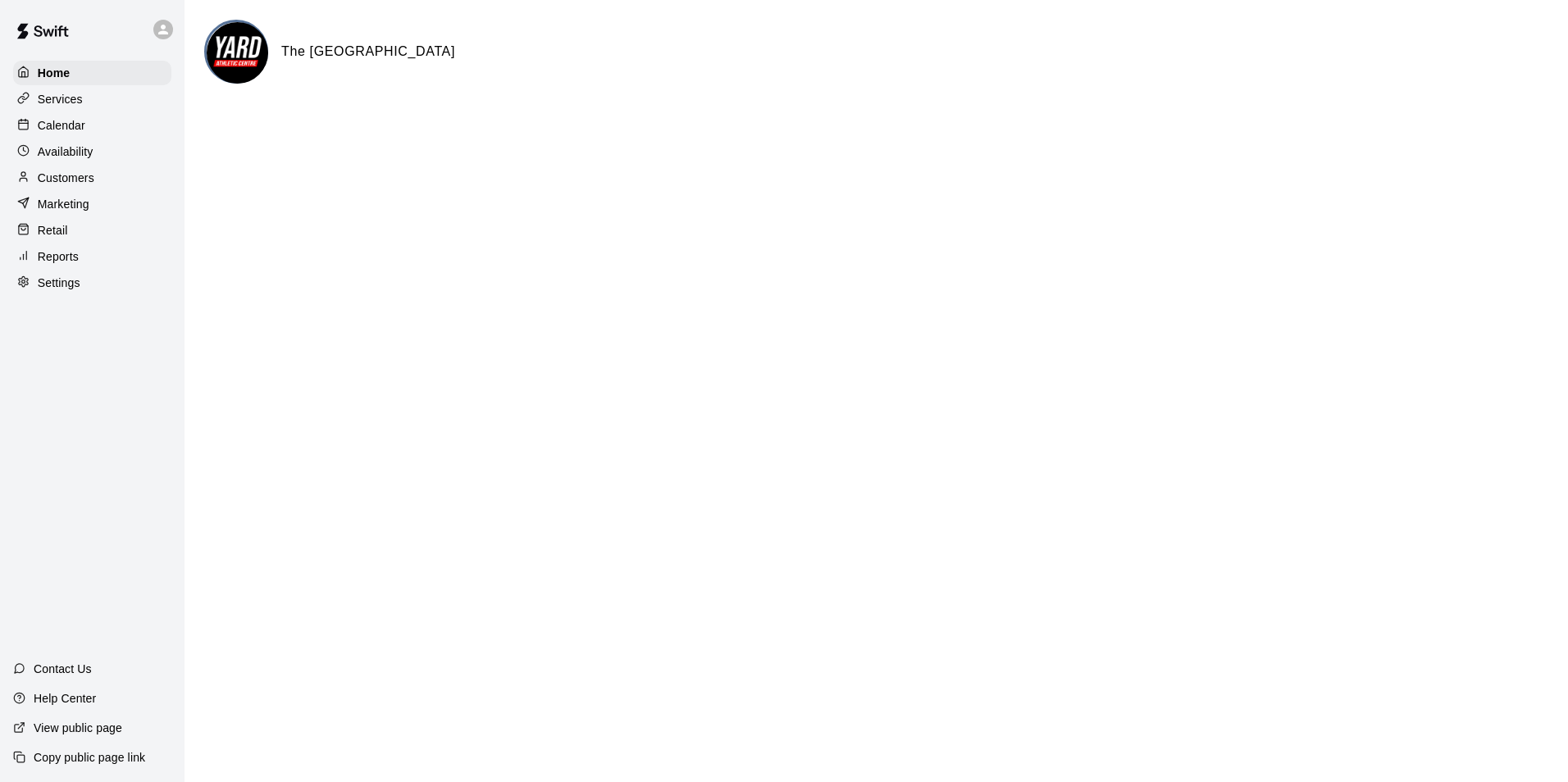
click at [80, 121] on p "Calendar" at bounding box center [61, 126] width 48 height 16
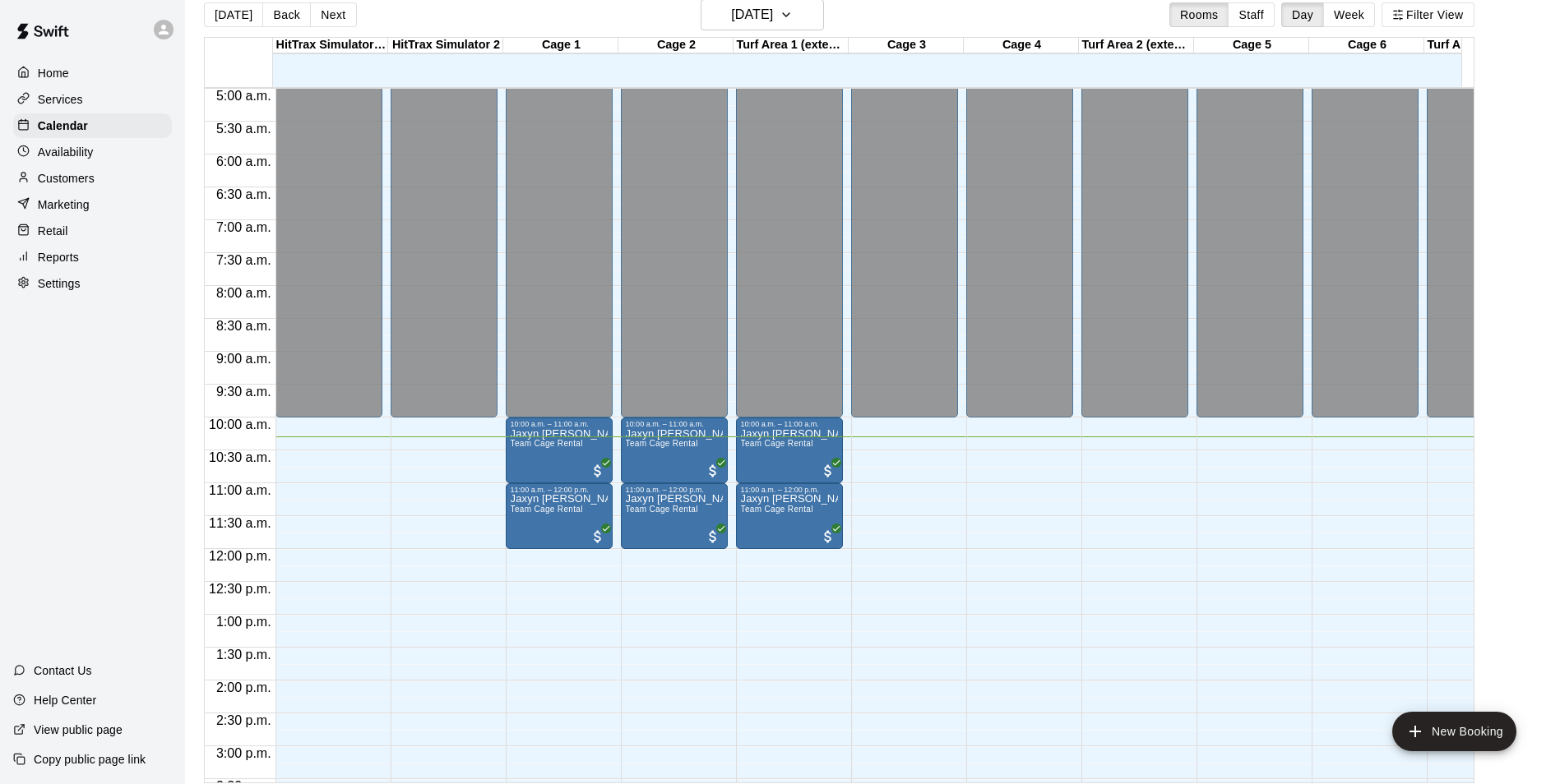
scroll to position [26, 0]
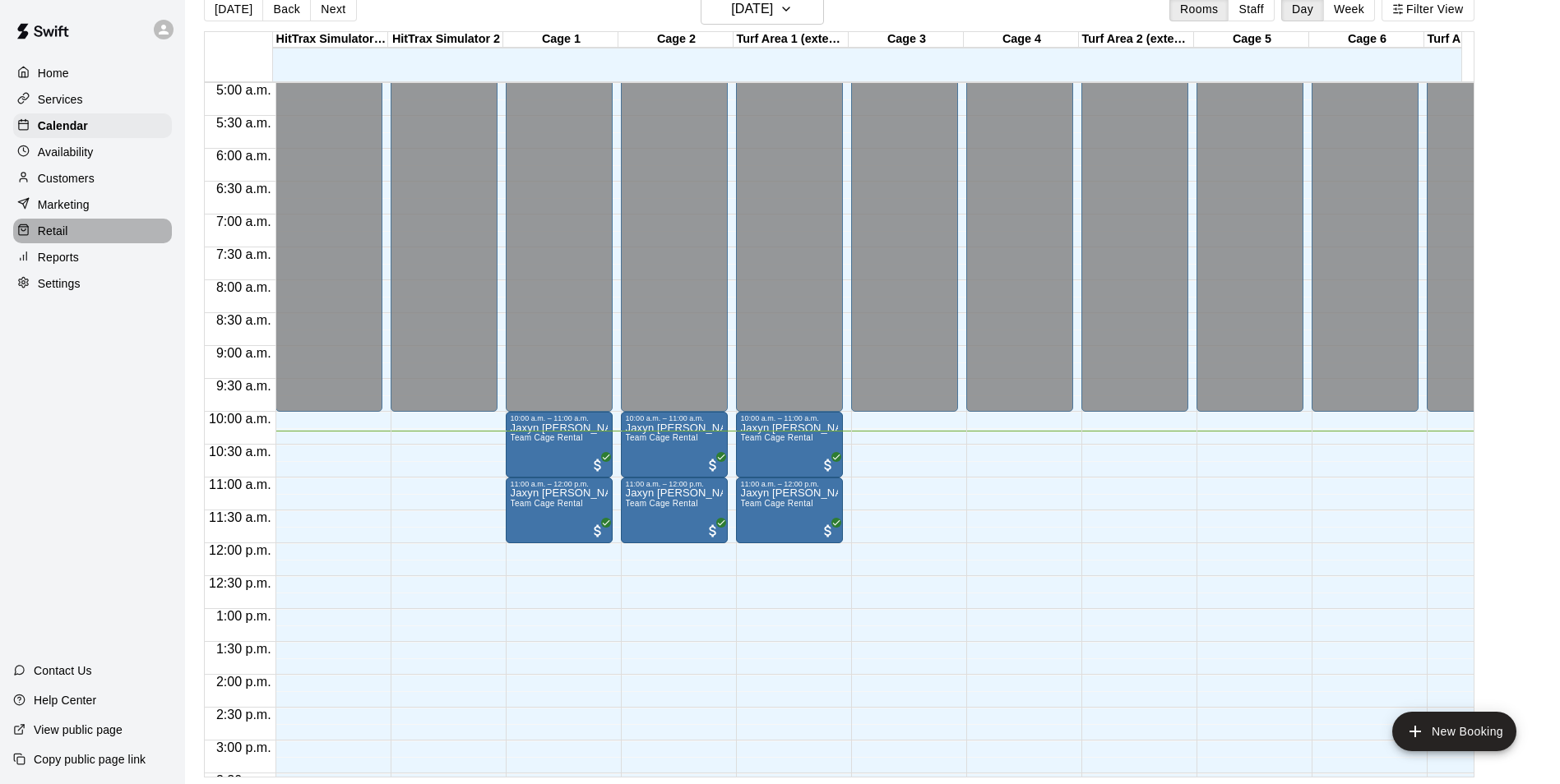
click at [63, 233] on p "Retail" at bounding box center [53, 231] width 31 height 16
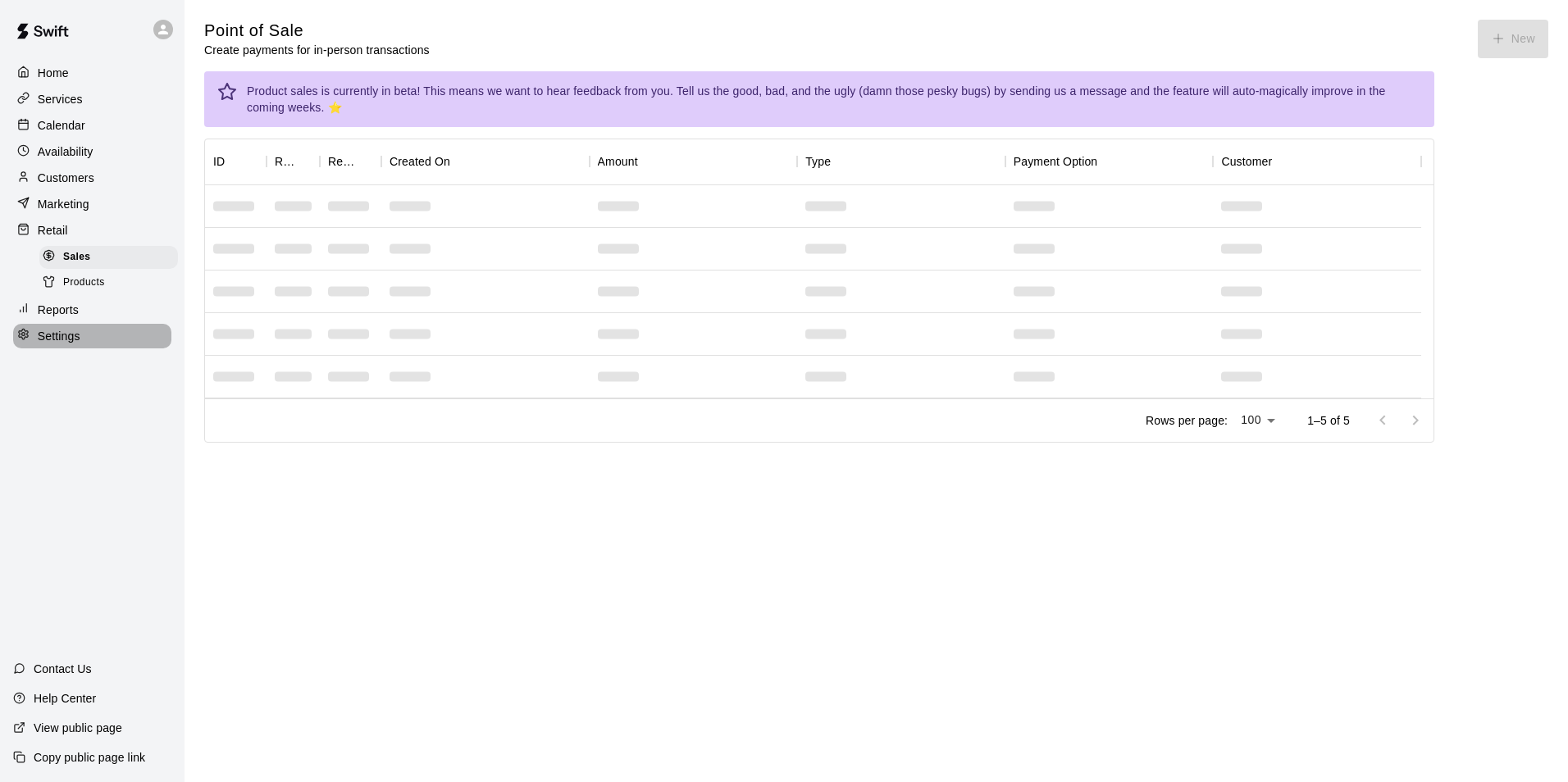
click at [53, 344] on p "Settings" at bounding box center [59, 336] width 43 height 16
select select "**"
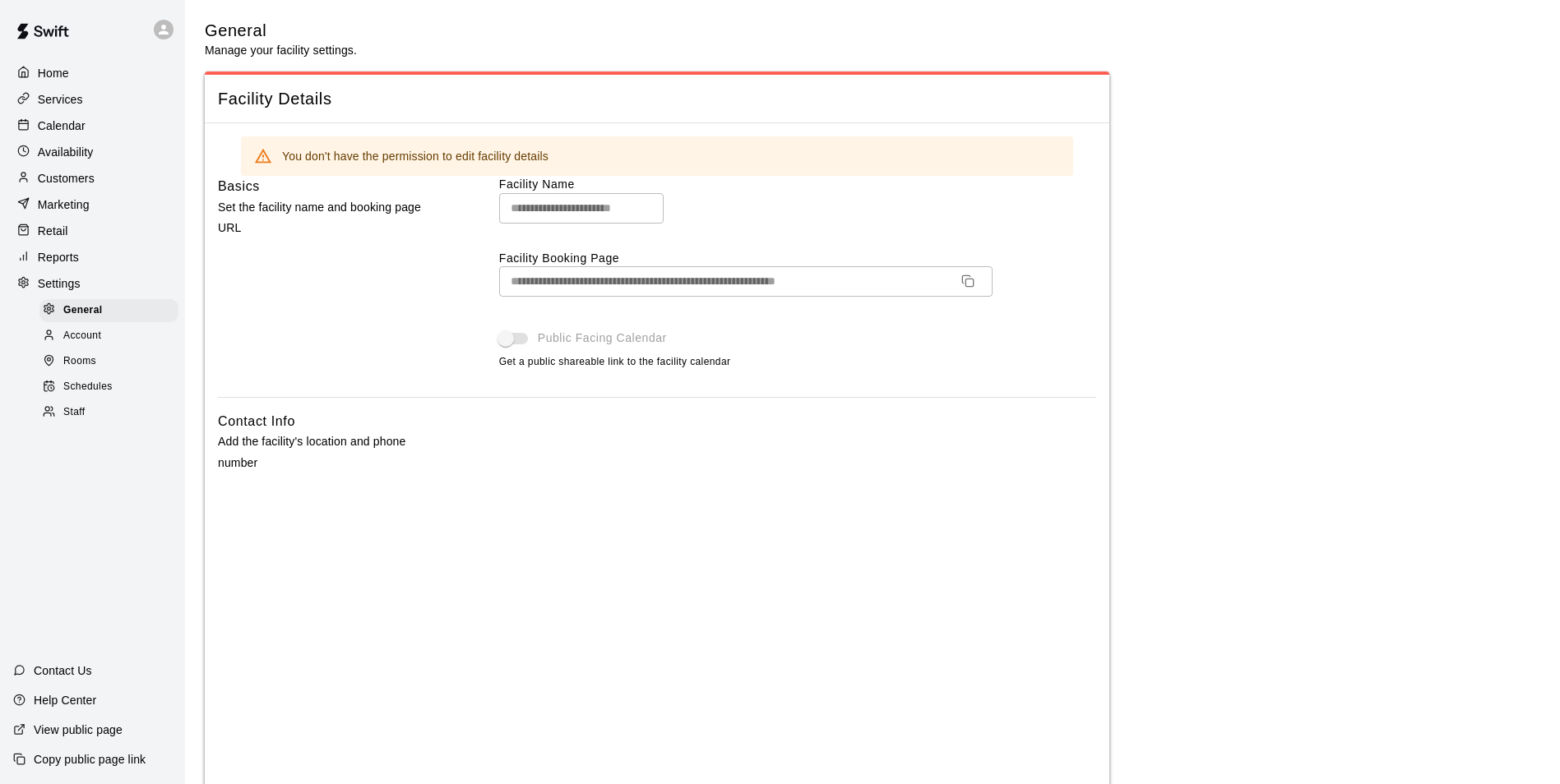
click at [79, 414] on div "Staff" at bounding box center [109, 412] width 139 height 23
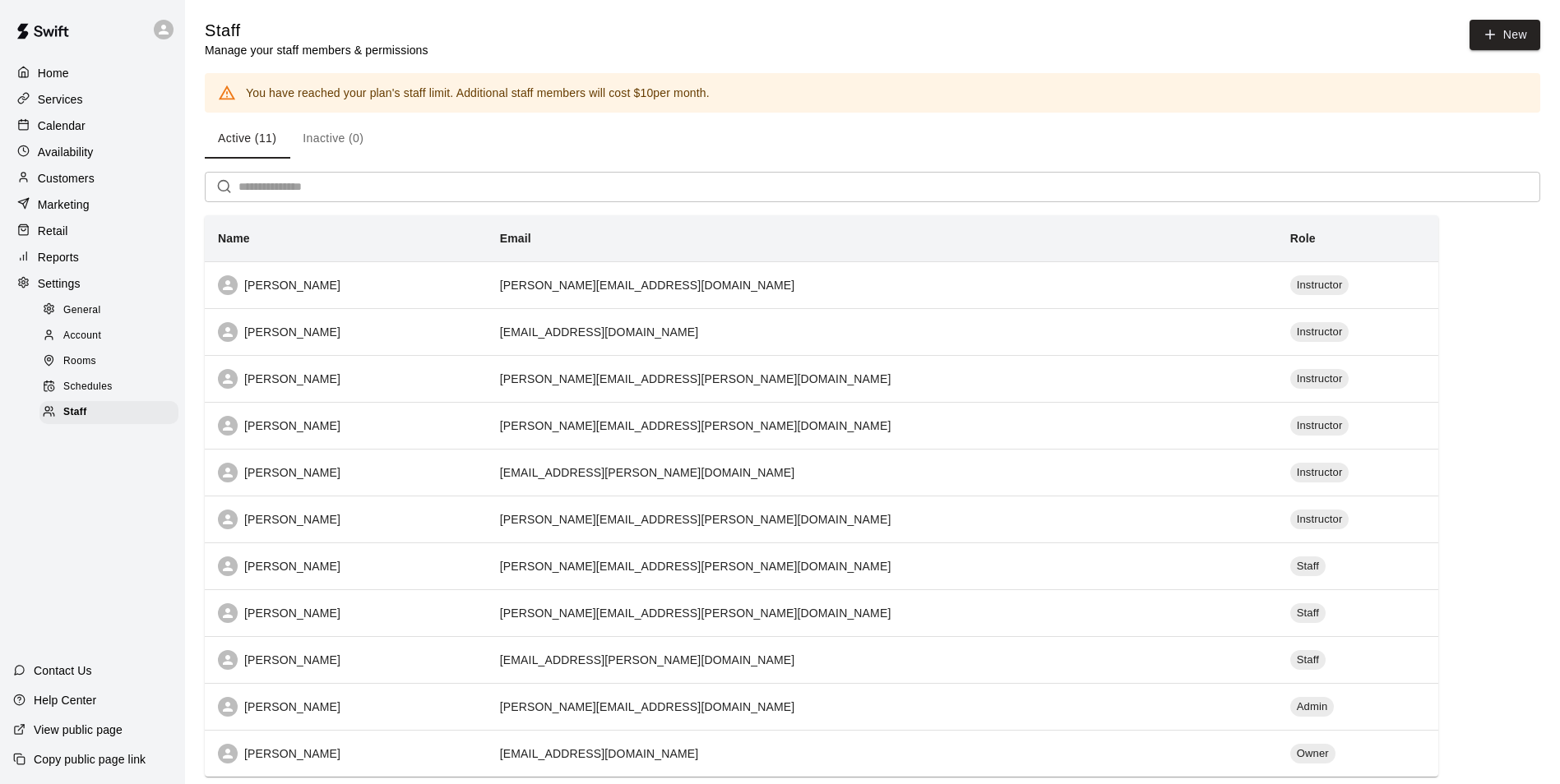
click at [161, 25] on icon at bounding box center [163, 29] width 15 height 15
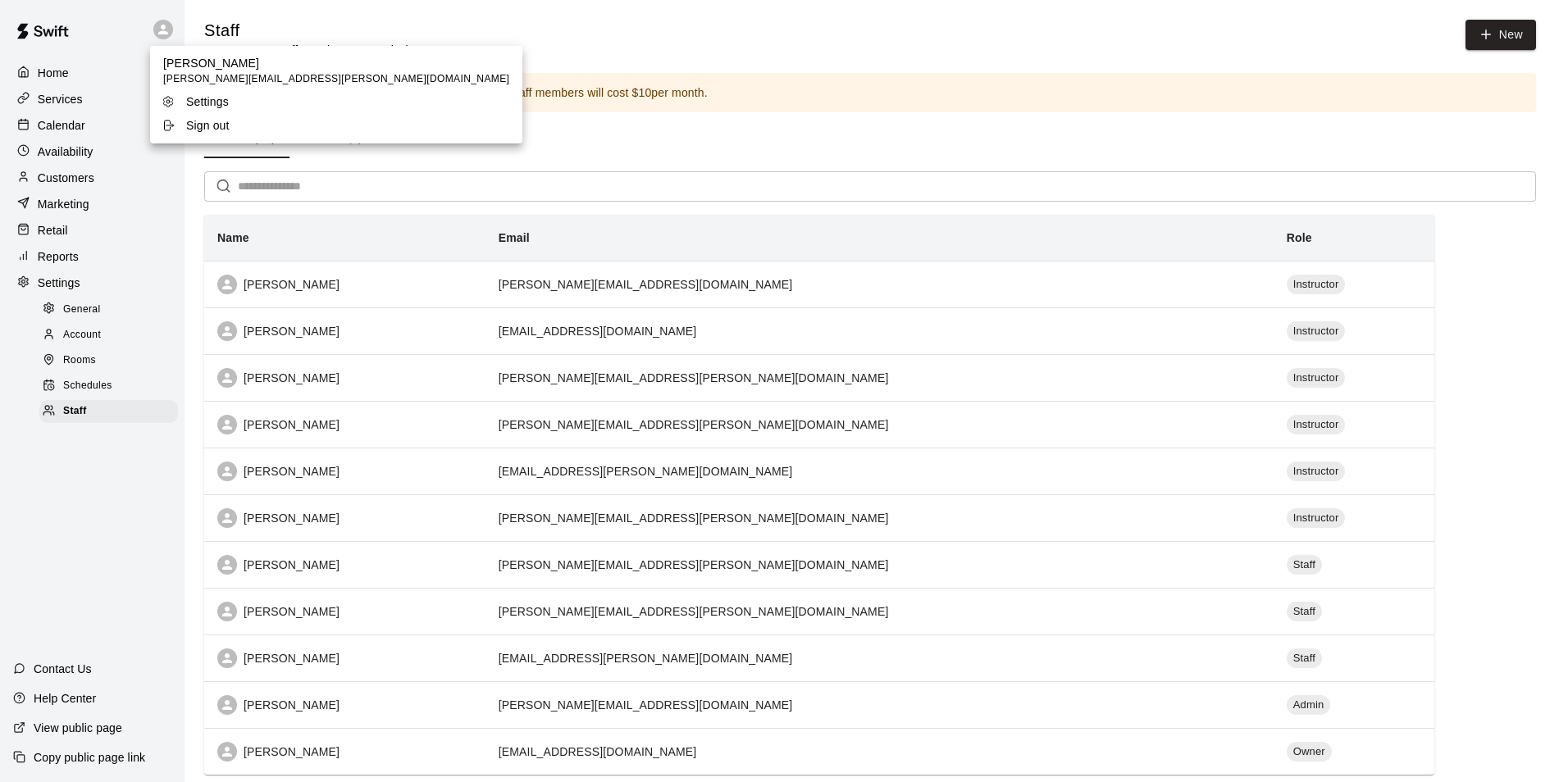
click at [191, 124] on p "Sign out" at bounding box center [208, 126] width 43 height 16
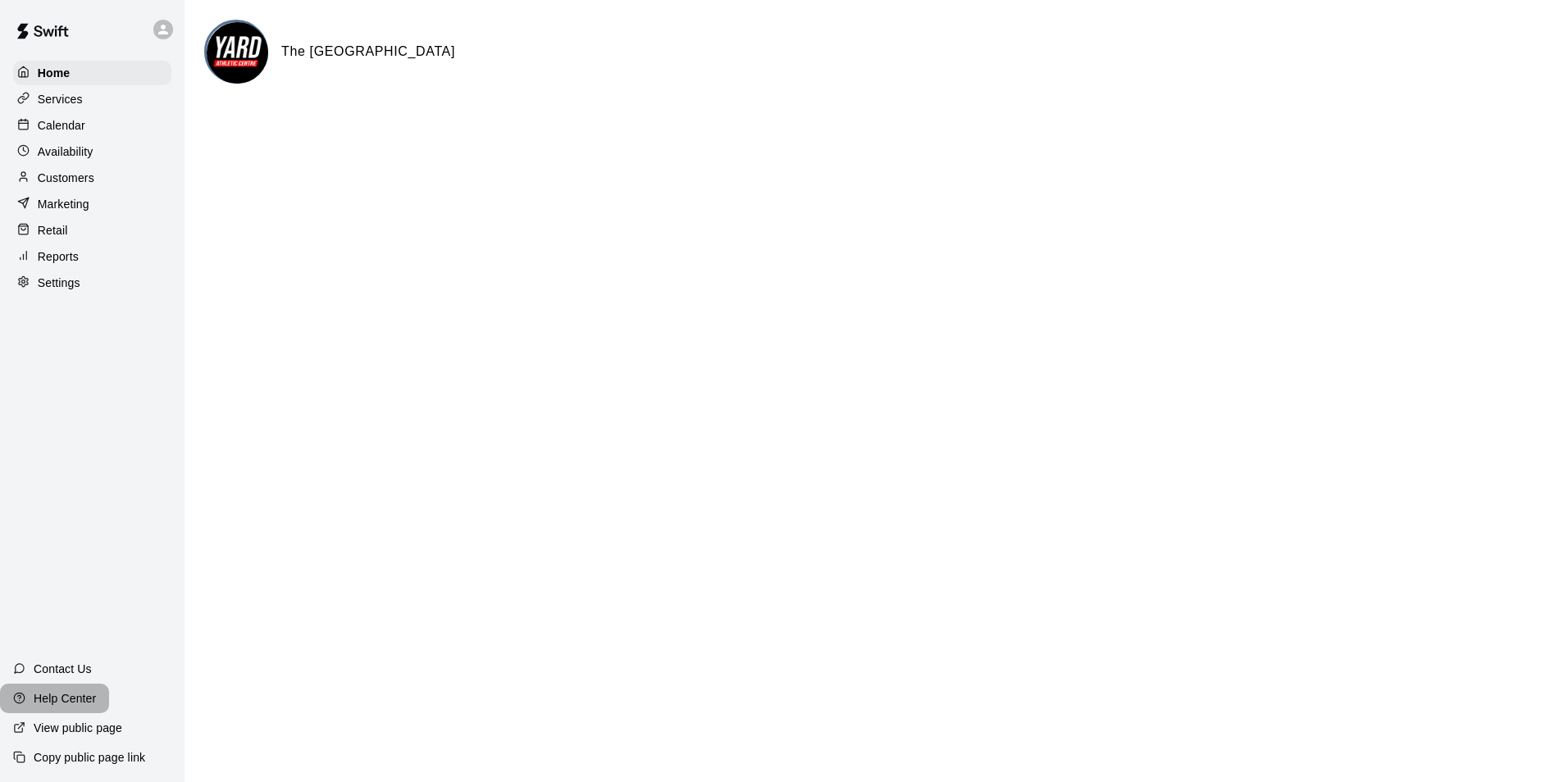
click at [62, 694] on p "Help Center" at bounding box center [64, 699] width 62 height 16
click at [68, 103] on p "Services" at bounding box center [61, 99] width 45 height 16
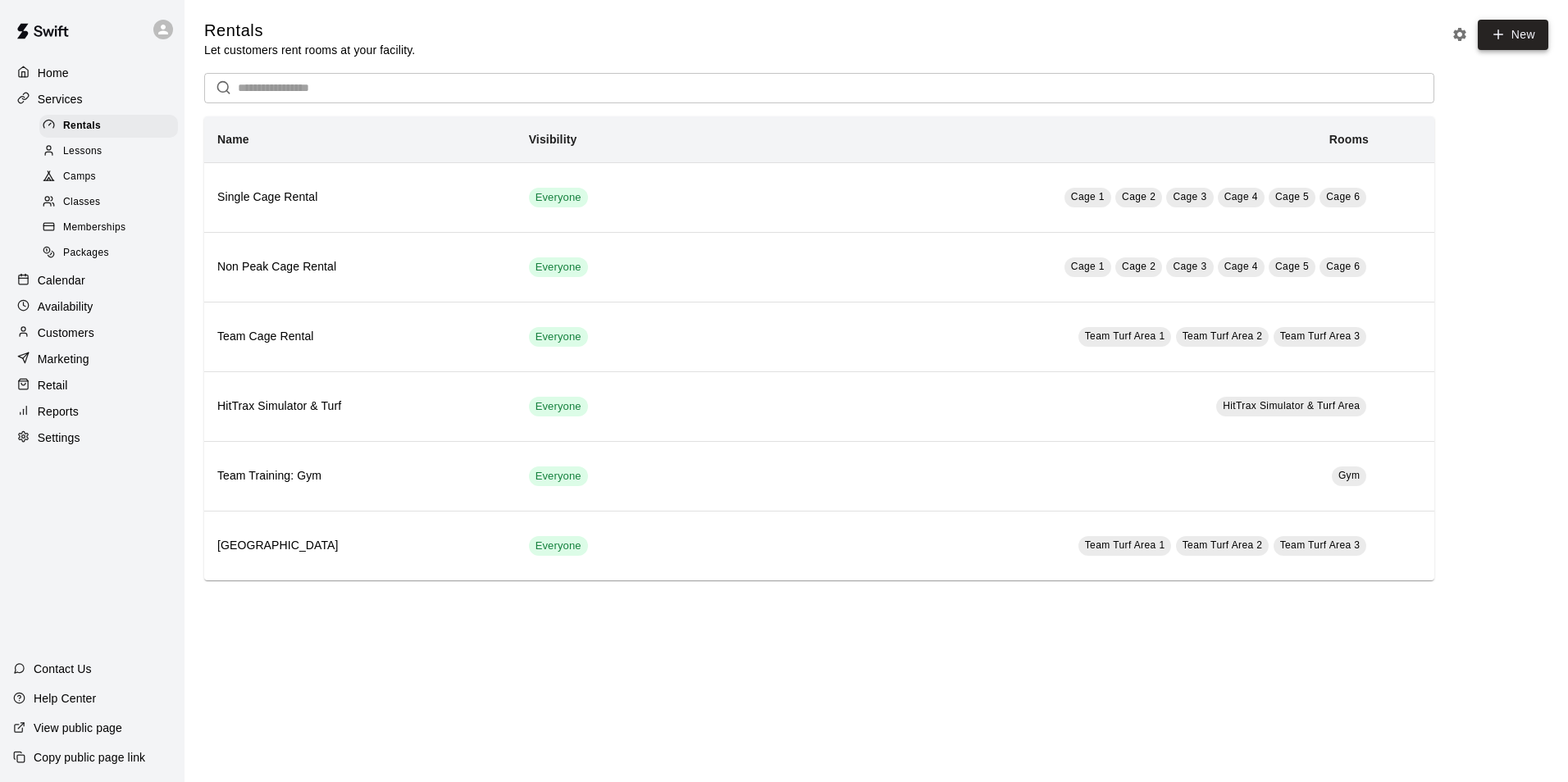
click at [1513, 33] on link "New" at bounding box center [1514, 35] width 71 height 31
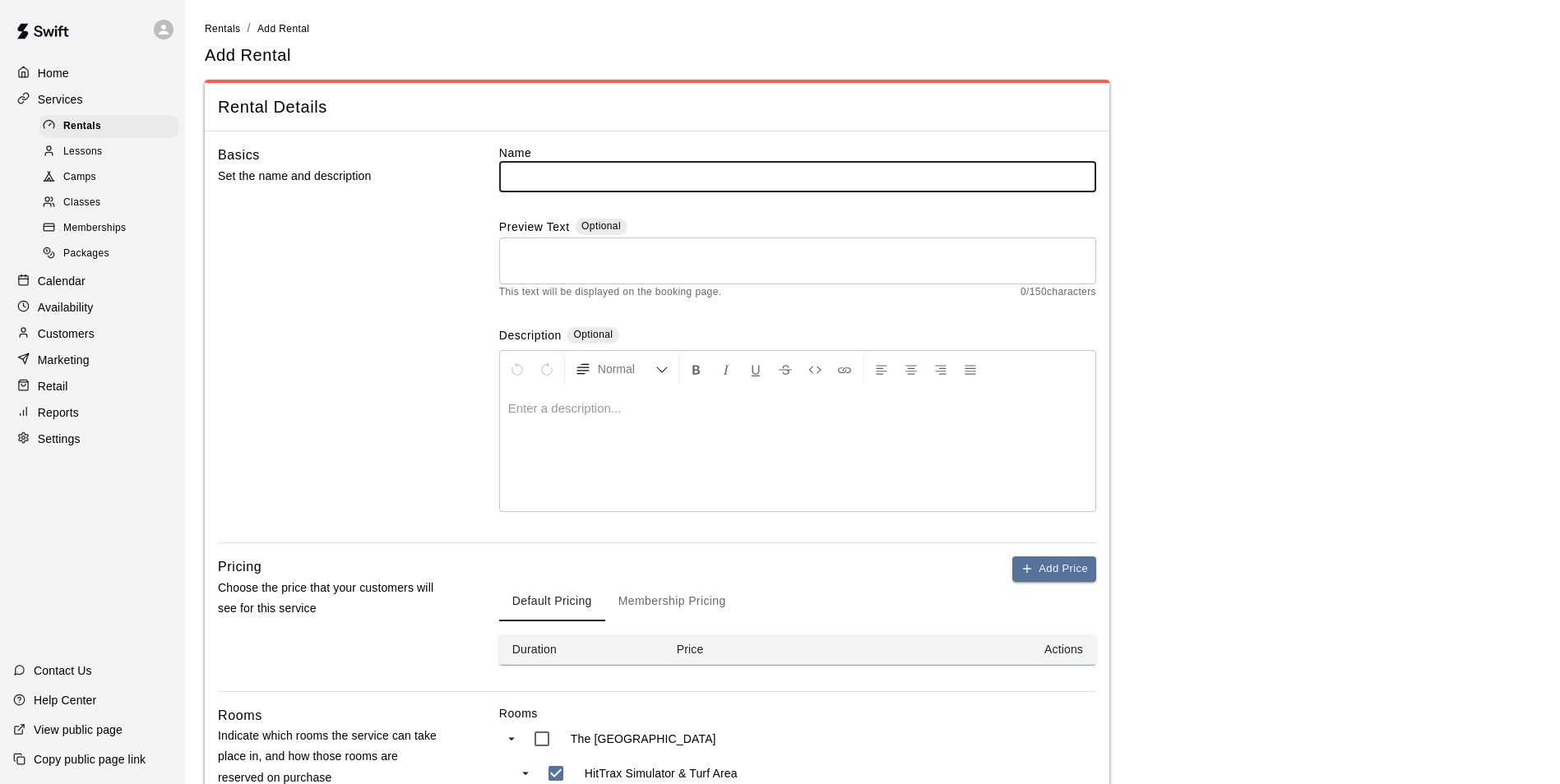
click at [83, 336] on p "Customers" at bounding box center [66, 334] width 57 height 16
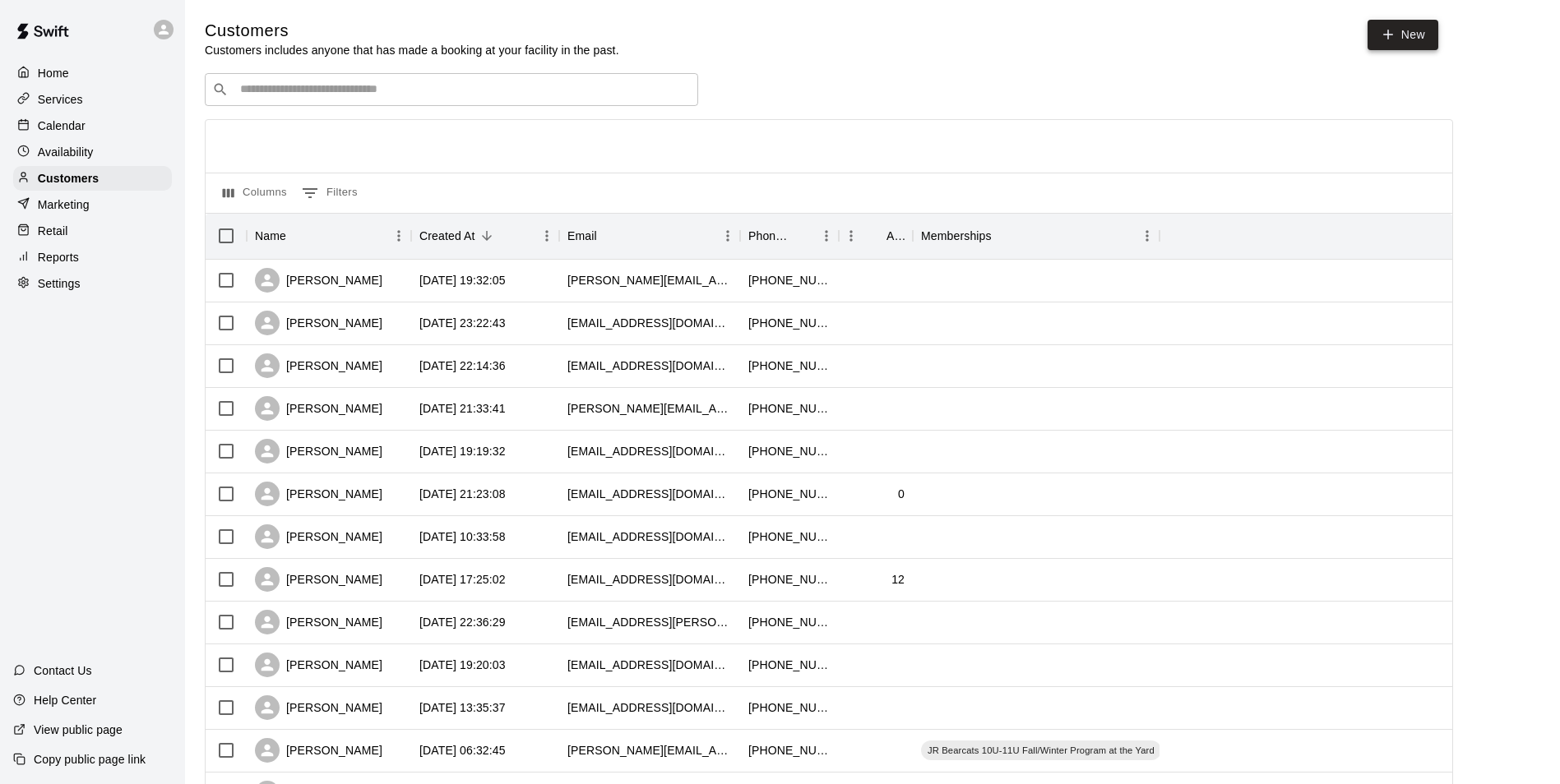
click at [1400, 34] on link "New" at bounding box center [1403, 35] width 71 height 31
select select "**"
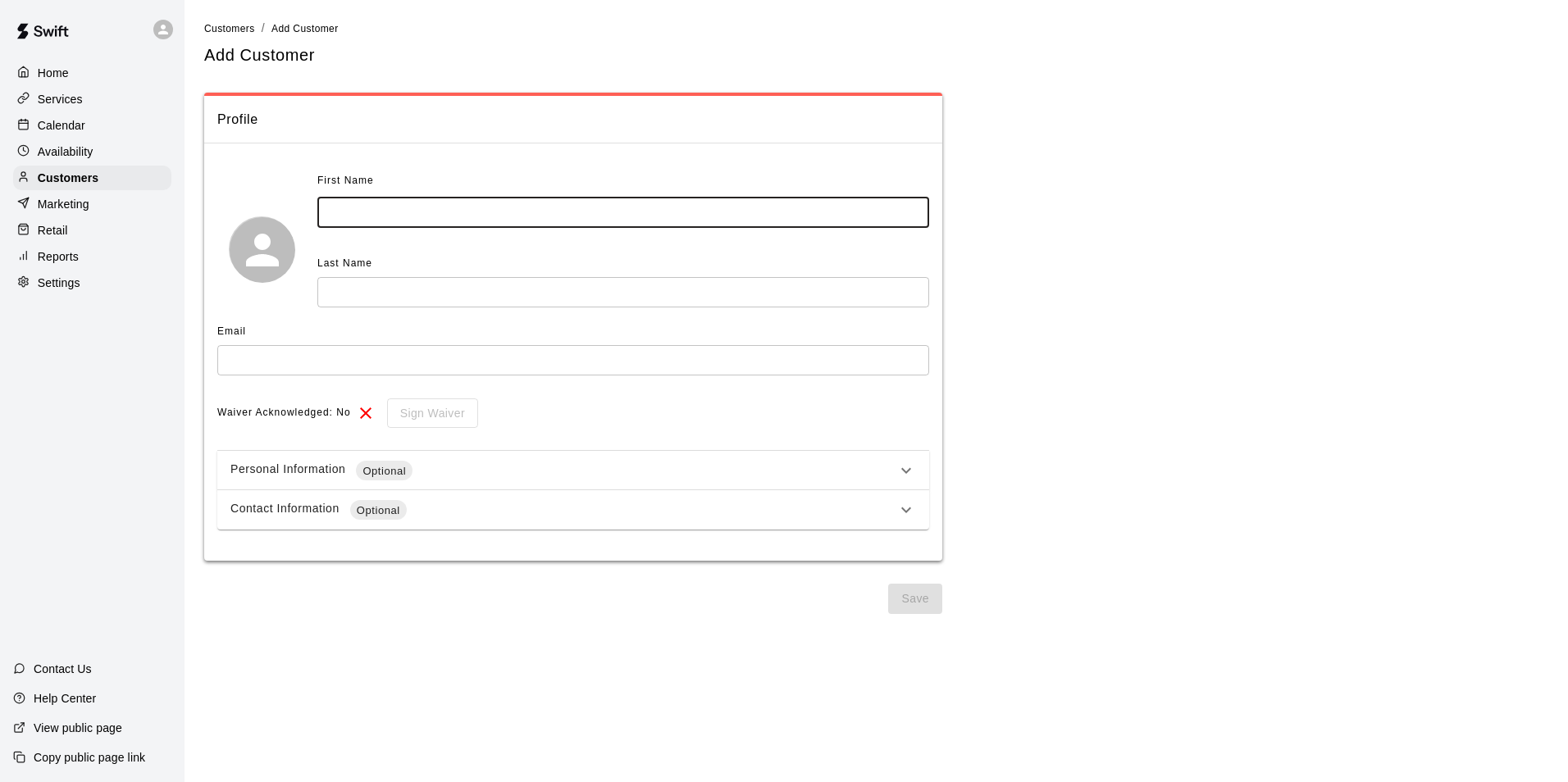
click at [415, 205] on input "text" at bounding box center [623, 213] width 612 height 31
type input "****"
click at [425, 295] on input "text" at bounding box center [623, 293] width 612 height 31
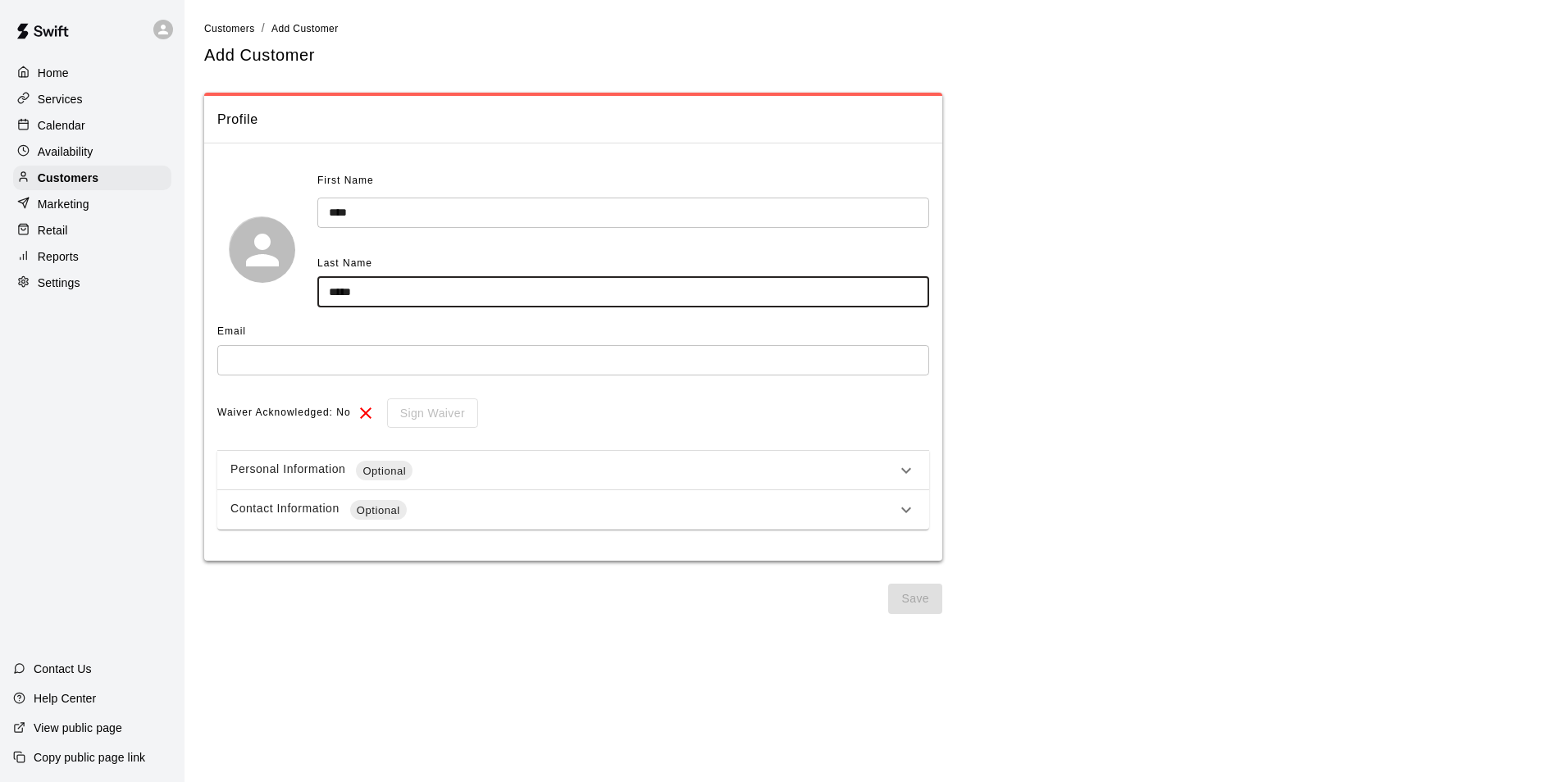
type input "*****"
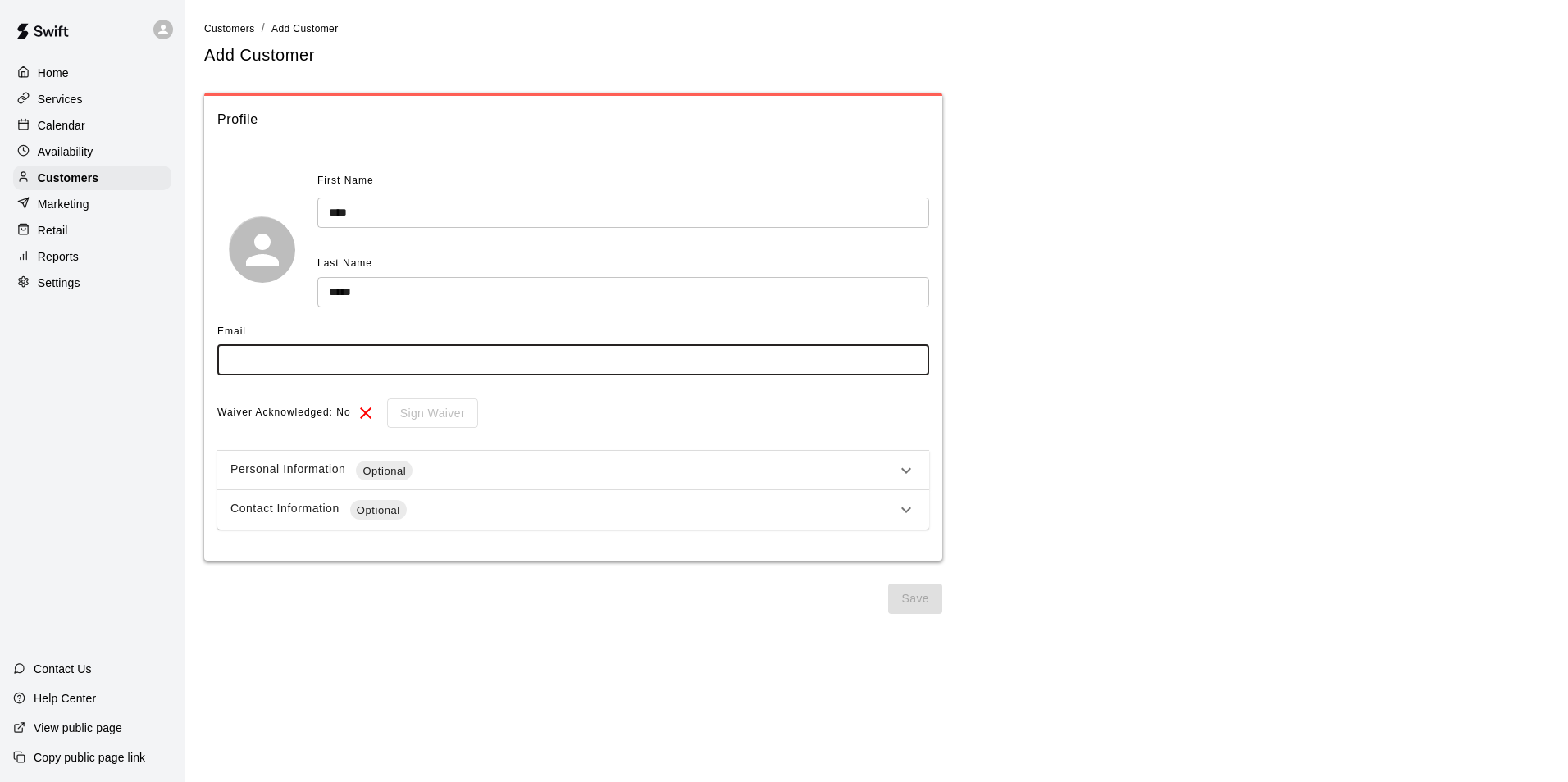
click at [357, 361] on input "text" at bounding box center [572, 361] width 712 height 31
type input "**********"
click at [912, 592] on button "Save" at bounding box center [915, 599] width 54 height 31
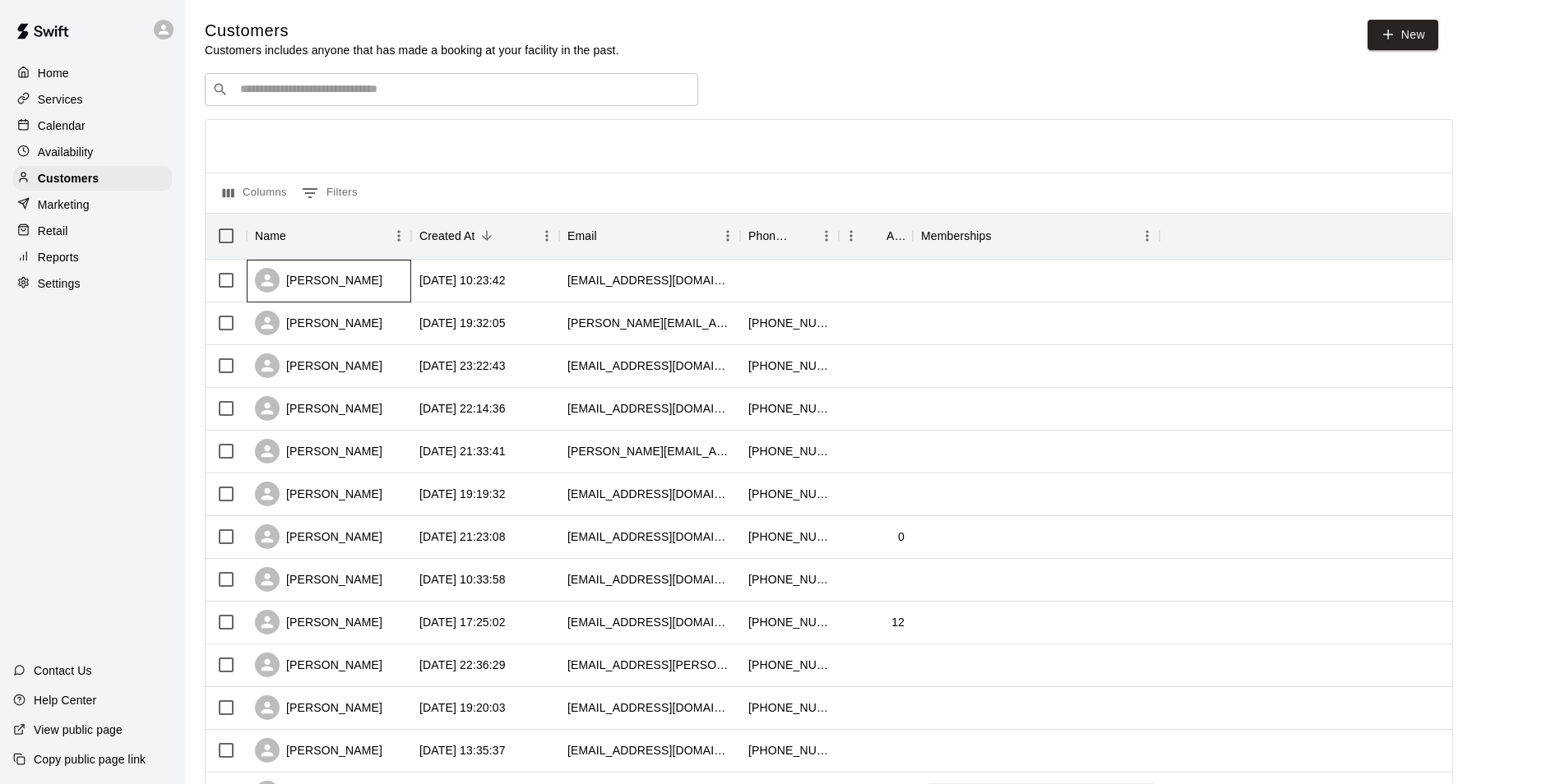
click at [341, 284] on div "[PERSON_NAME]" at bounding box center [318, 280] width 128 height 24
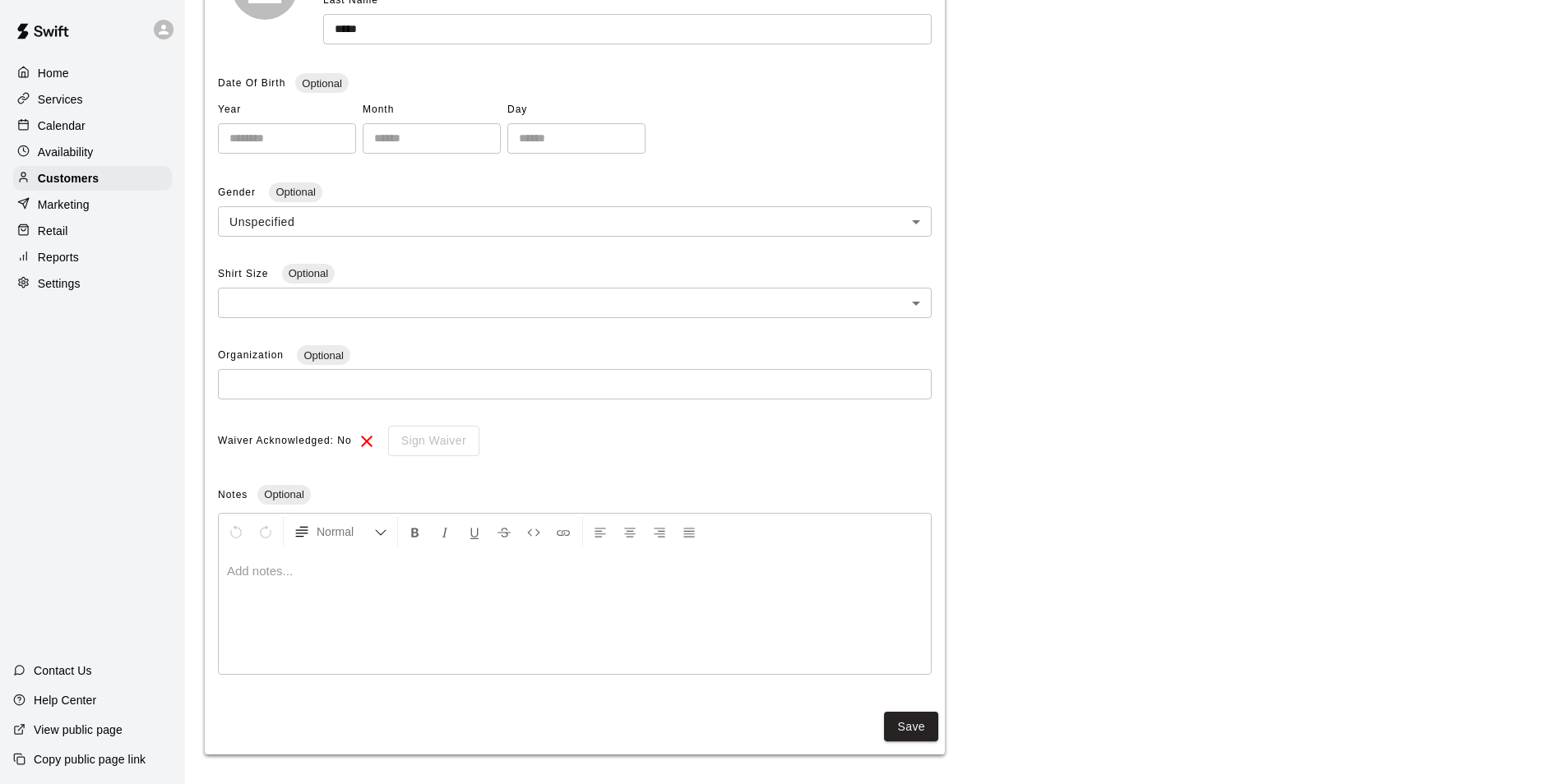
scroll to position [315, 0]
click at [912, 732] on button "Save" at bounding box center [911, 724] width 54 height 31
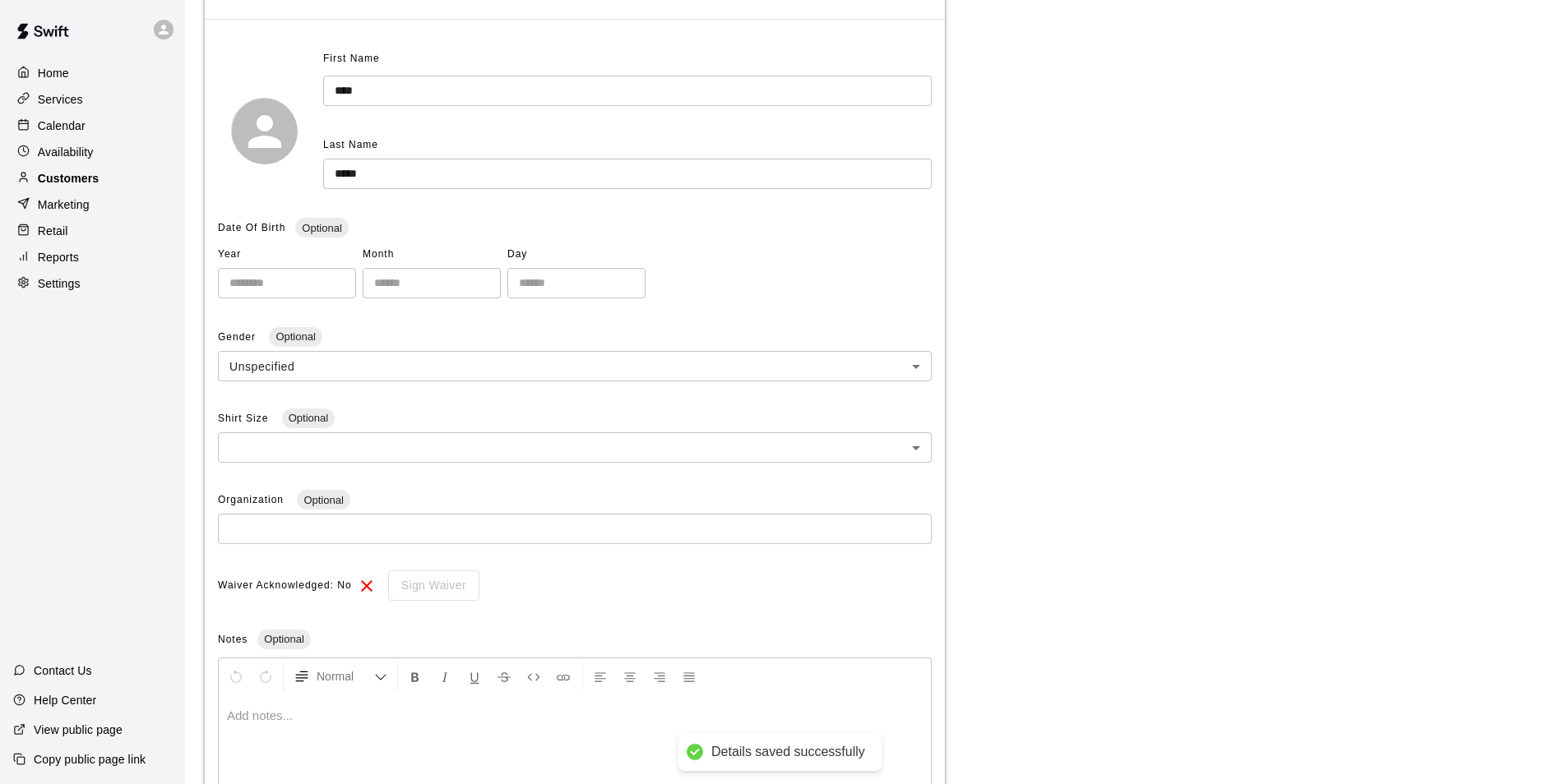
scroll to position [150, 0]
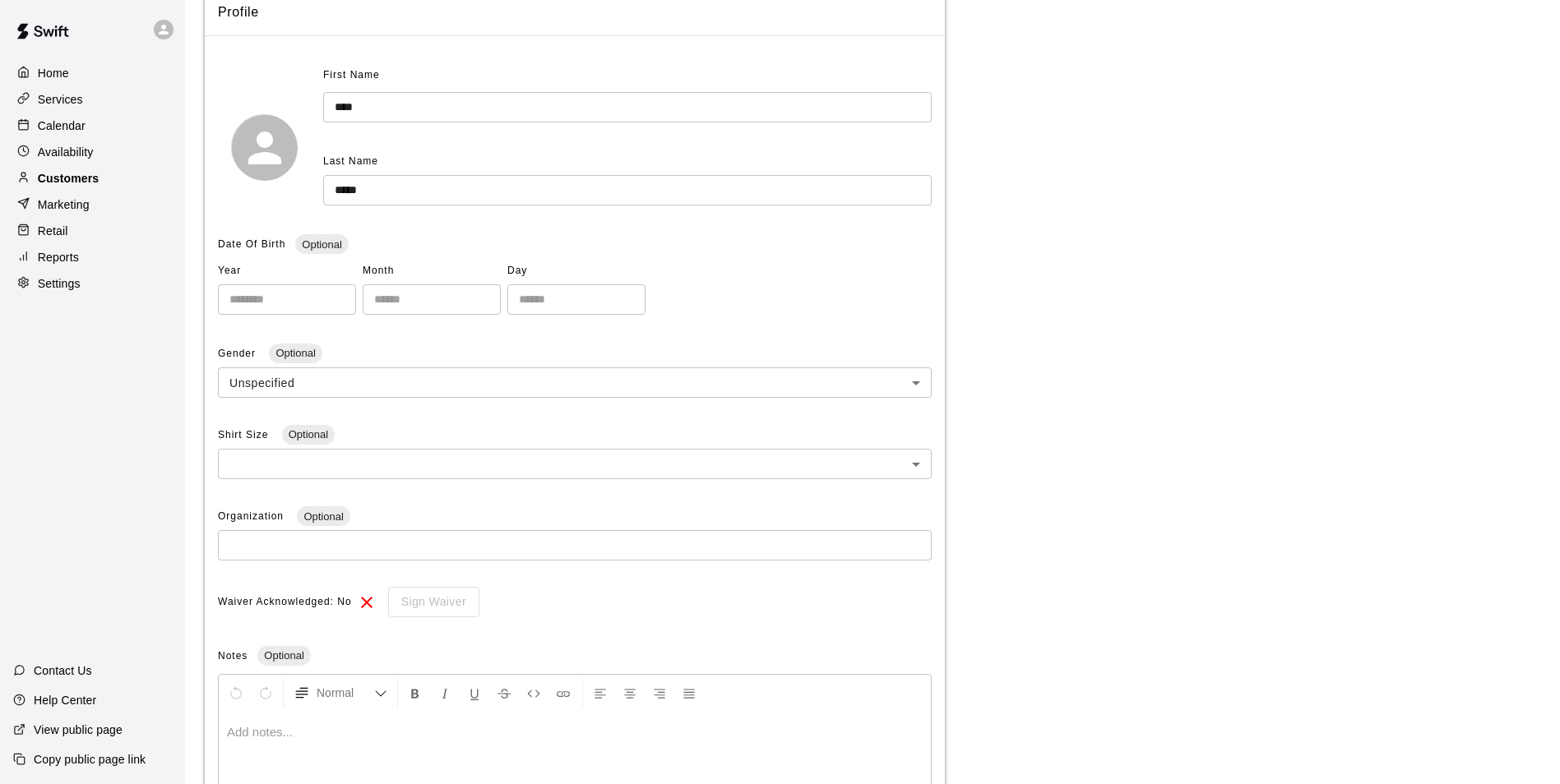
click at [82, 178] on p "Customers" at bounding box center [68, 179] width 61 height 16
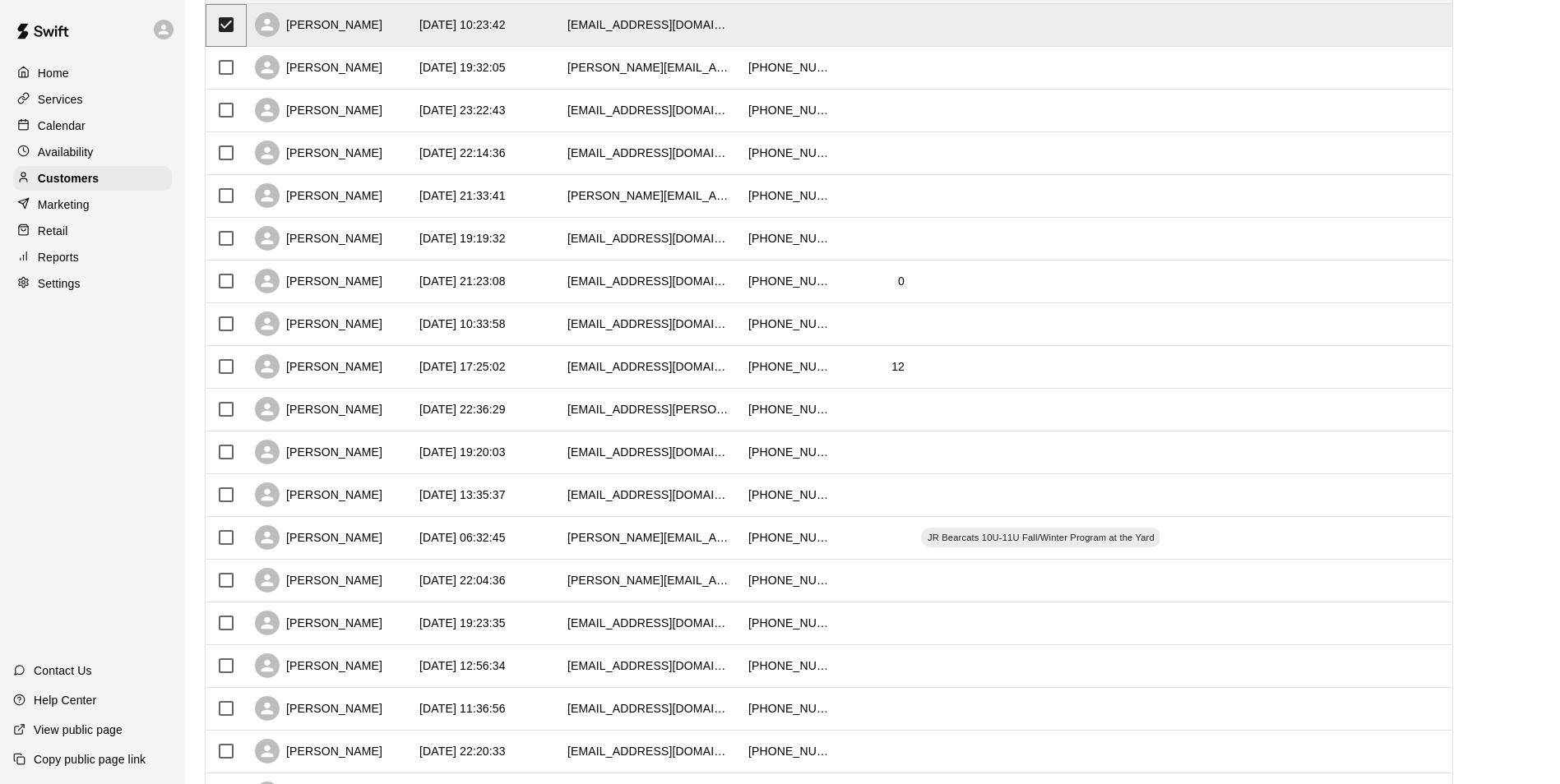
scroll to position [226, 0]
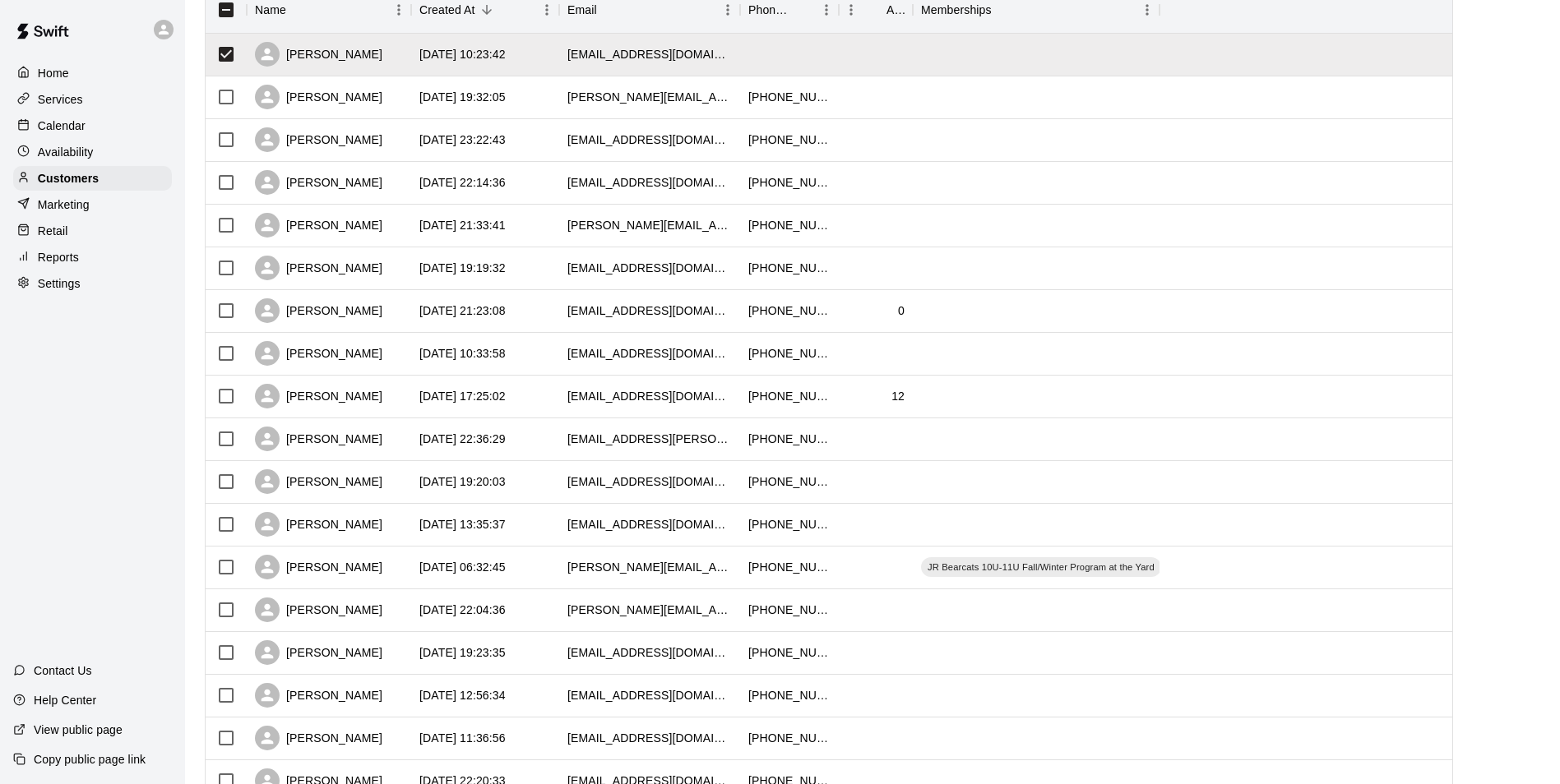
click at [54, 99] on p "Services" at bounding box center [61, 100] width 45 height 16
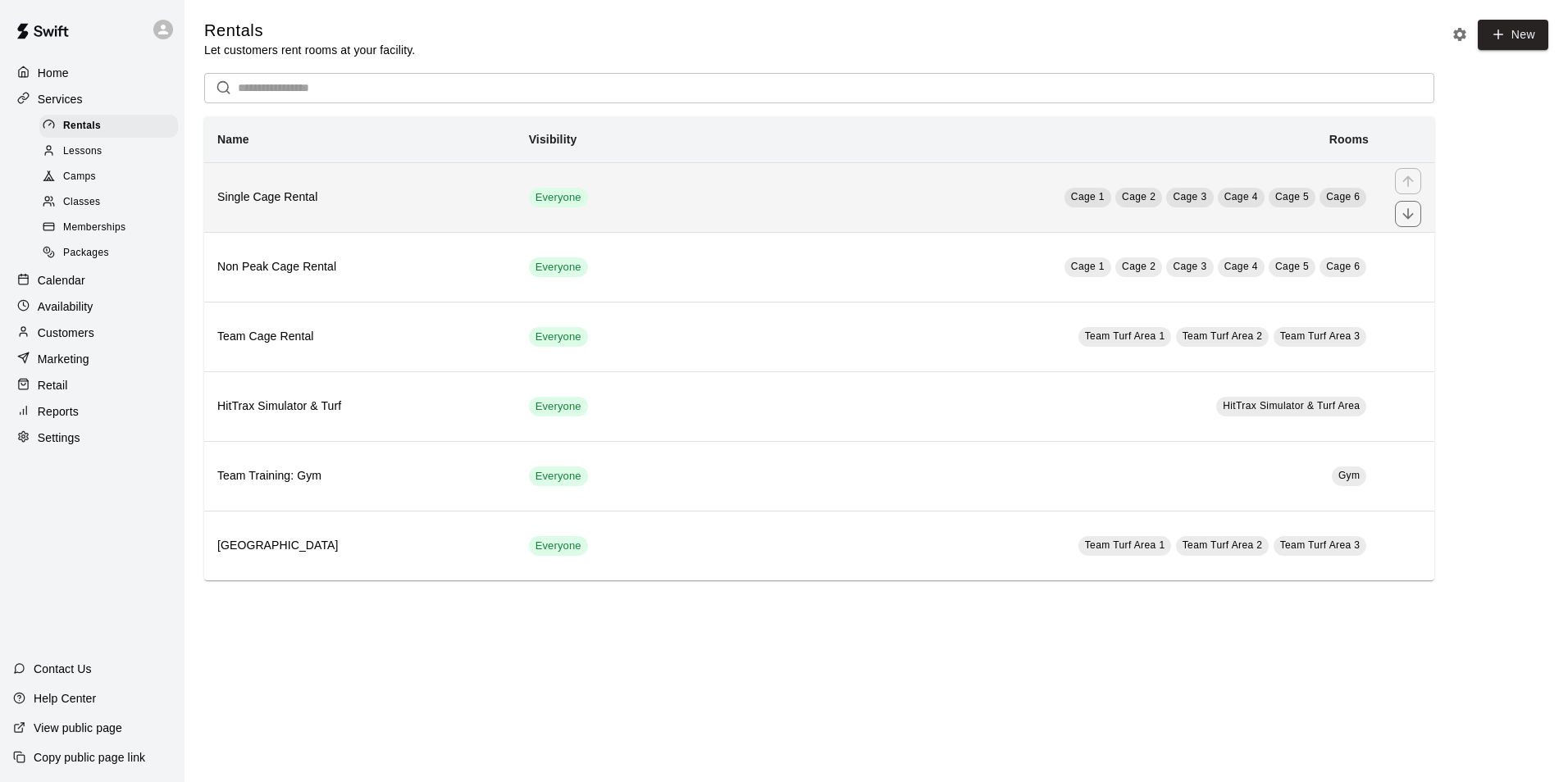
click at [273, 195] on h6 "Single Cage Rental" at bounding box center [360, 198] width 286 height 18
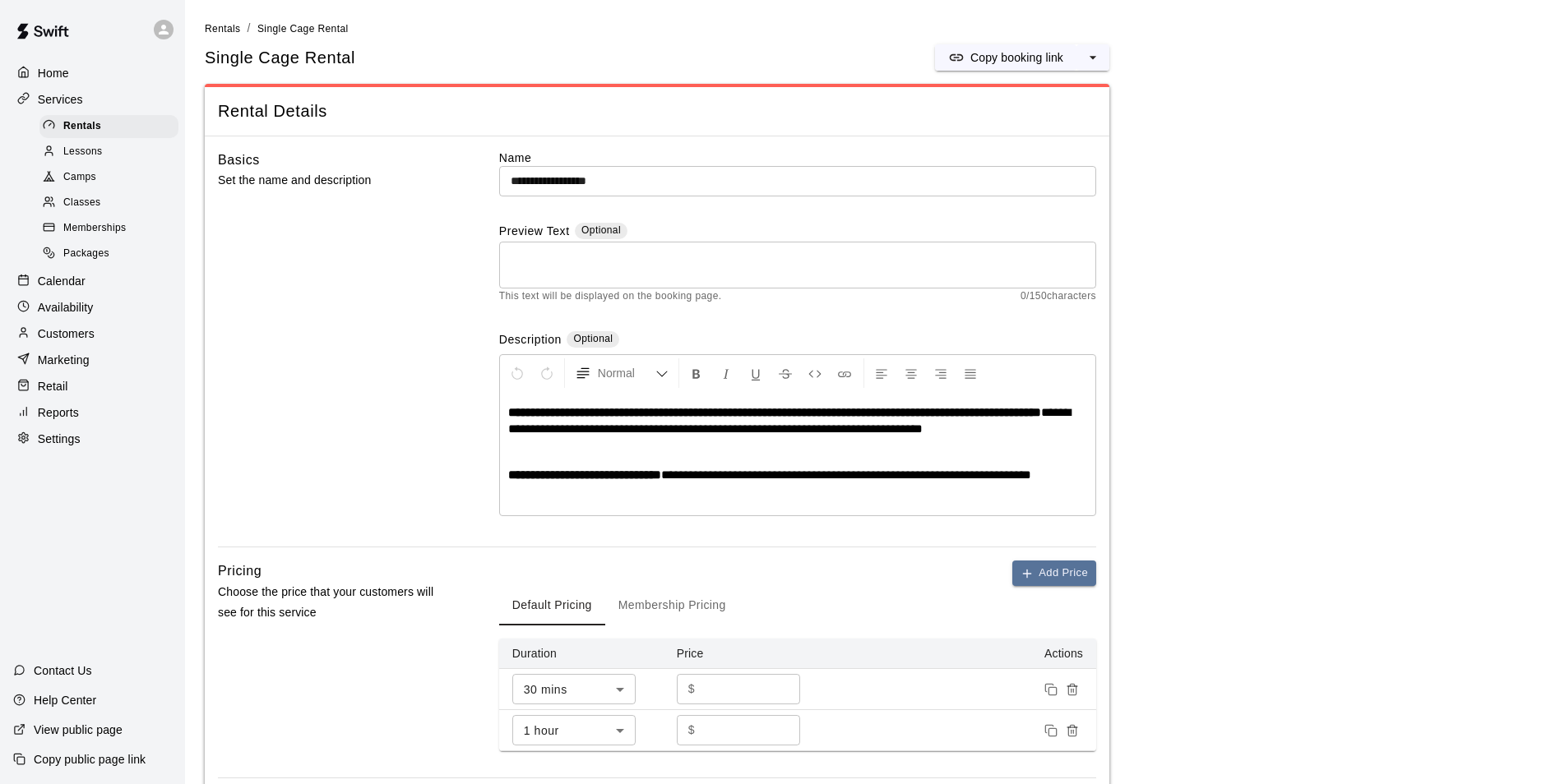
click at [67, 342] on p "Customers" at bounding box center [66, 334] width 57 height 16
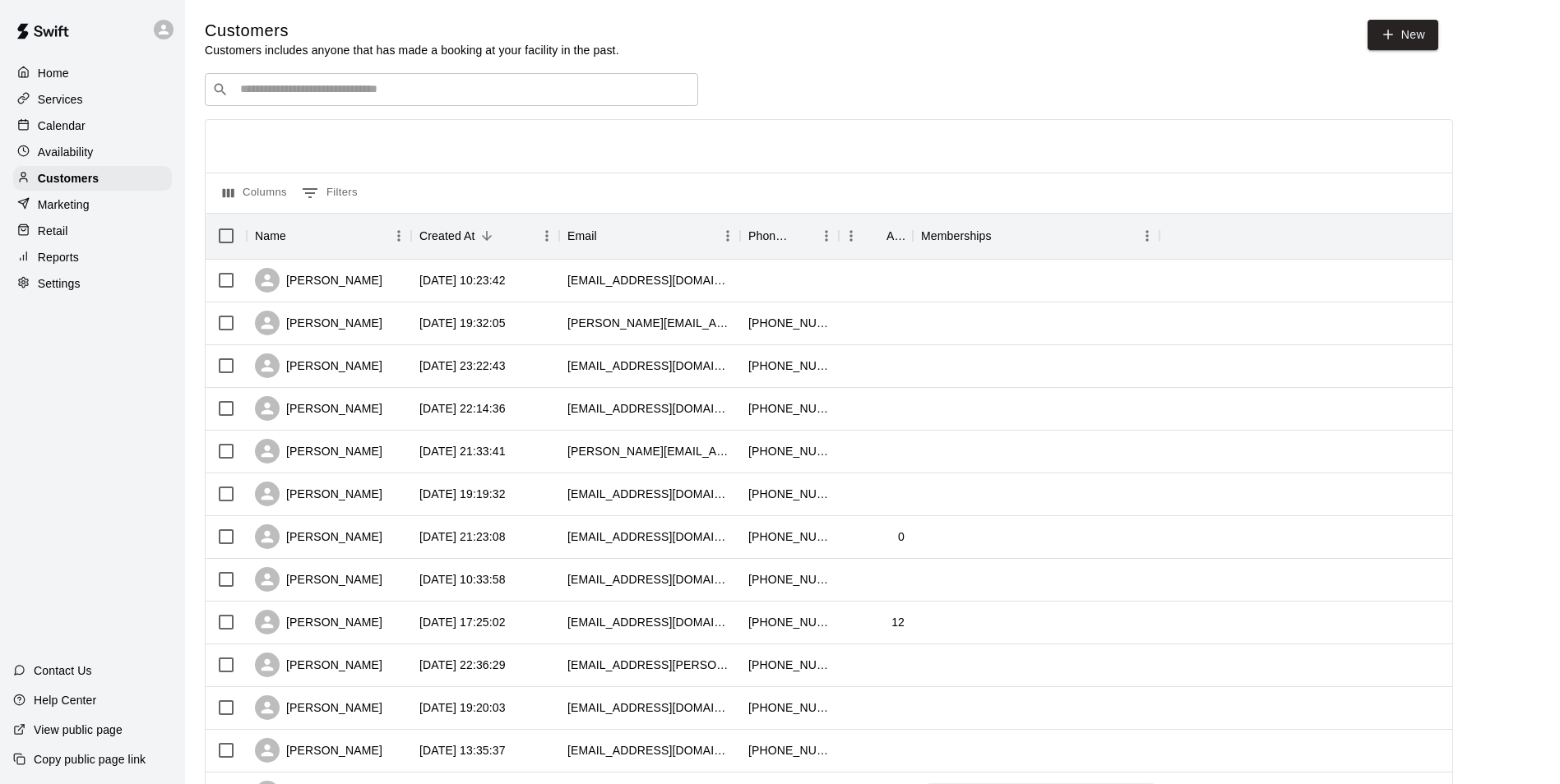
click at [73, 234] on div "Retail" at bounding box center [92, 230] width 159 height 24
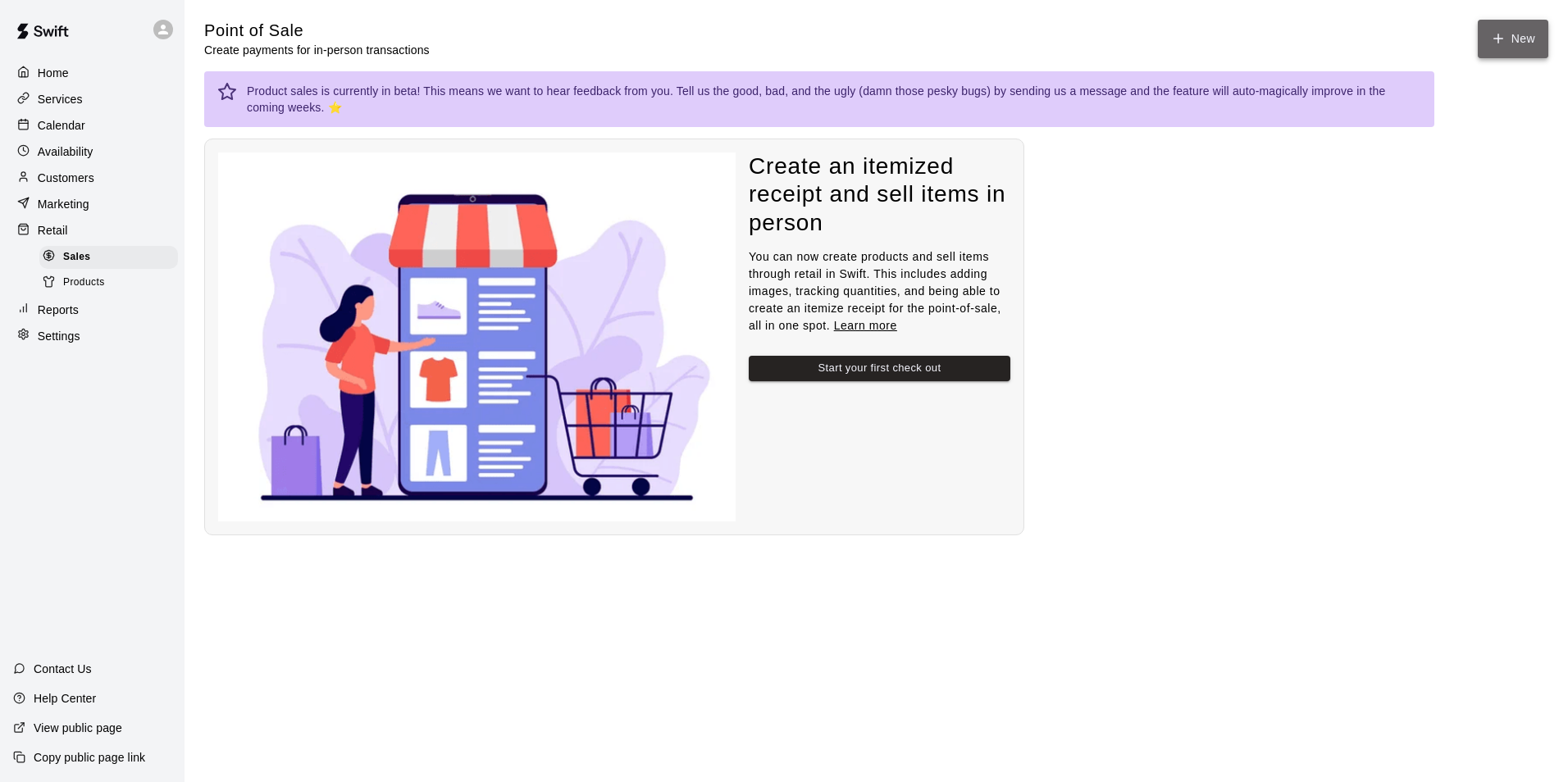
click at [1505, 43] on icon "button" at bounding box center [1498, 38] width 14 height 14
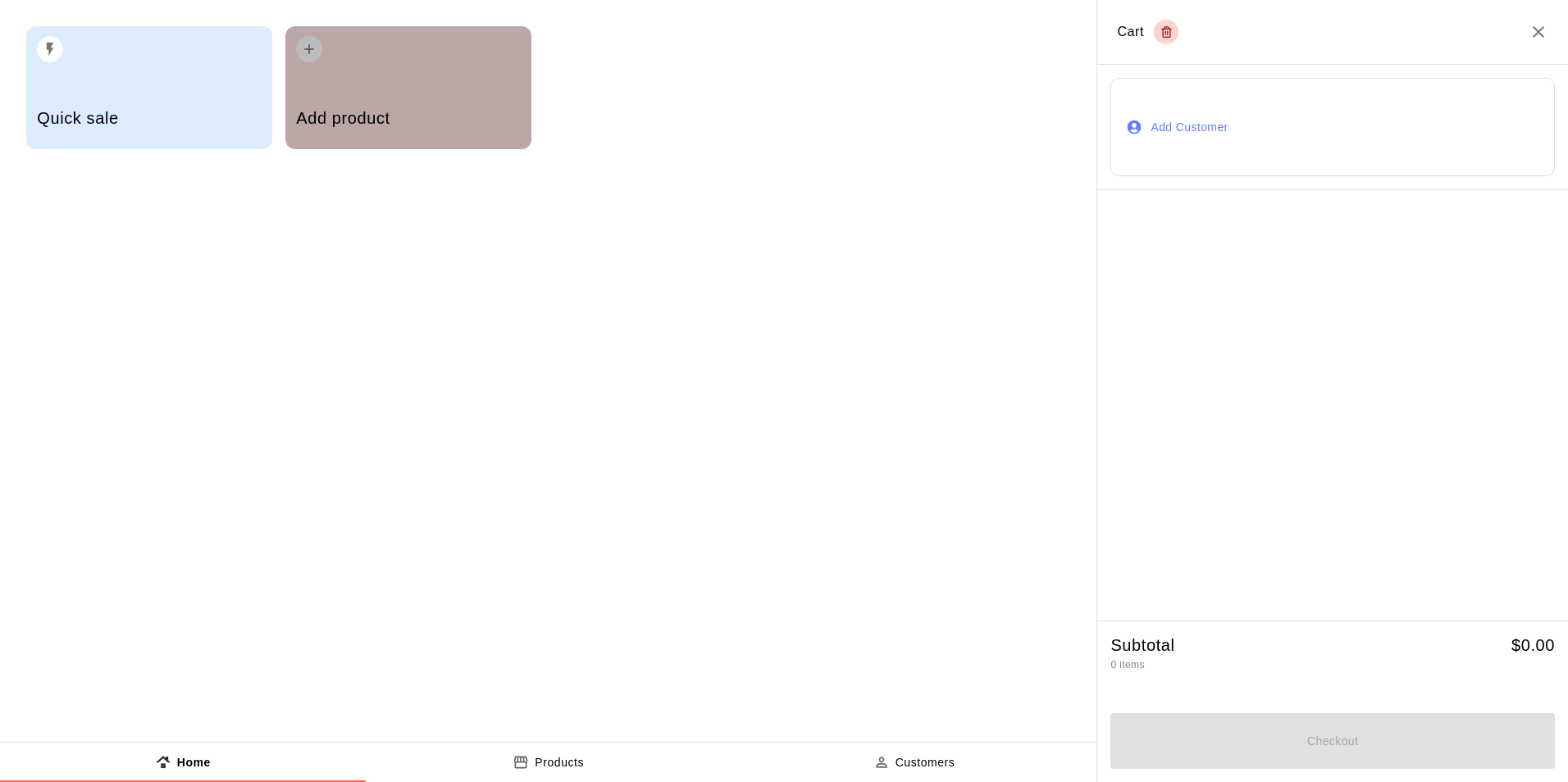
click at [417, 91] on div "Add product" at bounding box center [408, 120] width 224 height 58
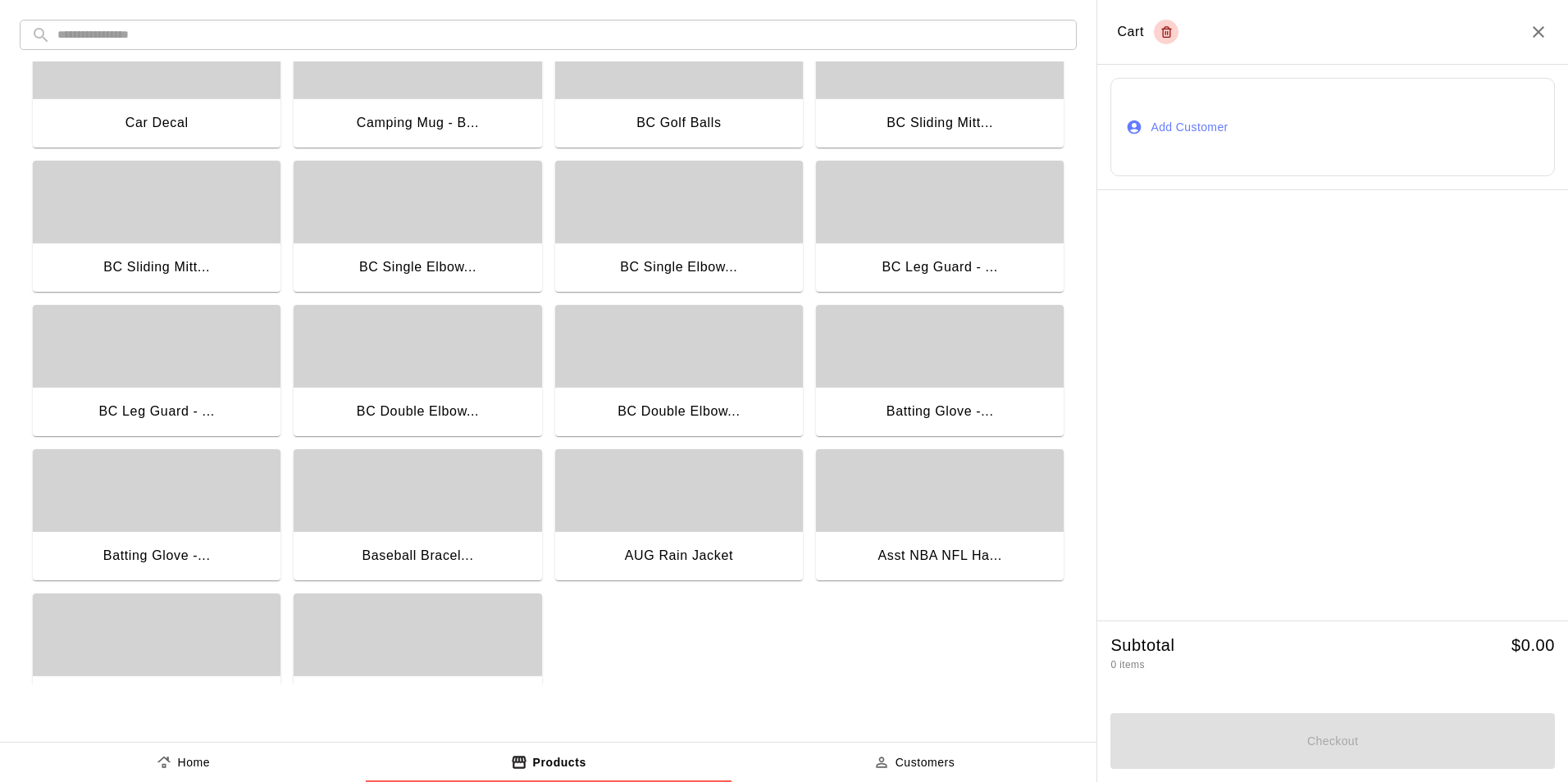
scroll to position [3349, 0]
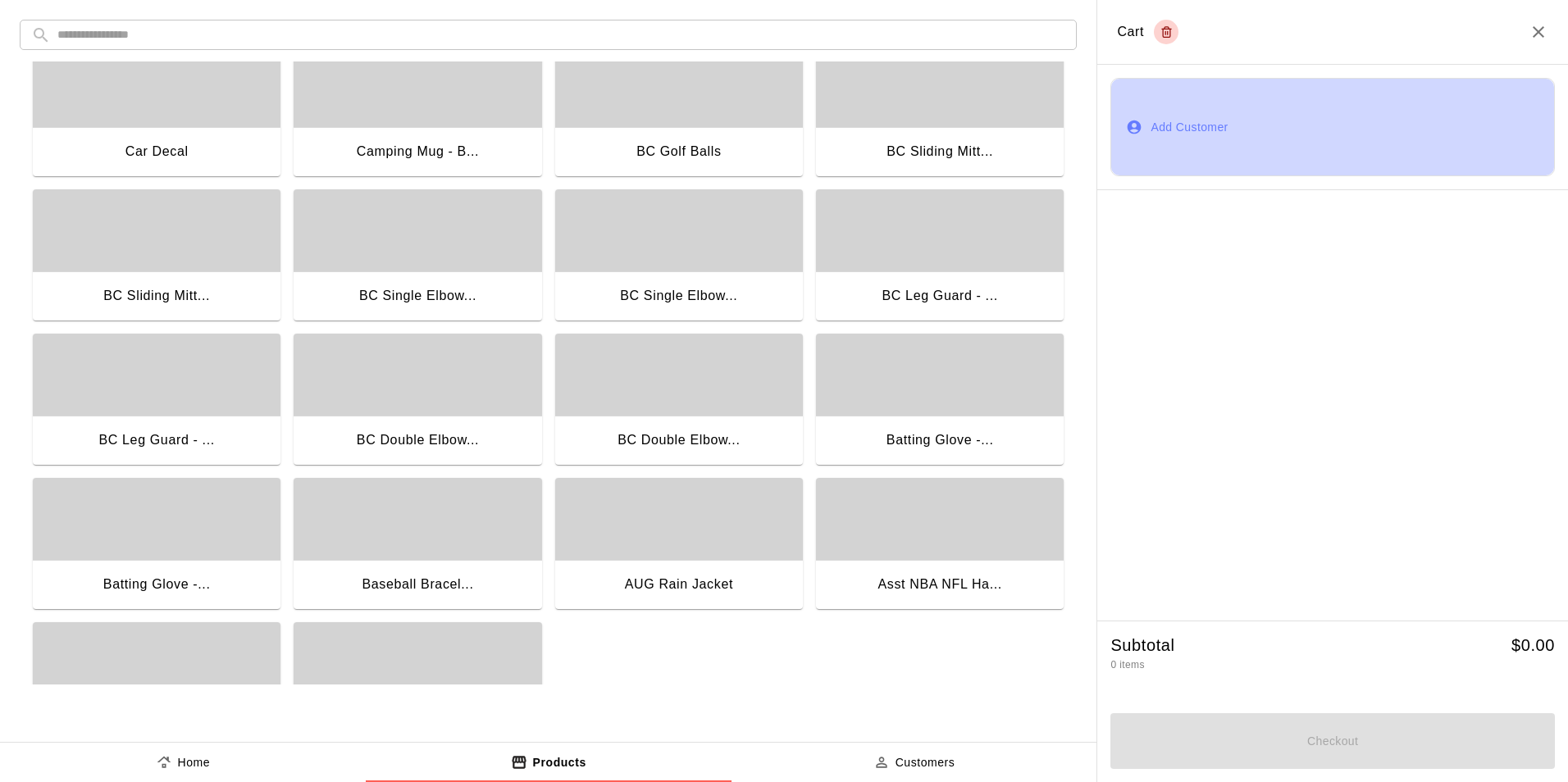
click at [1229, 134] on button "Add Customer" at bounding box center [1333, 127] width 445 height 99
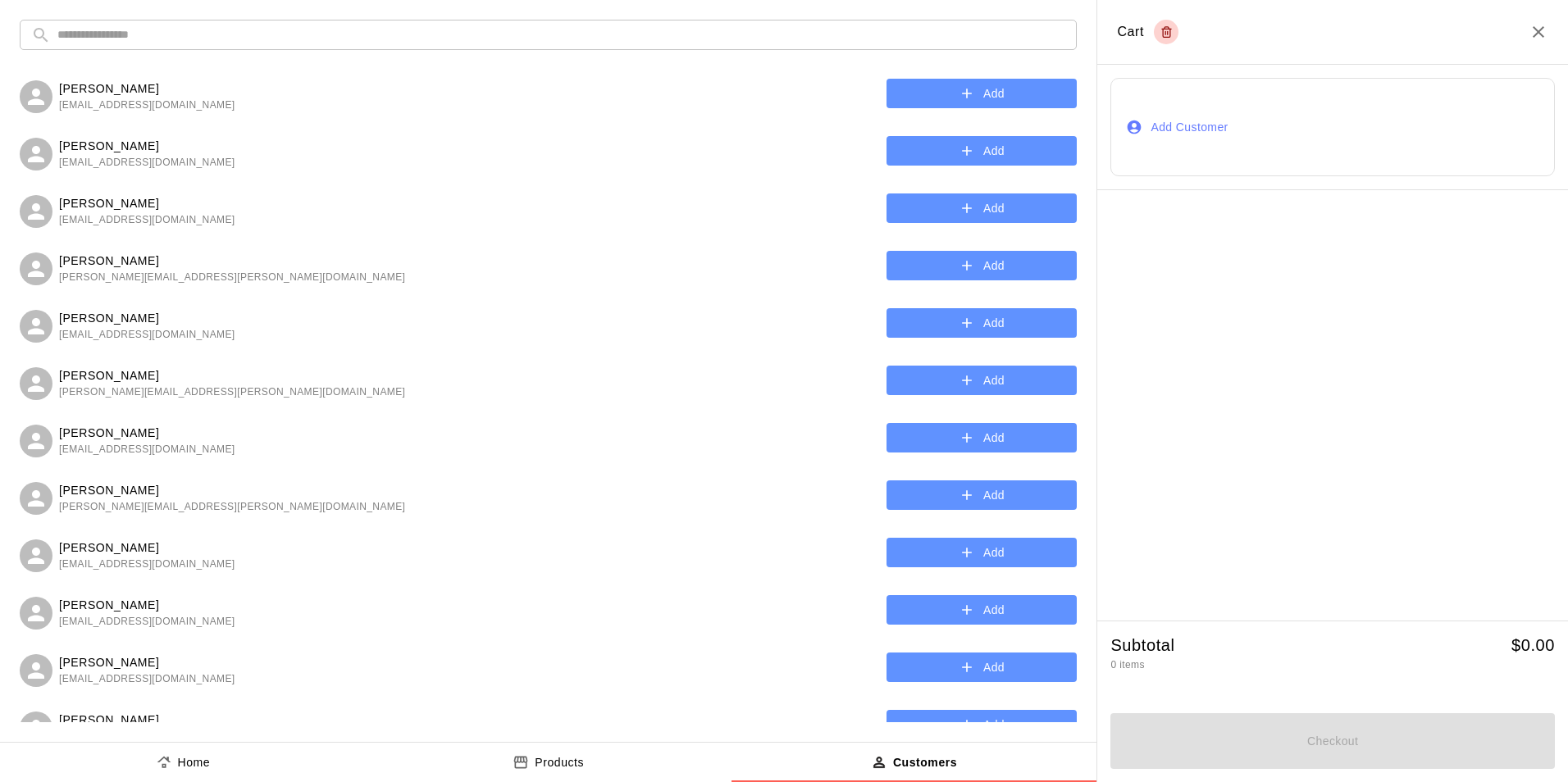
click at [942, 90] on button "Add" at bounding box center [982, 94] width 190 height 31
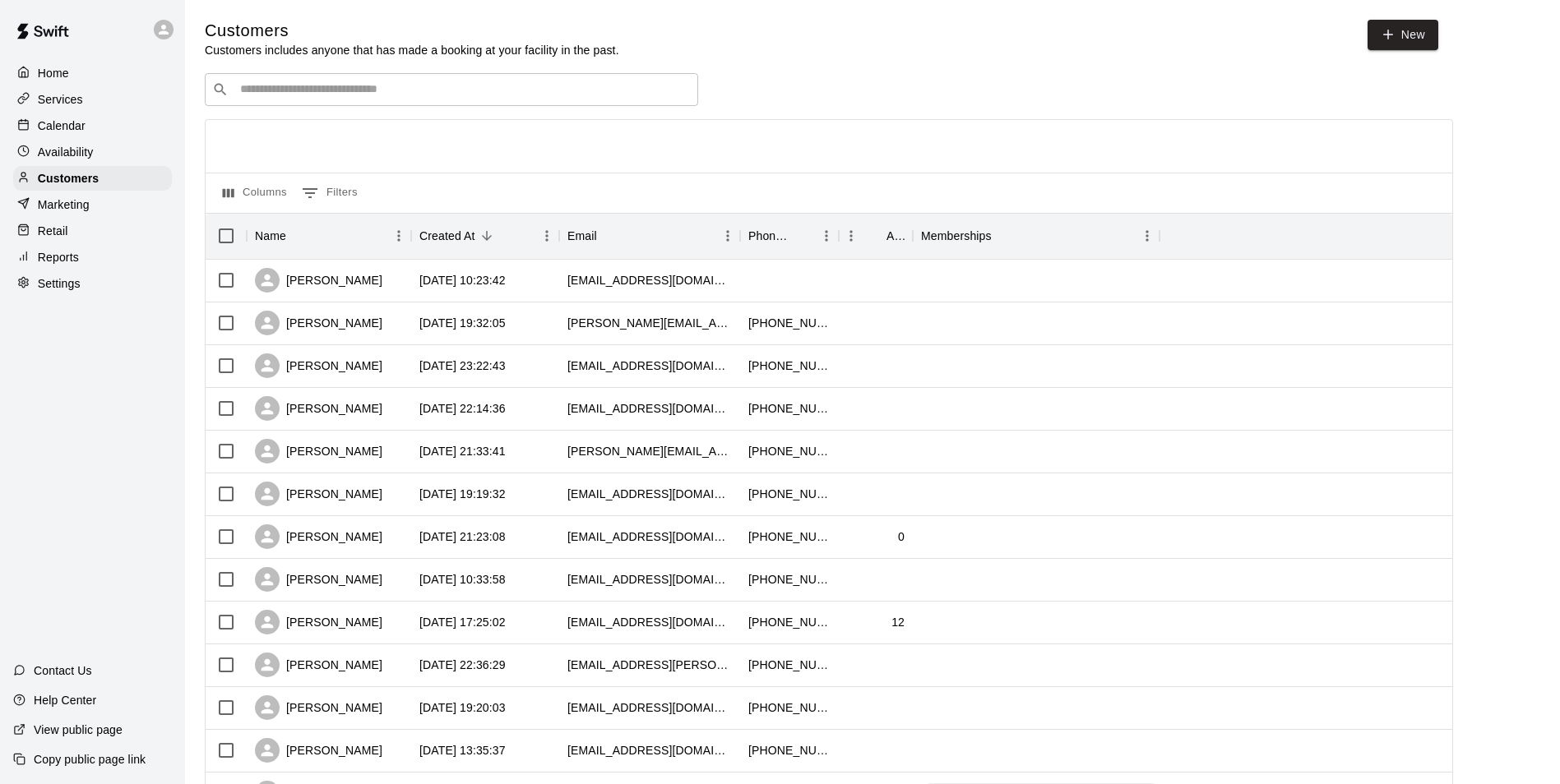
click at [83, 227] on div "Retail" at bounding box center [92, 230] width 159 height 24
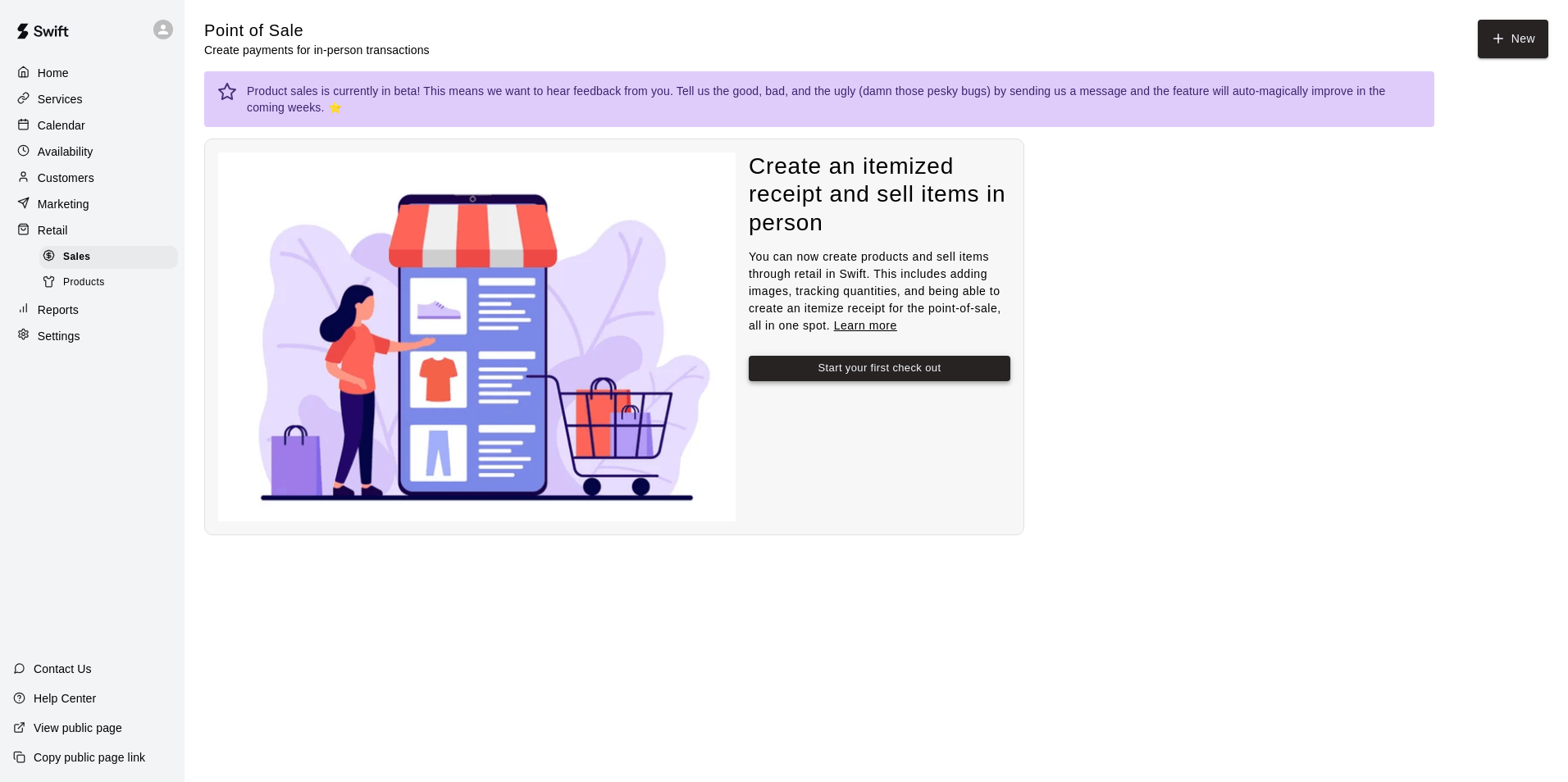
click at [887, 363] on button "Start your first check out" at bounding box center [879, 369] width 261 height 25
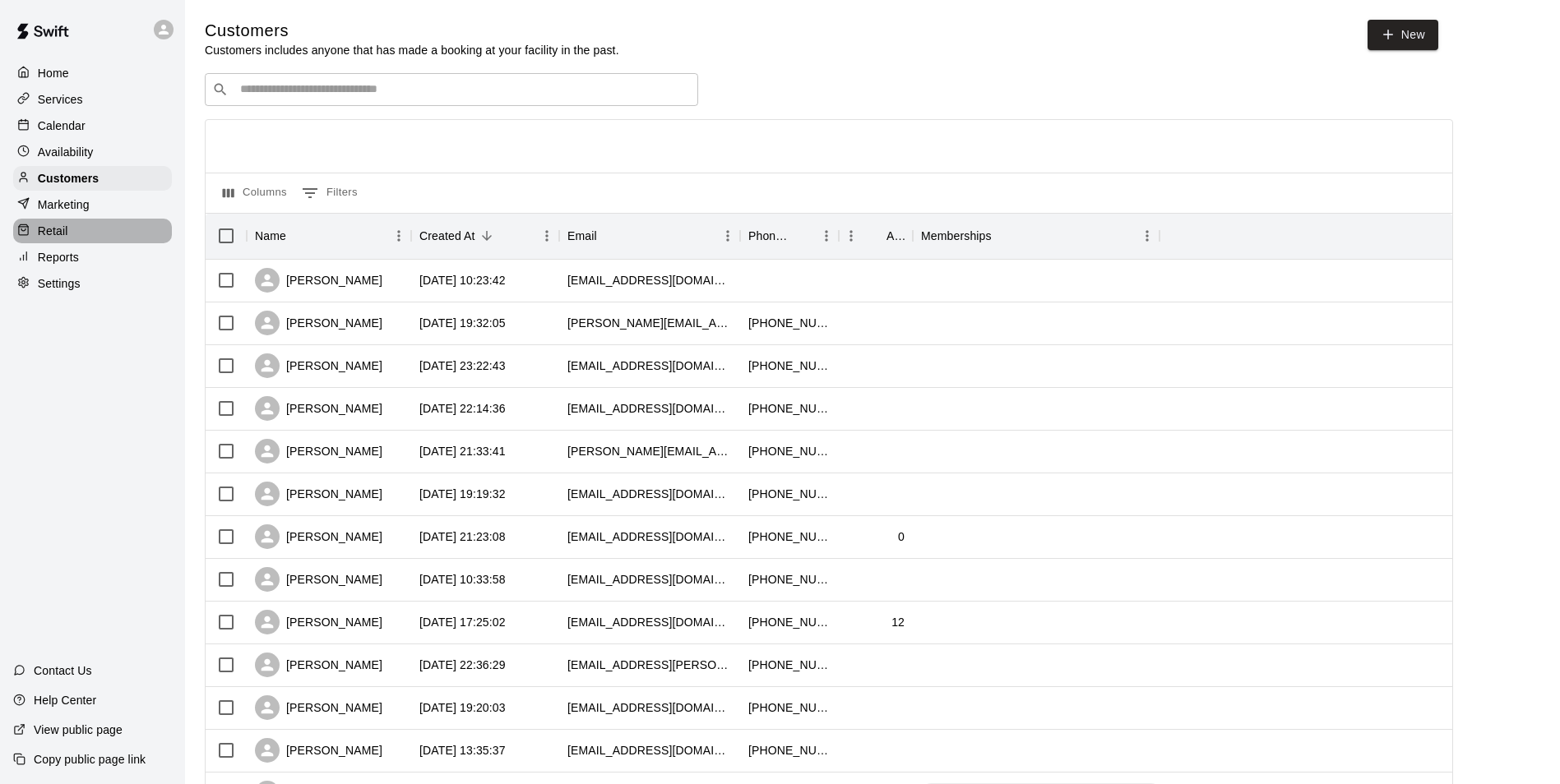
click at [79, 228] on div "Retail" at bounding box center [92, 230] width 159 height 24
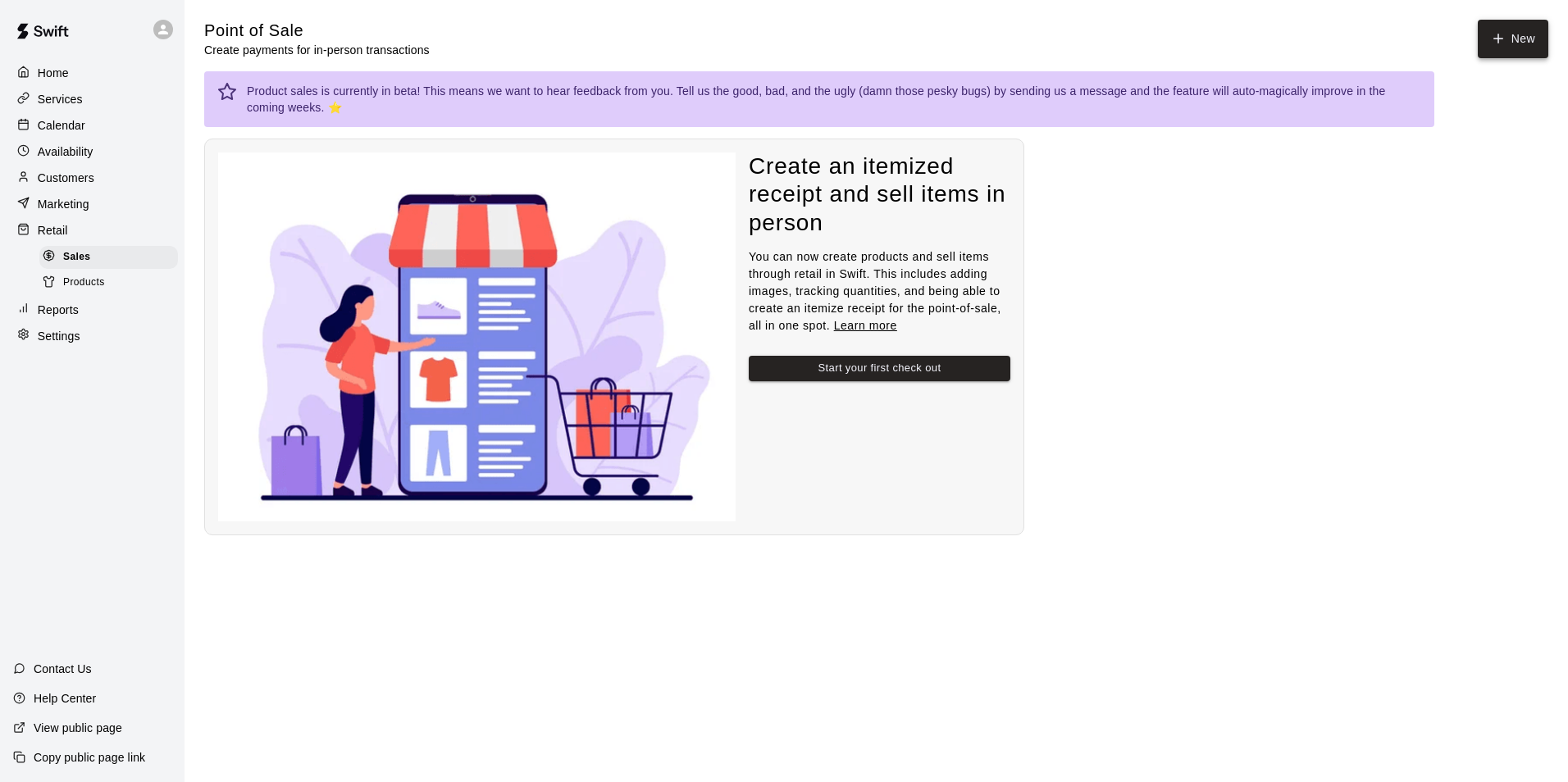
click at [1517, 42] on button "New" at bounding box center [1514, 39] width 71 height 39
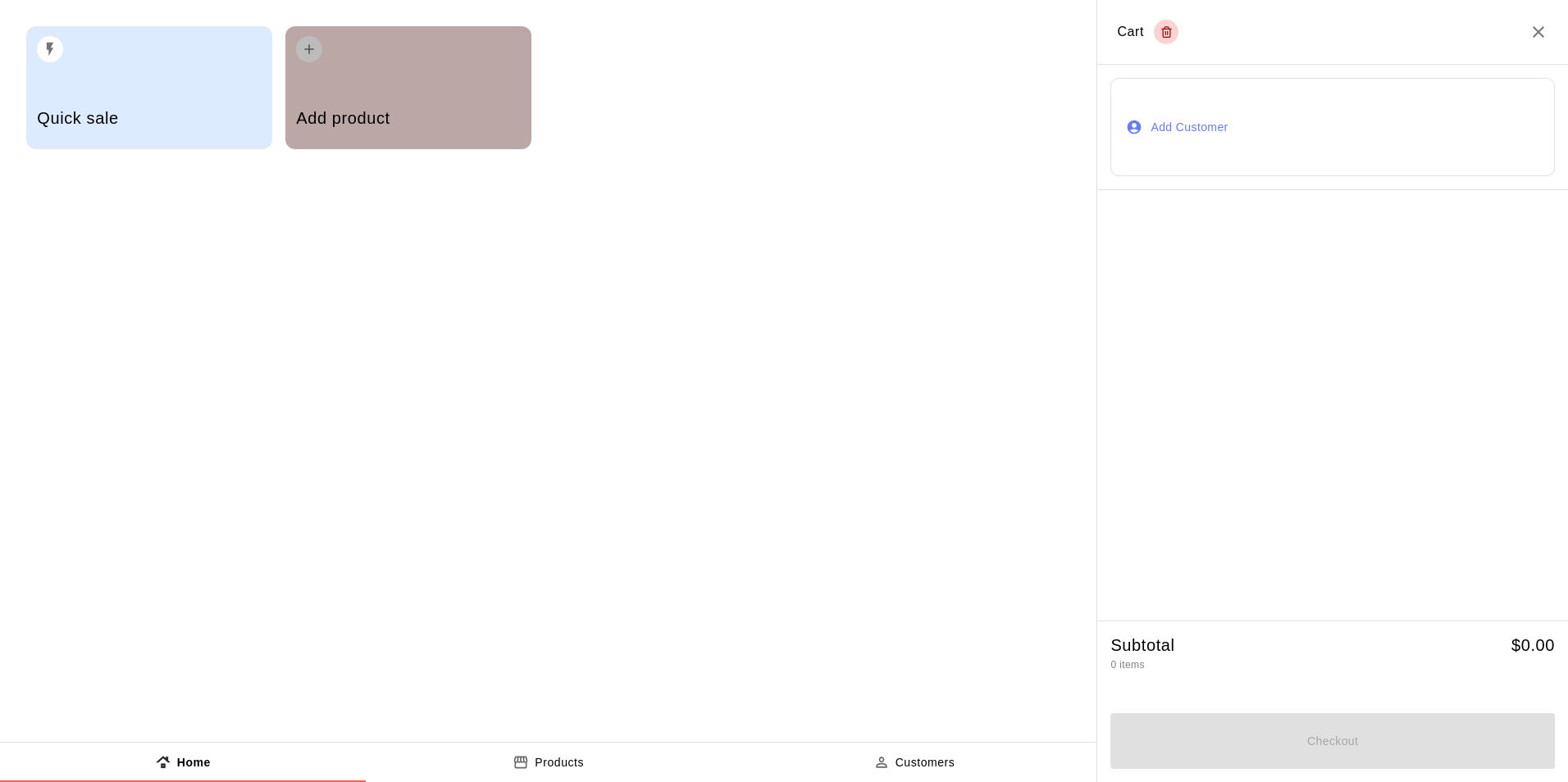
click at [363, 108] on h5 "Add product" at bounding box center [408, 118] width 224 height 22
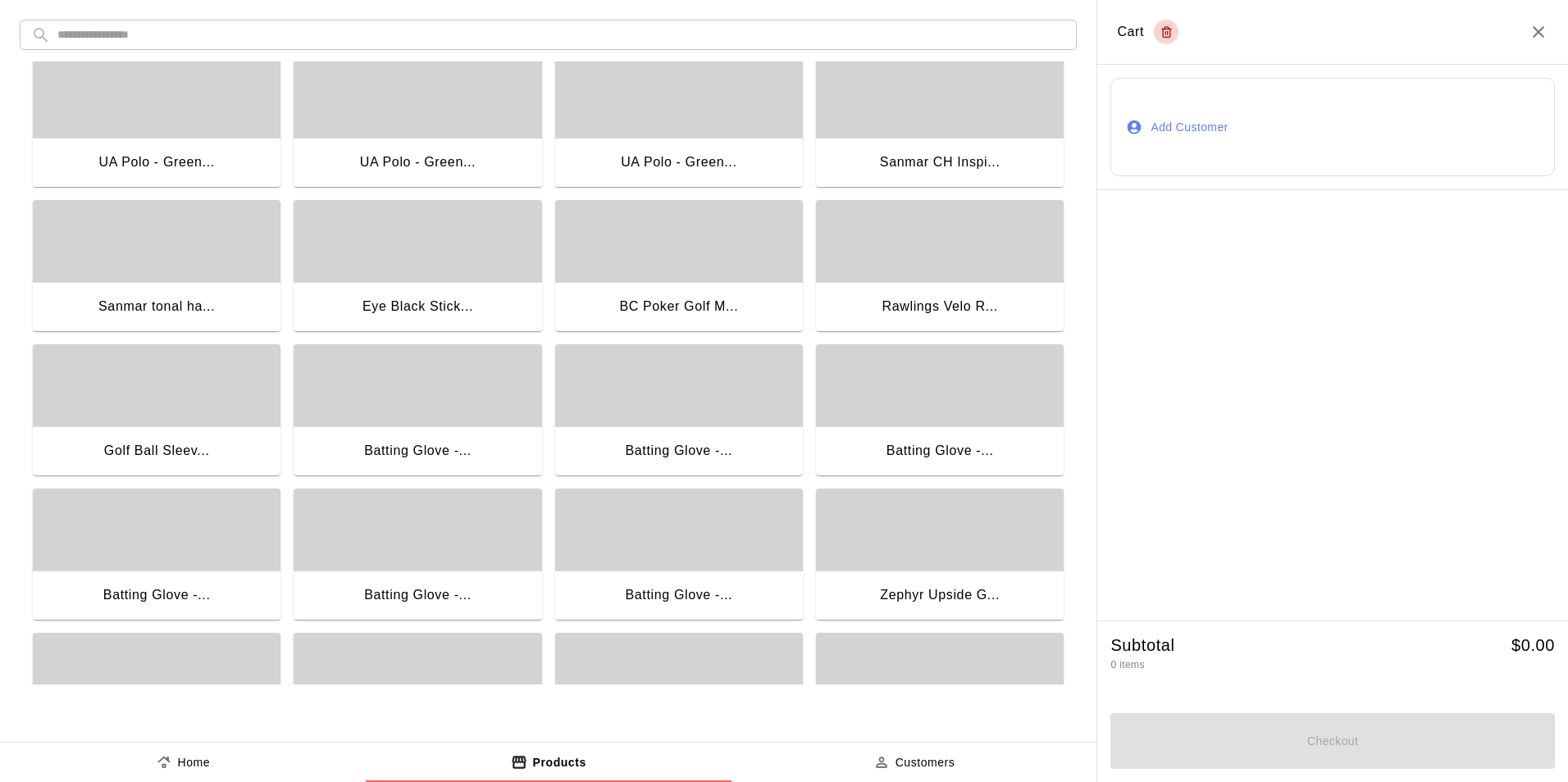
scroll to position [656, 0]
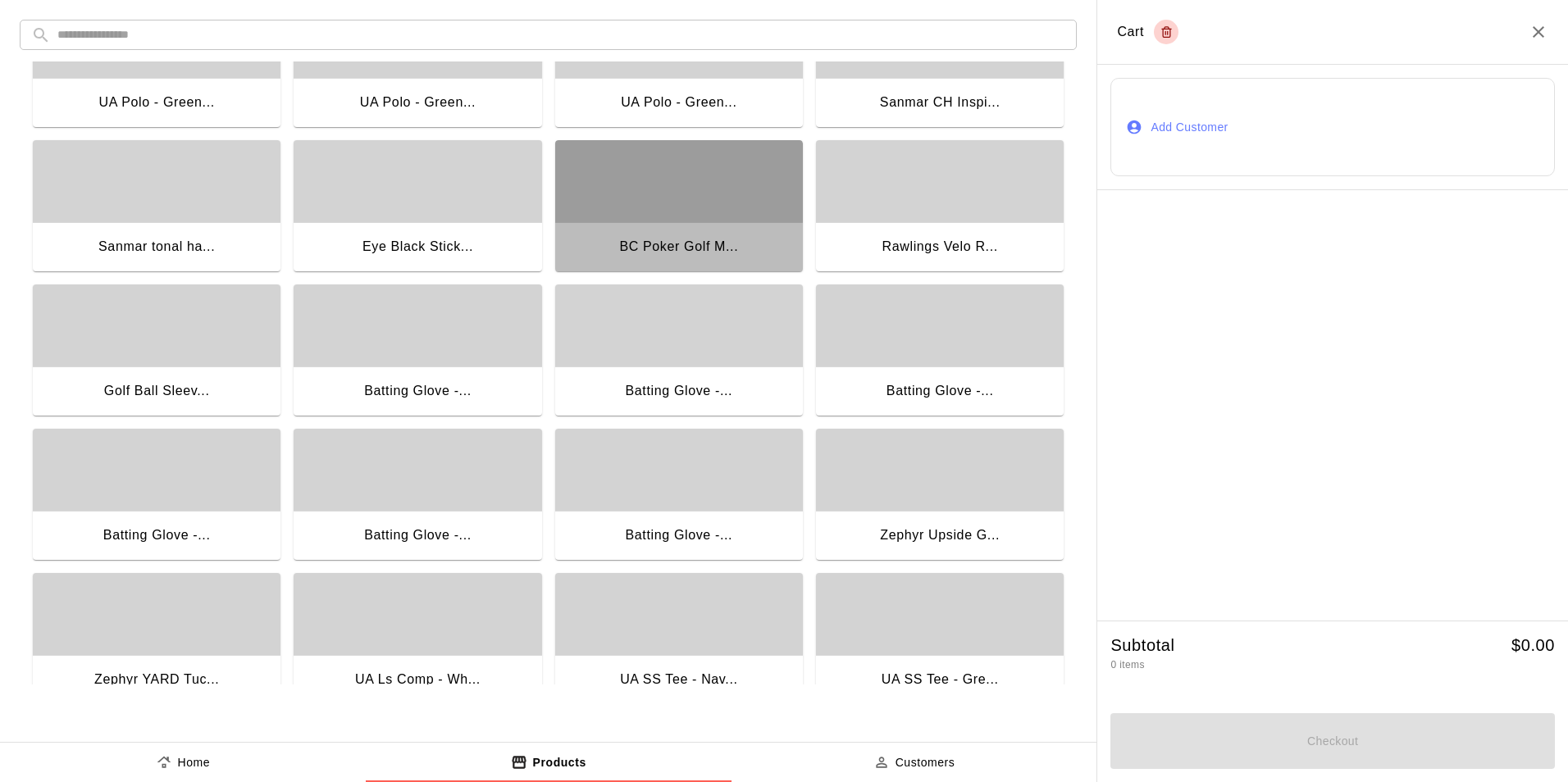
click at [619, 239] on div "BC Poker Golf M..." at bounding box center [679, 247] width 119 height 22
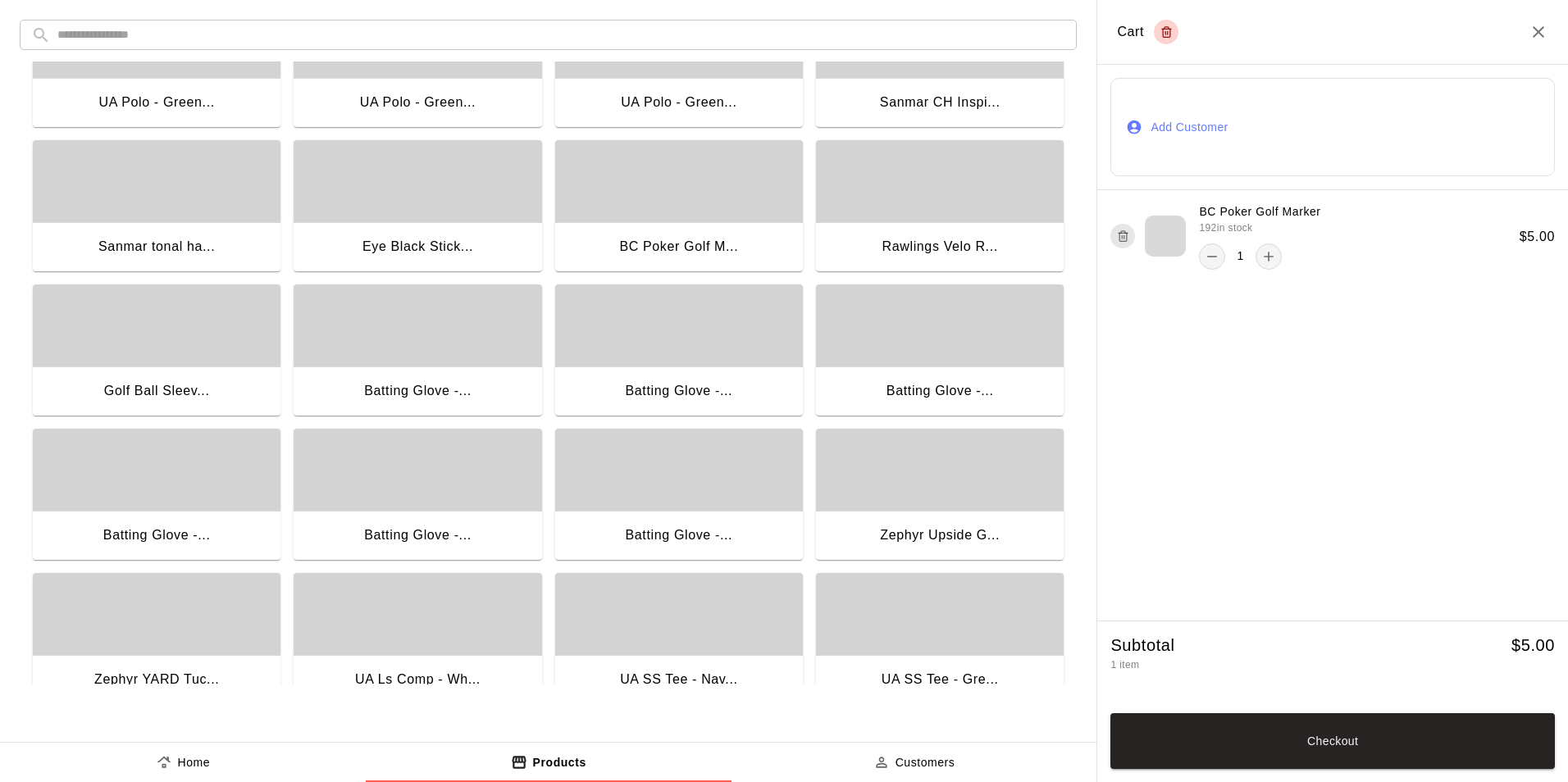
click at [1298, 146] on button "Add Customer" at bounding box center [1333, 127] width 445 height 99
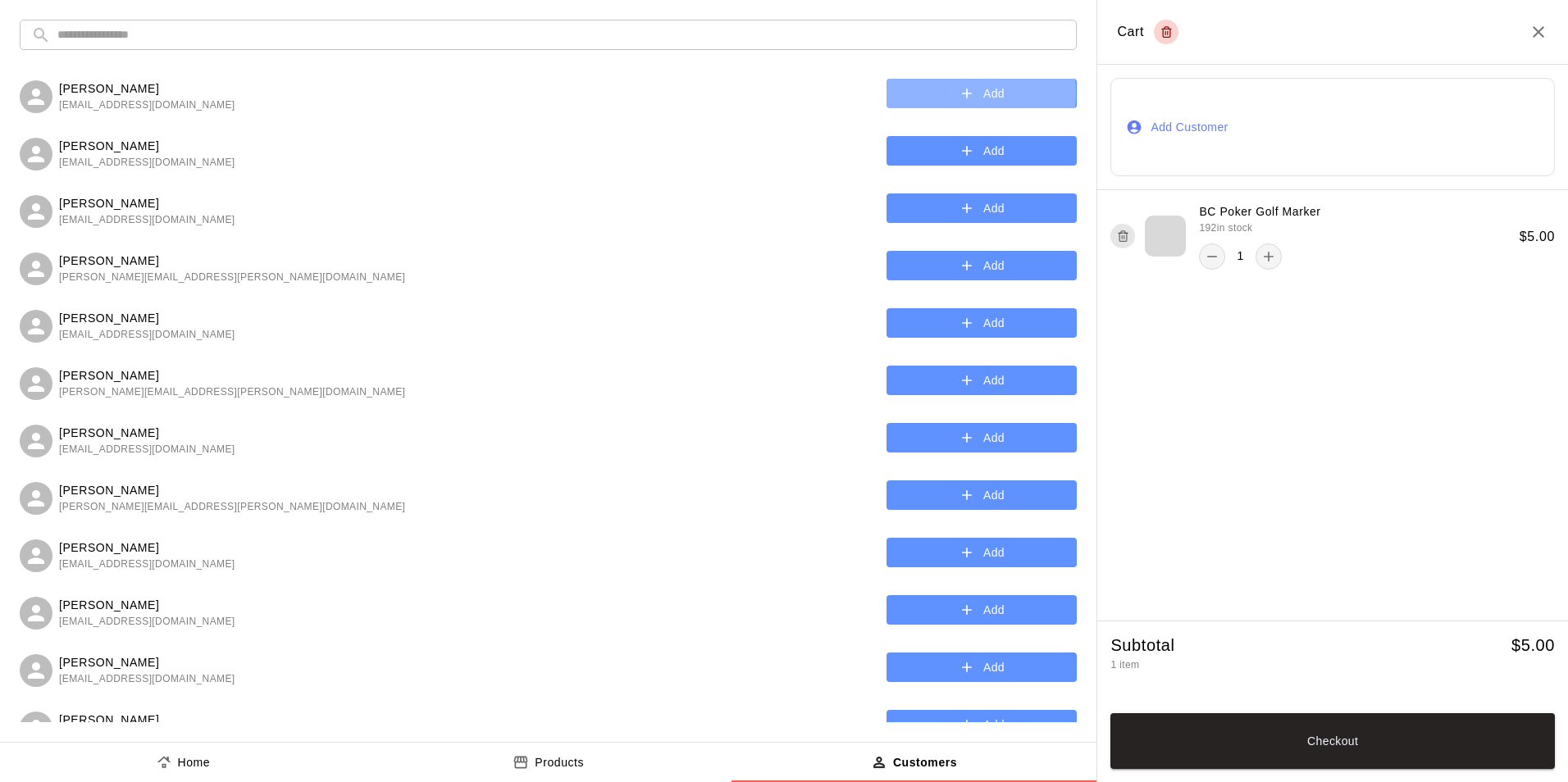
click at [943, 93] on button "Add" at bounding box center [982, 94] width 190 height 31
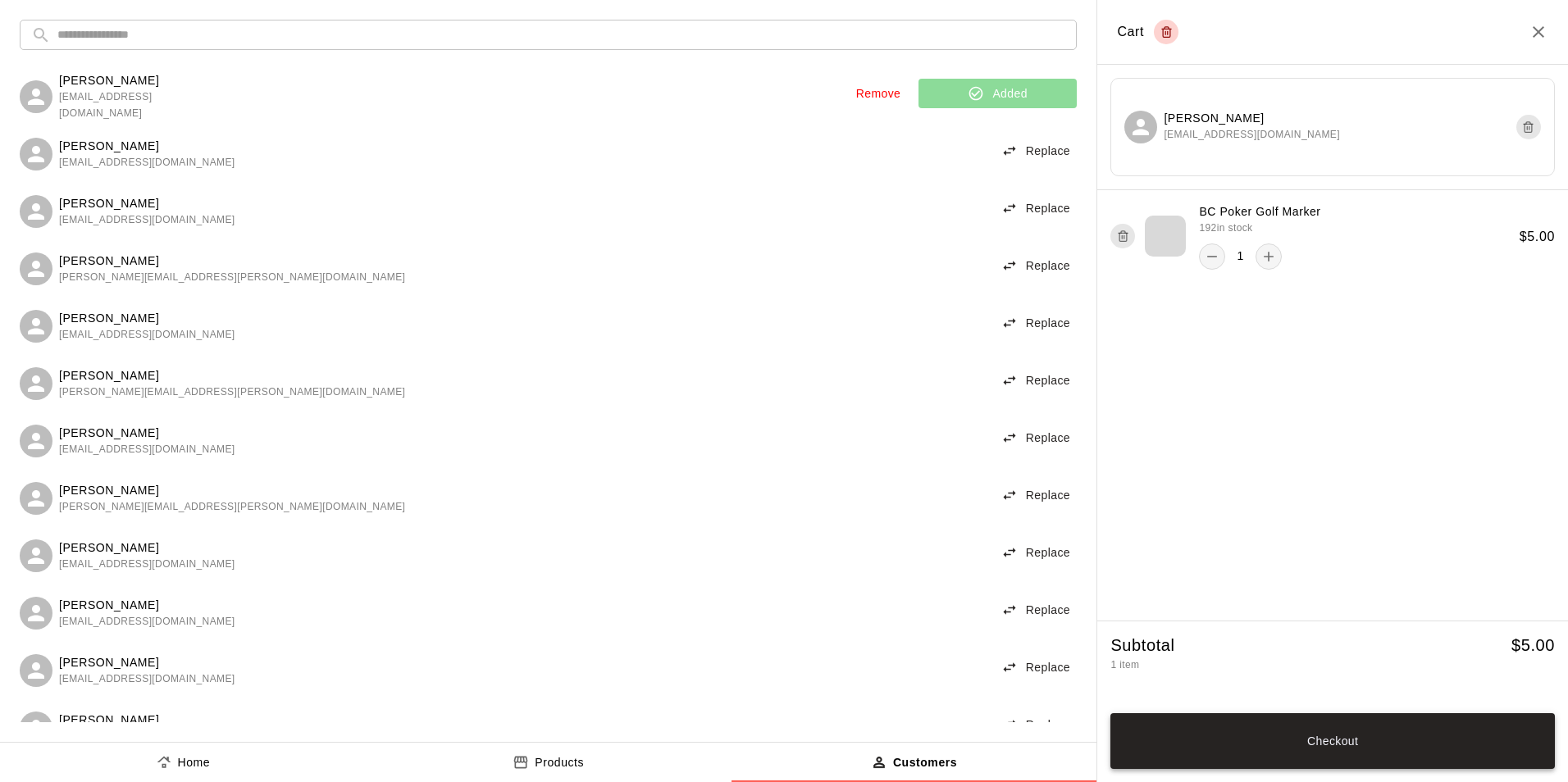
click at [1319, 744] on button "Checkout" at bounding box center [1333, 741] width 445 height 56
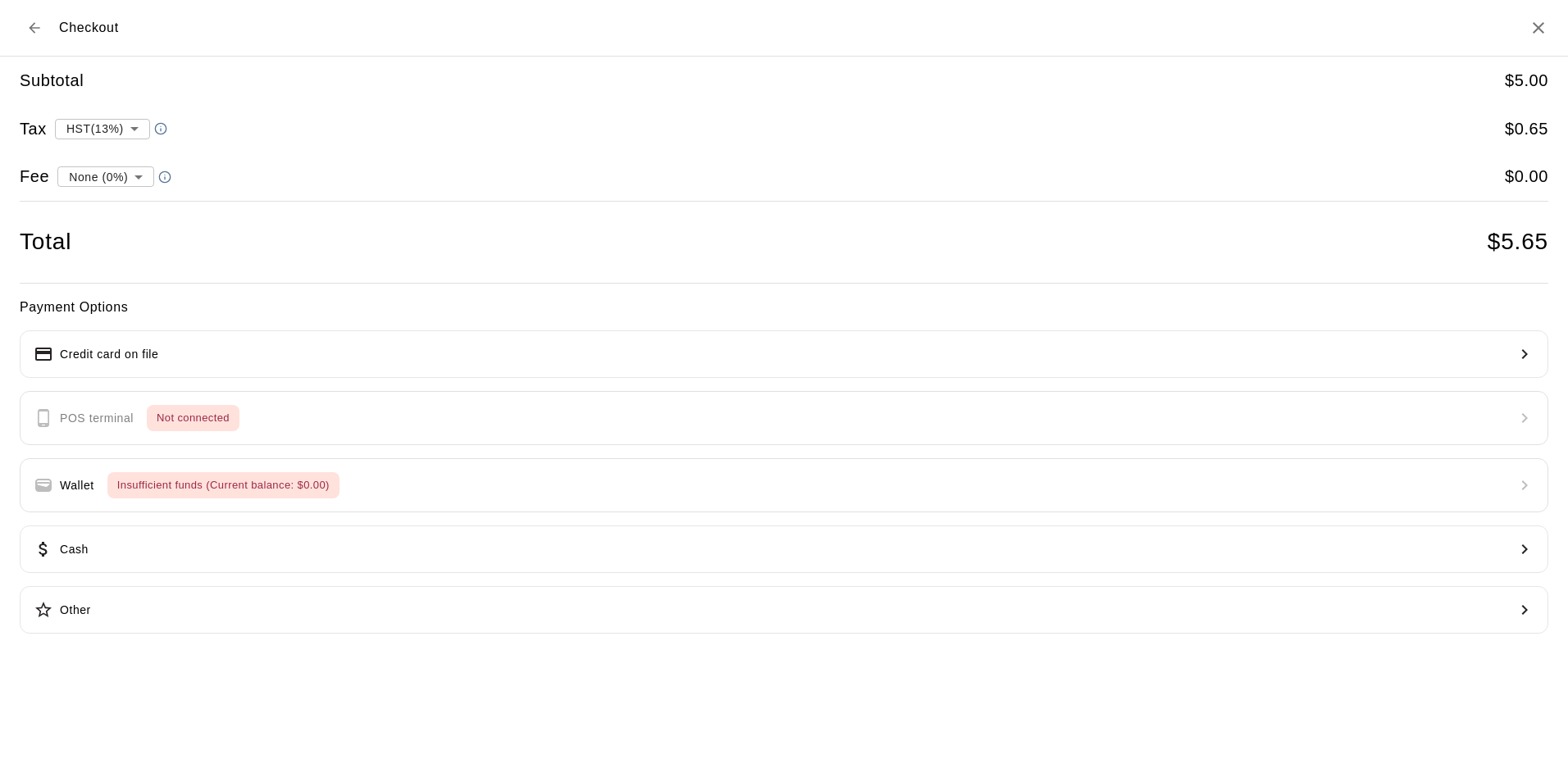
click at [1524, 419] on div "Payment Options Credit card on file POS terminal Not connected Wallet Insuffici…" at bounding box center [784, 466] width 1529 height 338
click at [37, 22] on icon "Back to cart" at bounding box center [34, 28] width 16 height 16
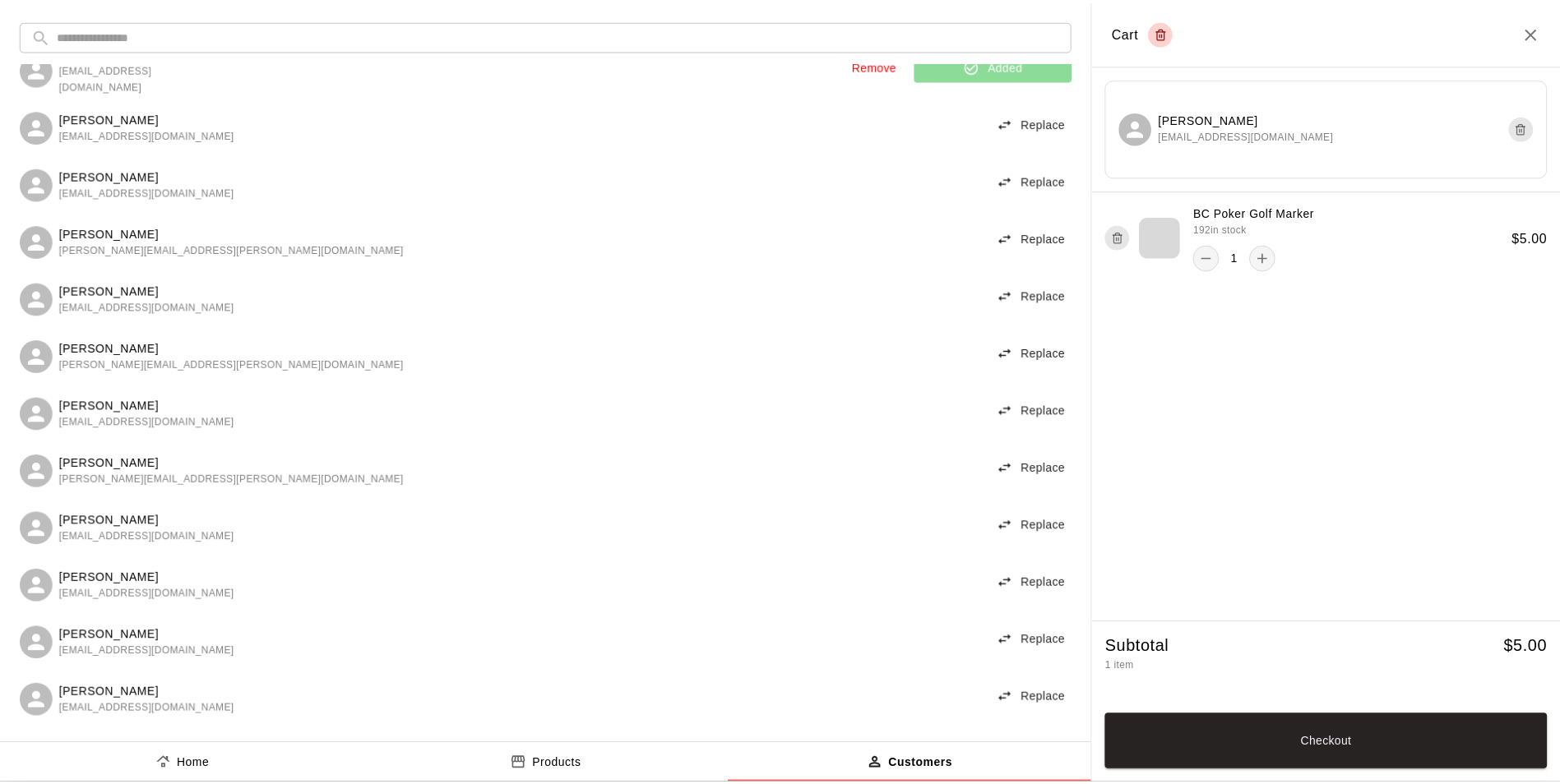
scroll to position [0, 0]
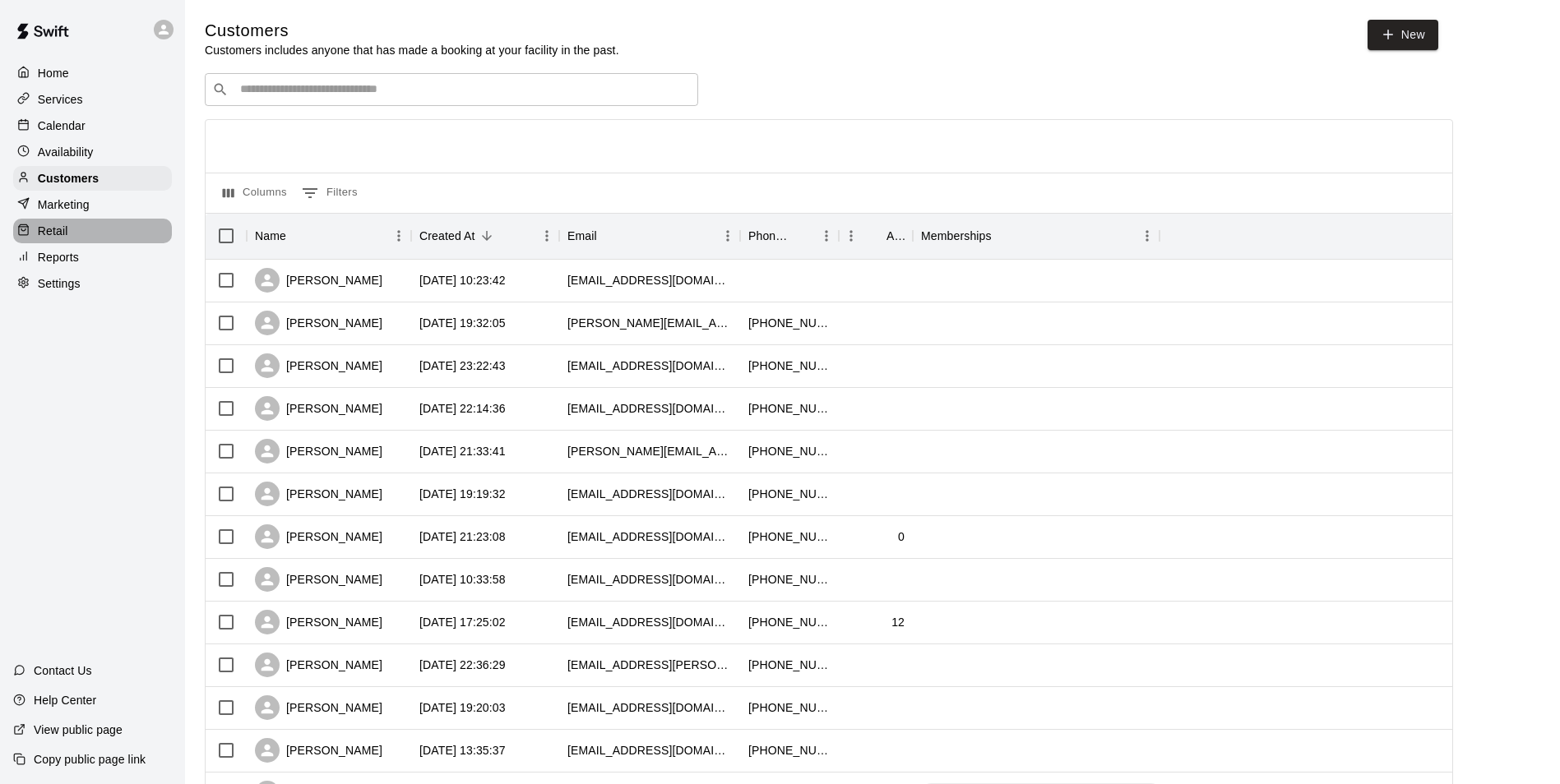
click at [53, 237] on p "Retail" at bounding box center [53, 231] width 31 height 16
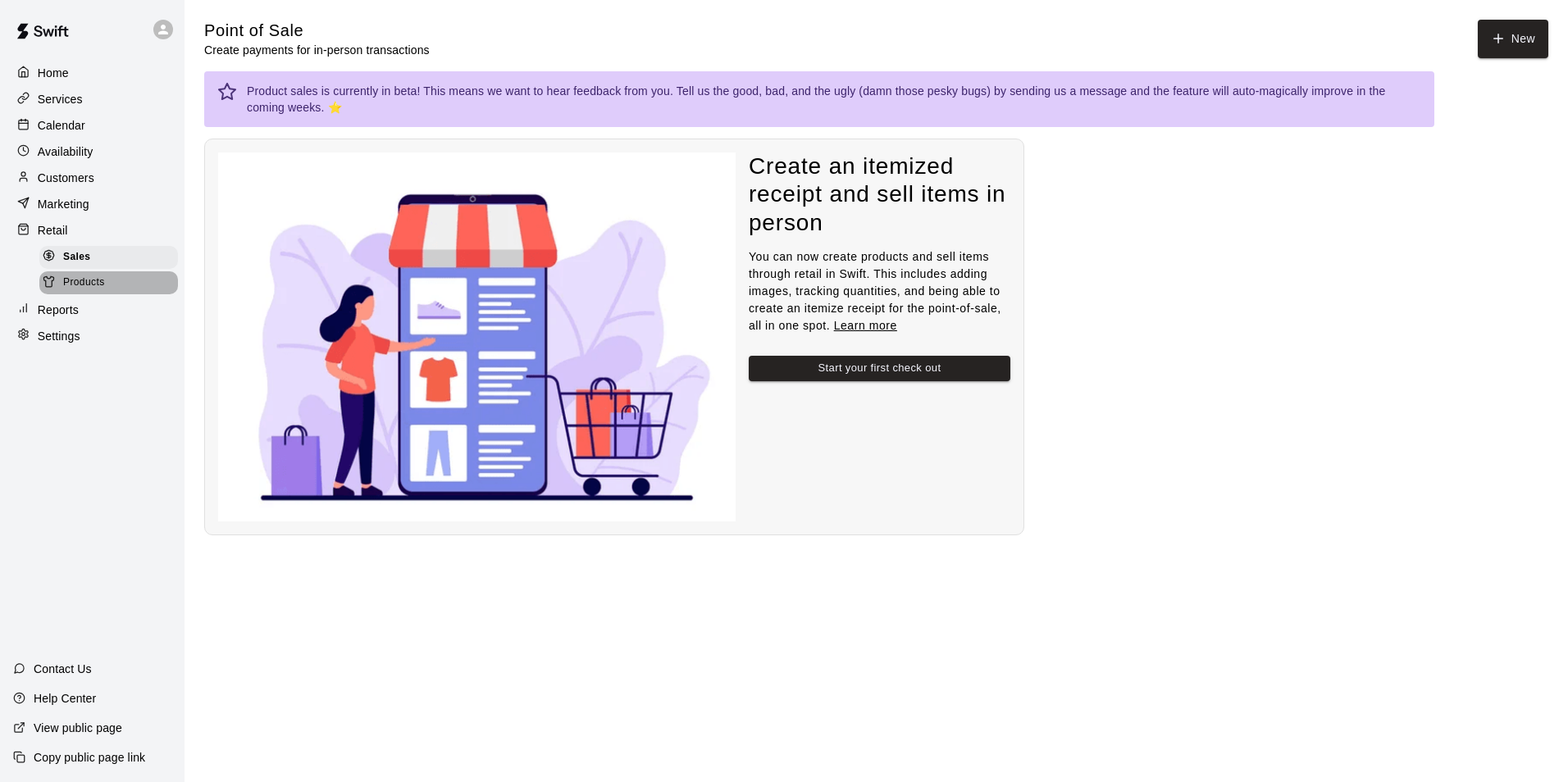
click at [93, 287] on span "Products" at bounding box center [84, 283] width 42 height 16
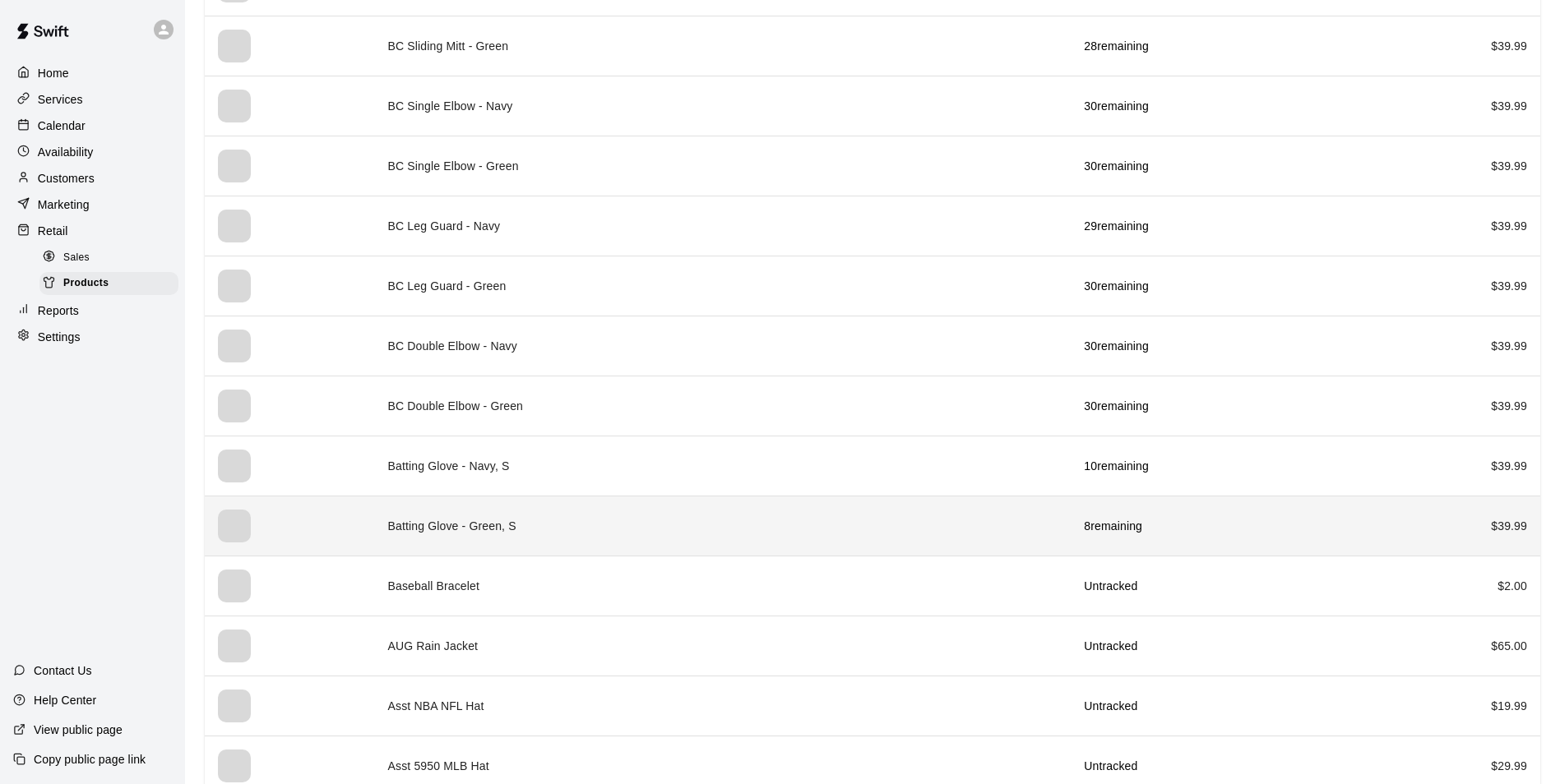
scroll to position [6036, 0]
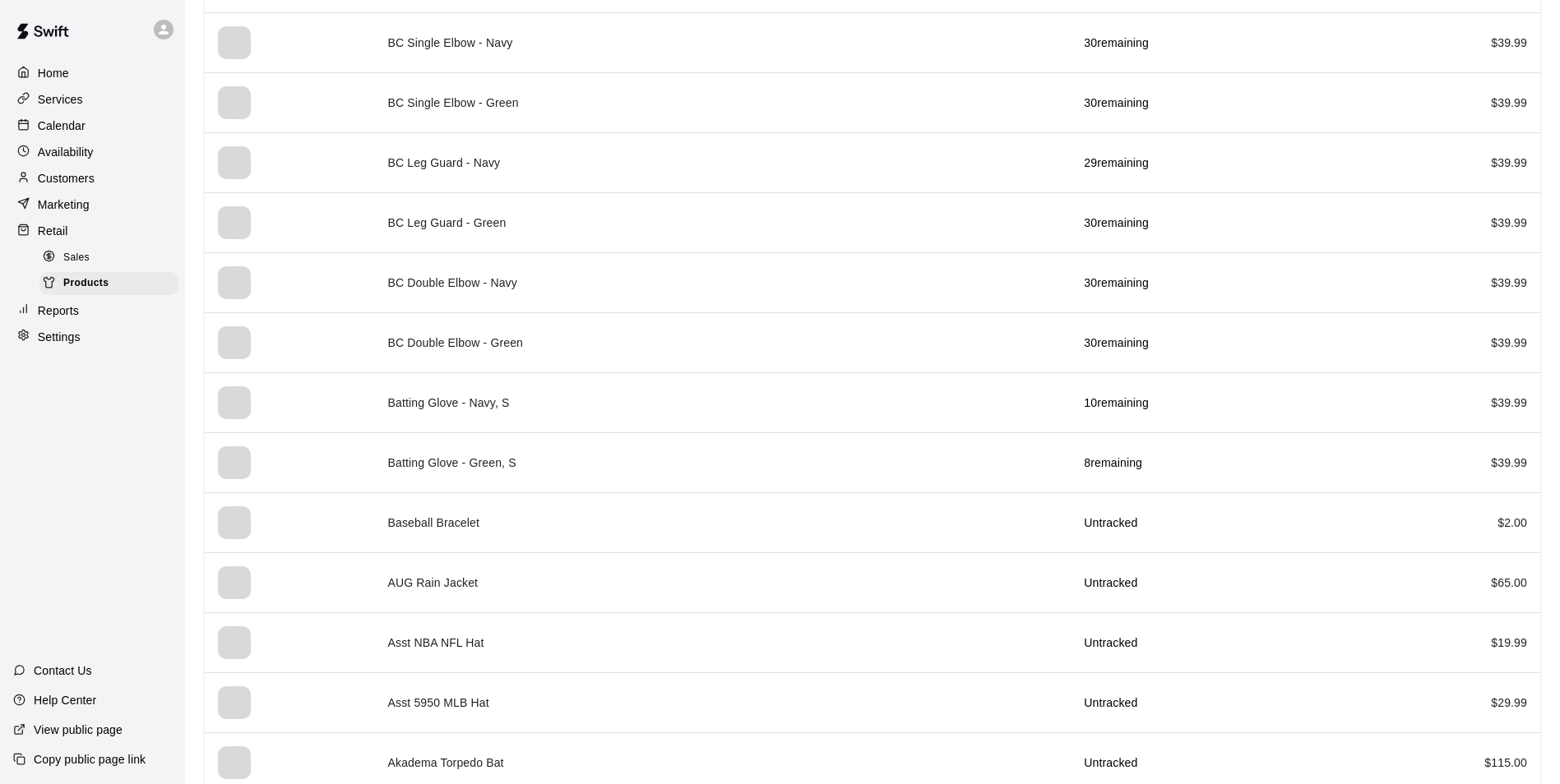
click at [125, 263] on div "Sales" at bounding box center [109, 257] width 139 height 23
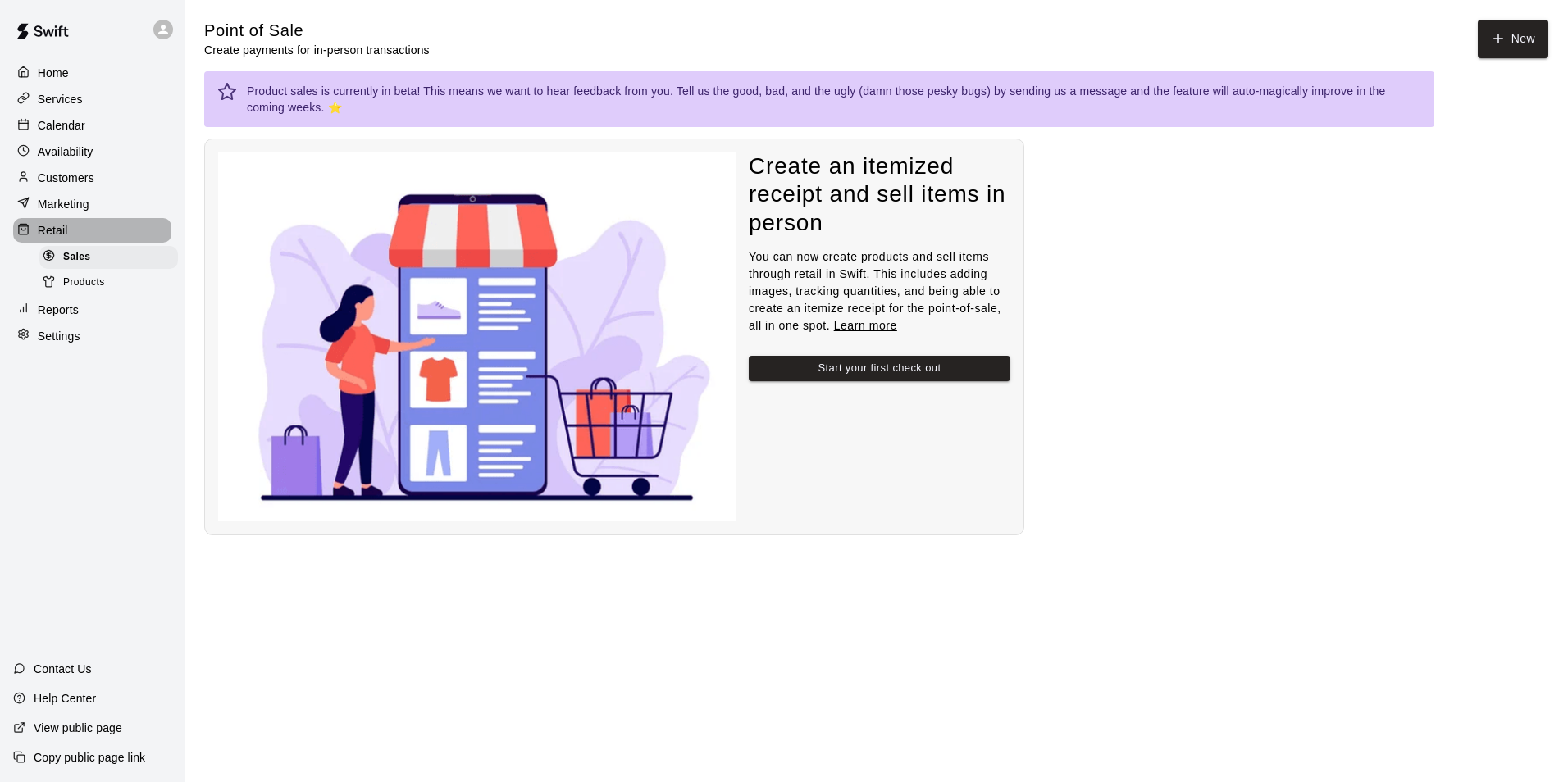
click at [67, 234] on div "Retail" at bounding box center [92, 230] width 158 height 24
click at [1516, 46] on button "New" at bounding box center [1514, 39] width 71 height 39
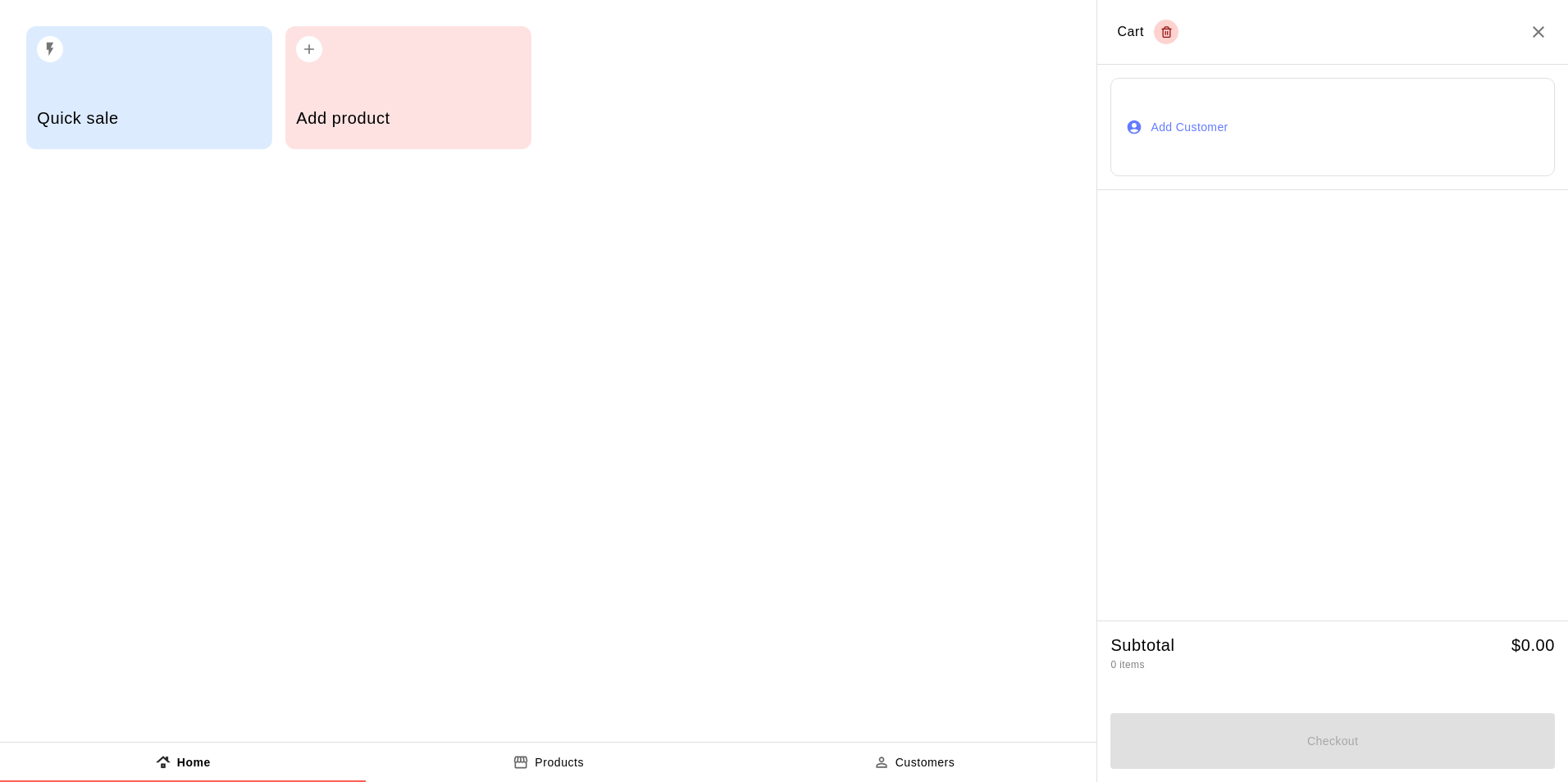
click at [329, 101] on div "Add product" at bounding box center [408, 120] width 224 height 58
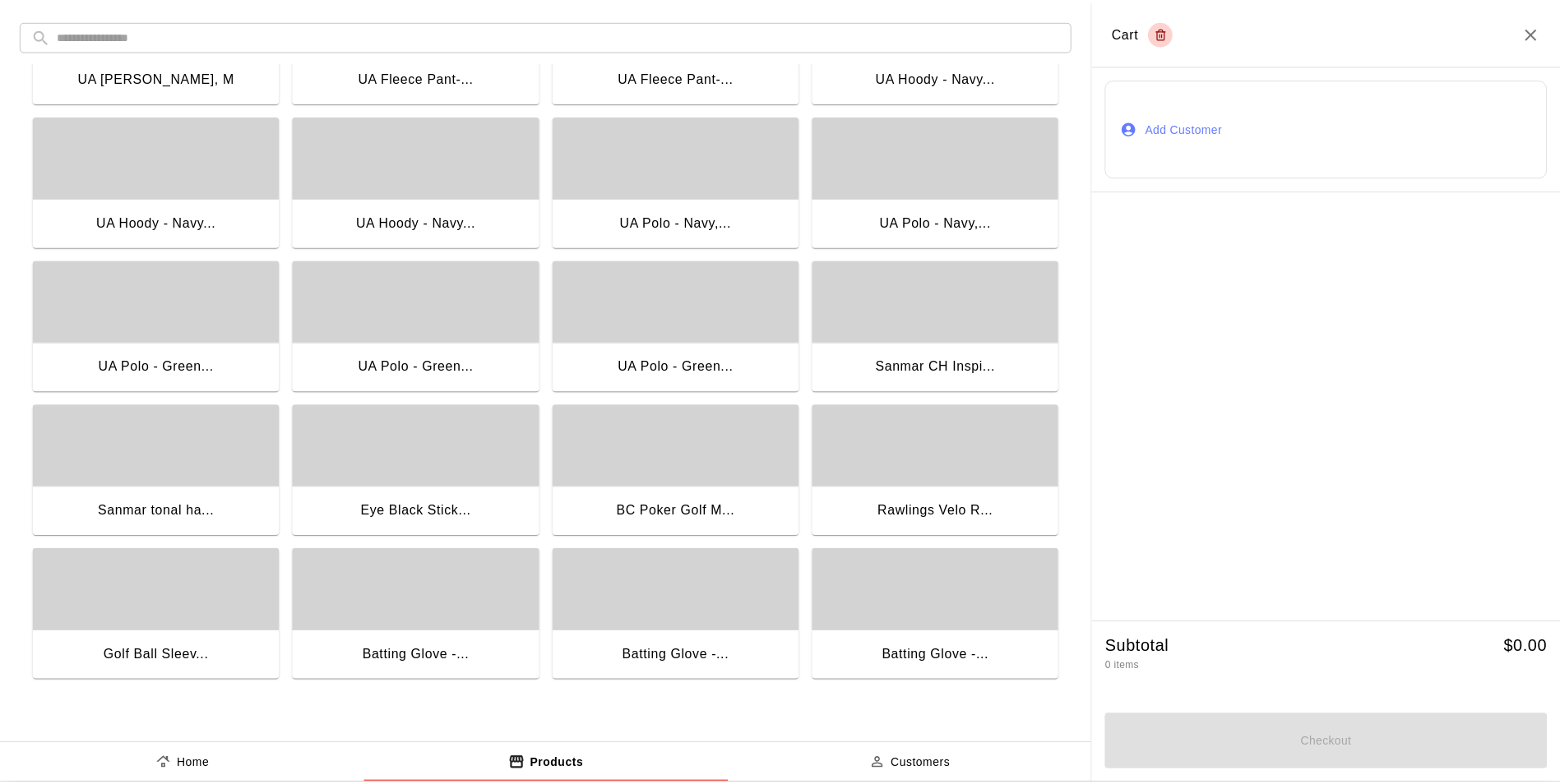
scroll to position [411, 0]
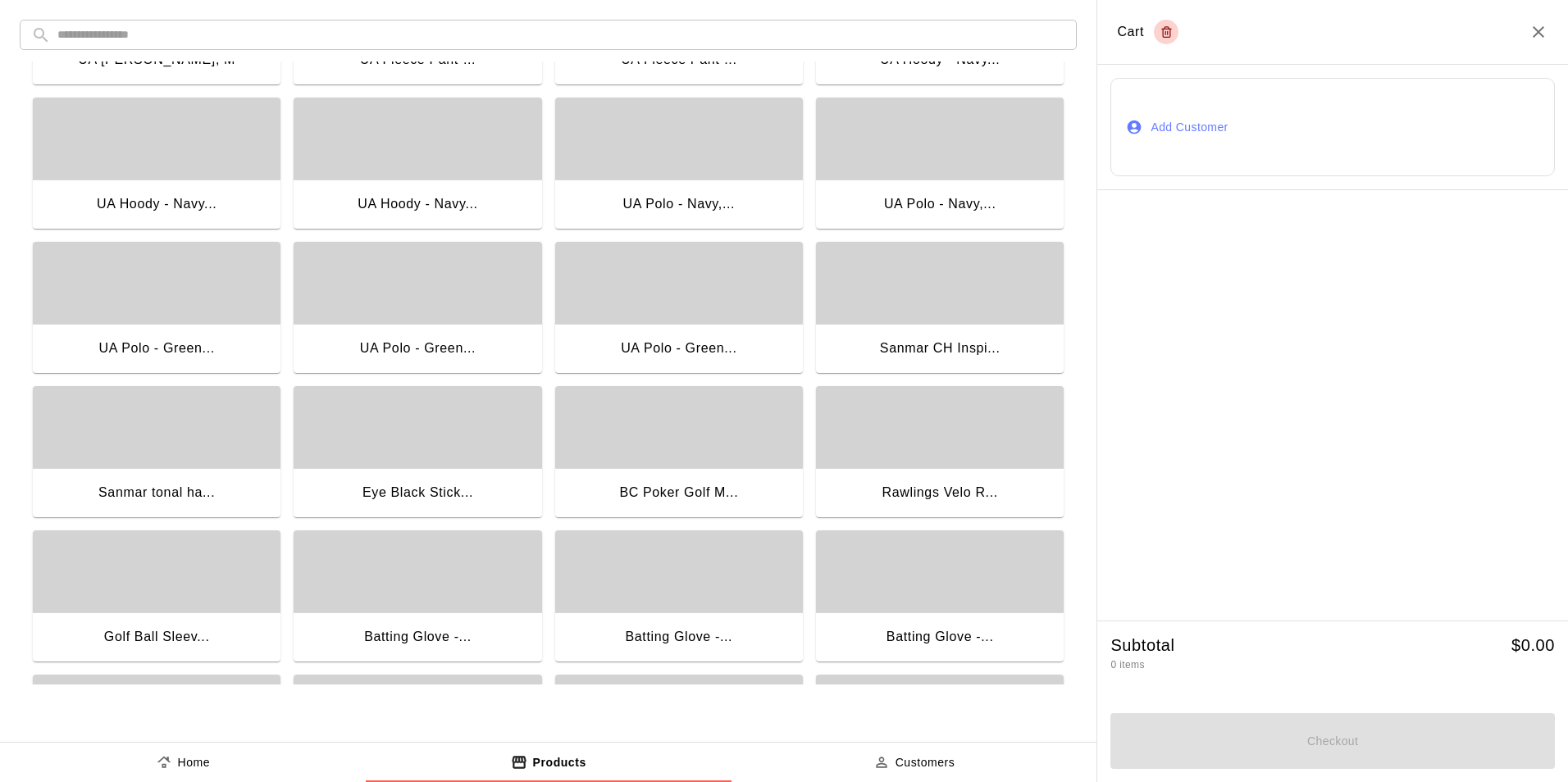
click at [665, 482] on div "BC Poker Golf M..." at bounding box center [679, 493] width 119 height 22
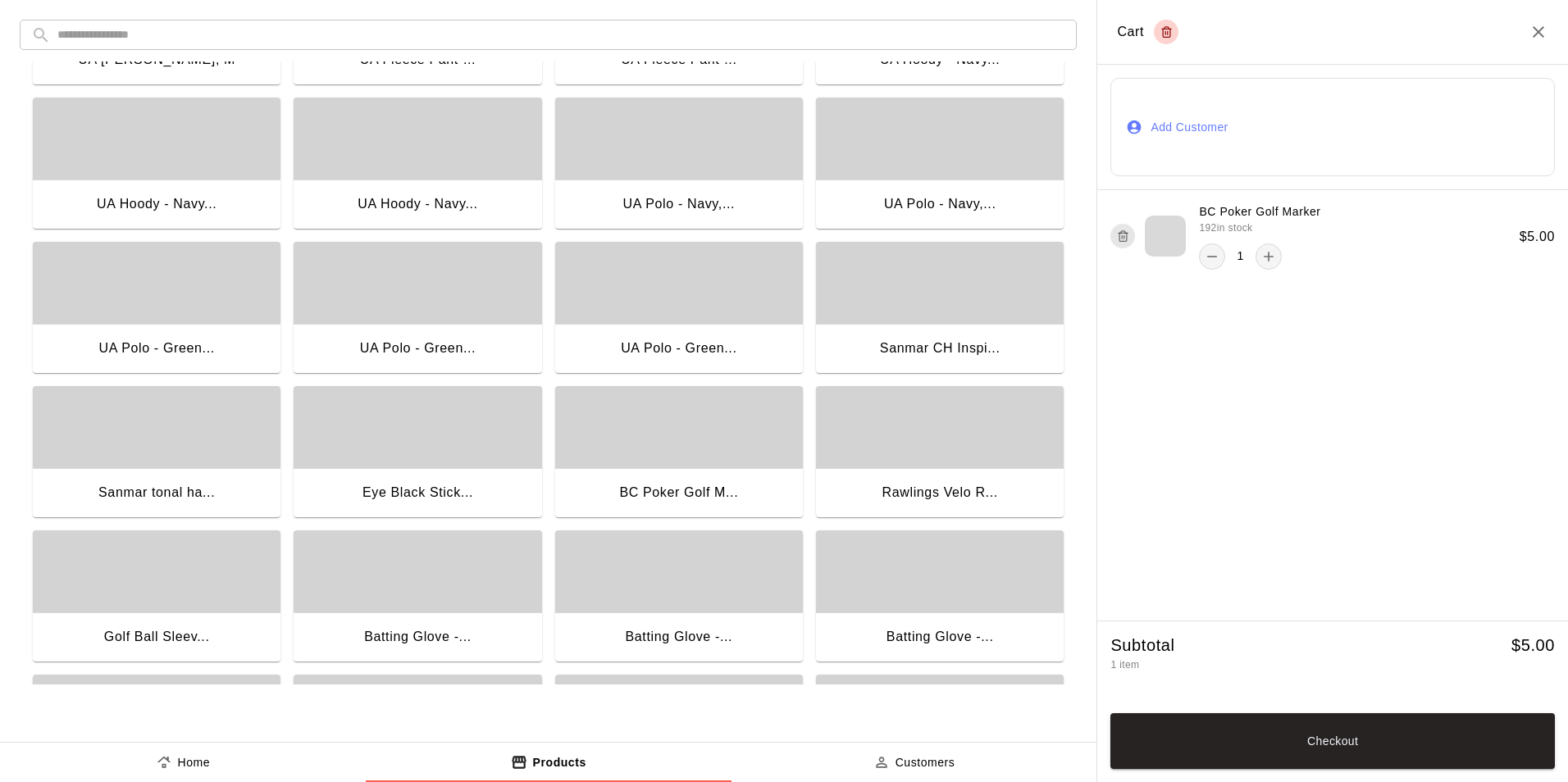
click at [1250, 138] on button "Add Customer" at bounding box center [1333, 127] width 445 height 99
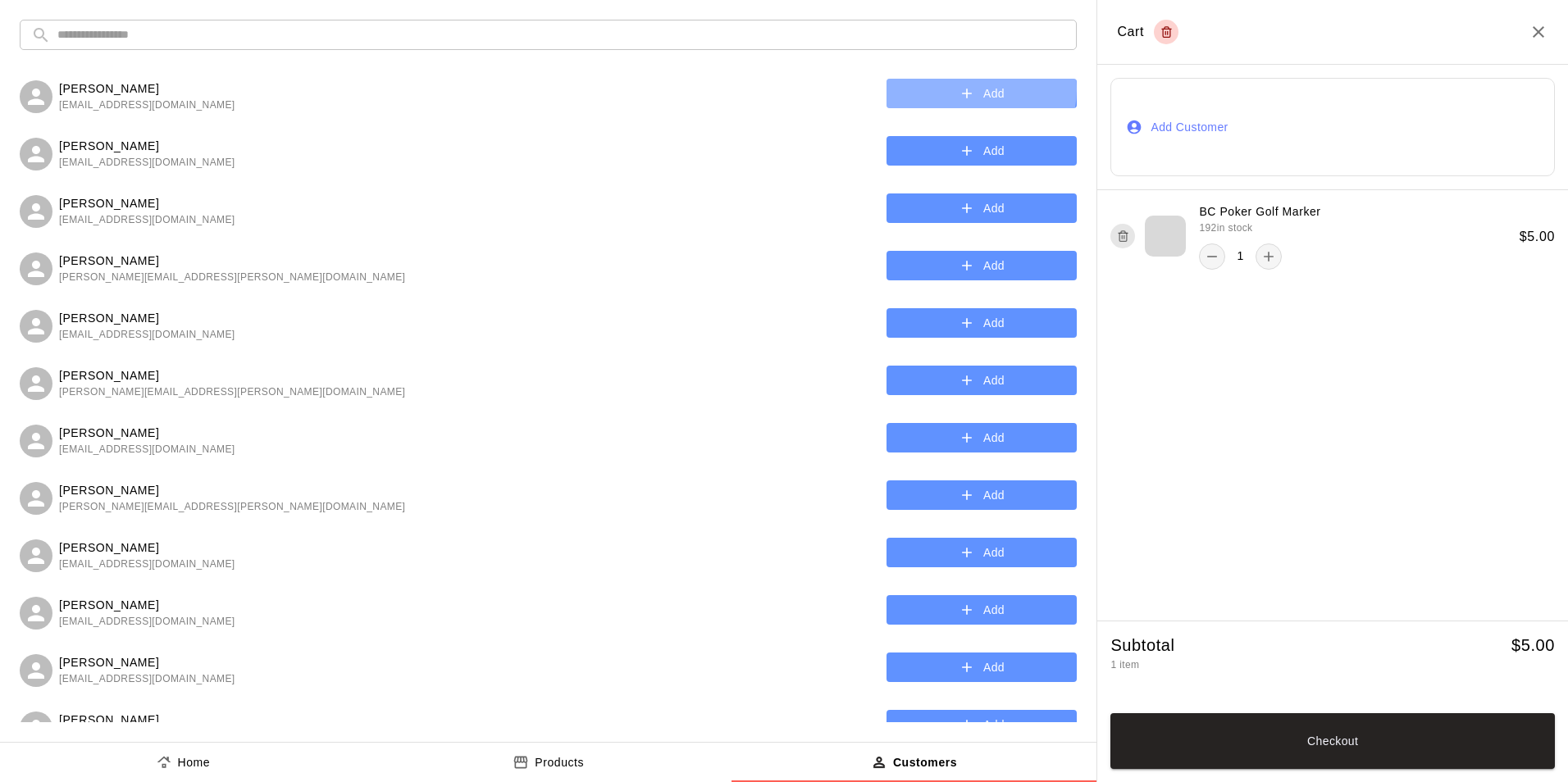
click at [961, 90] on icon "button" at bounding box center [967, 93] width 16 height 16
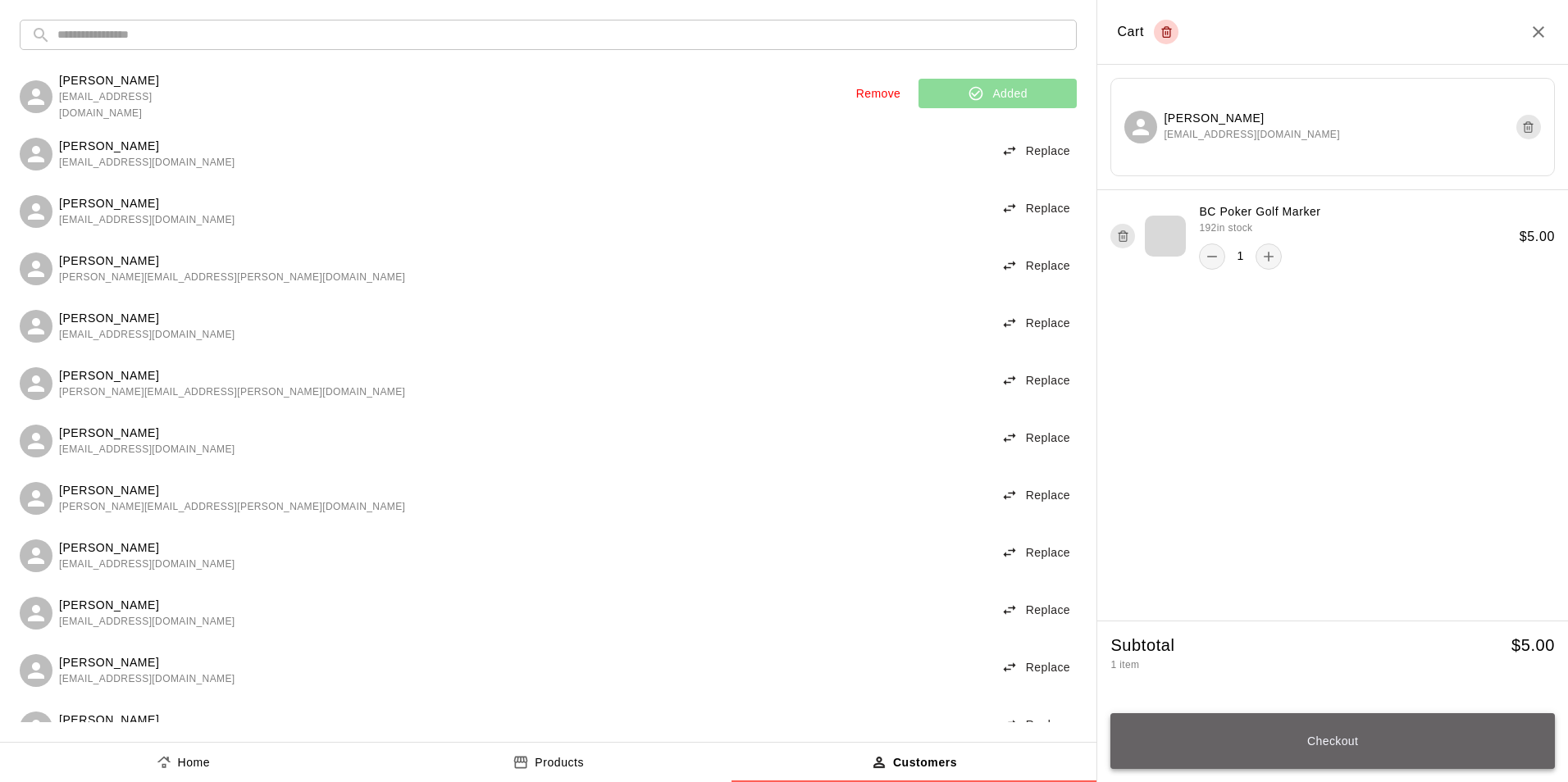
click at [1289, 730] on button "Checkout" at bounding box center [1333, 741] width 445 height 56
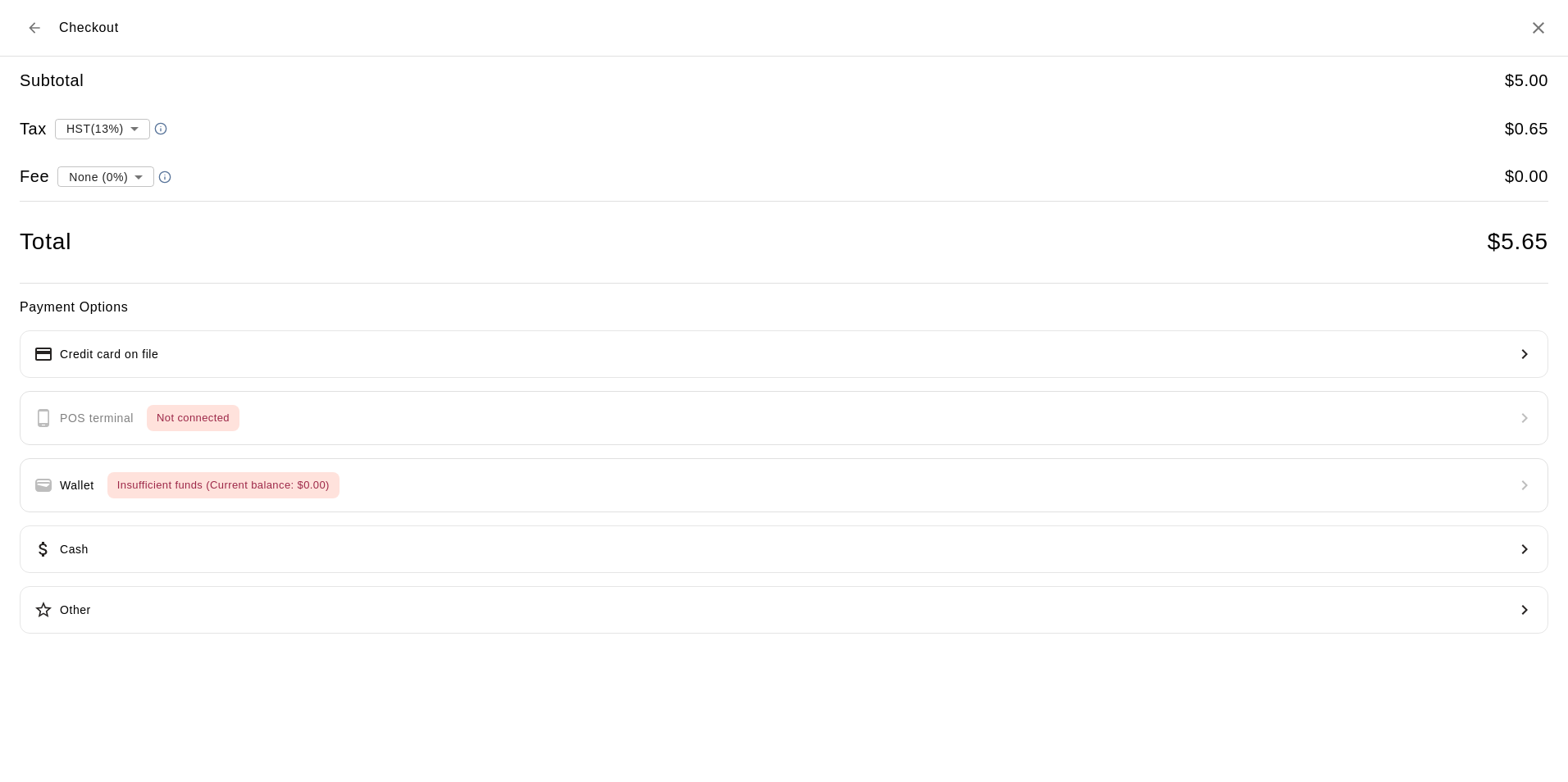
click at [275, 419] on div "Payment Options Credit card on file POS terminal Not connected Wallet Insuffici…" at bounding box center [784, 466] width 1529 height 338
drag, startPoint x: 189, startPoint y: 421, endPoint x: 180, endPoint y: 418, distance: 9.5
click at [190, 421] on div "Payment Options Credit card on file POS terminal Not connected Wallet Insuffici…" at bounding box center [784, 466] width 1529 height 338
click at [43, 25] on button "Back to cart" at bounding box center [34, 28] width 30 height 30
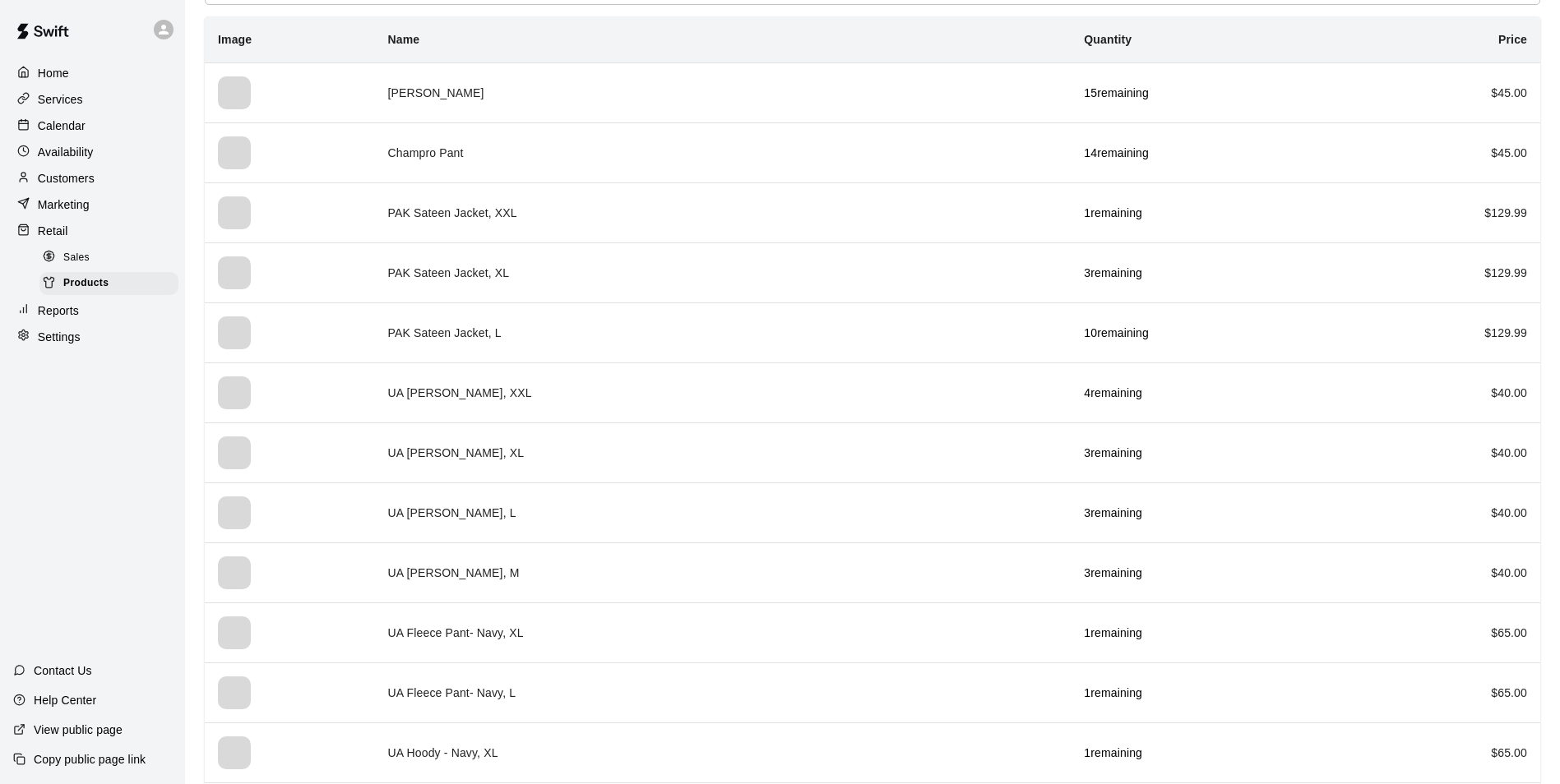
click at [95, 434] on div "Home Services Calendar Availability Customers Marketing Retail Sales Products R…" at bounding box center [92, 392] width 185 height 784
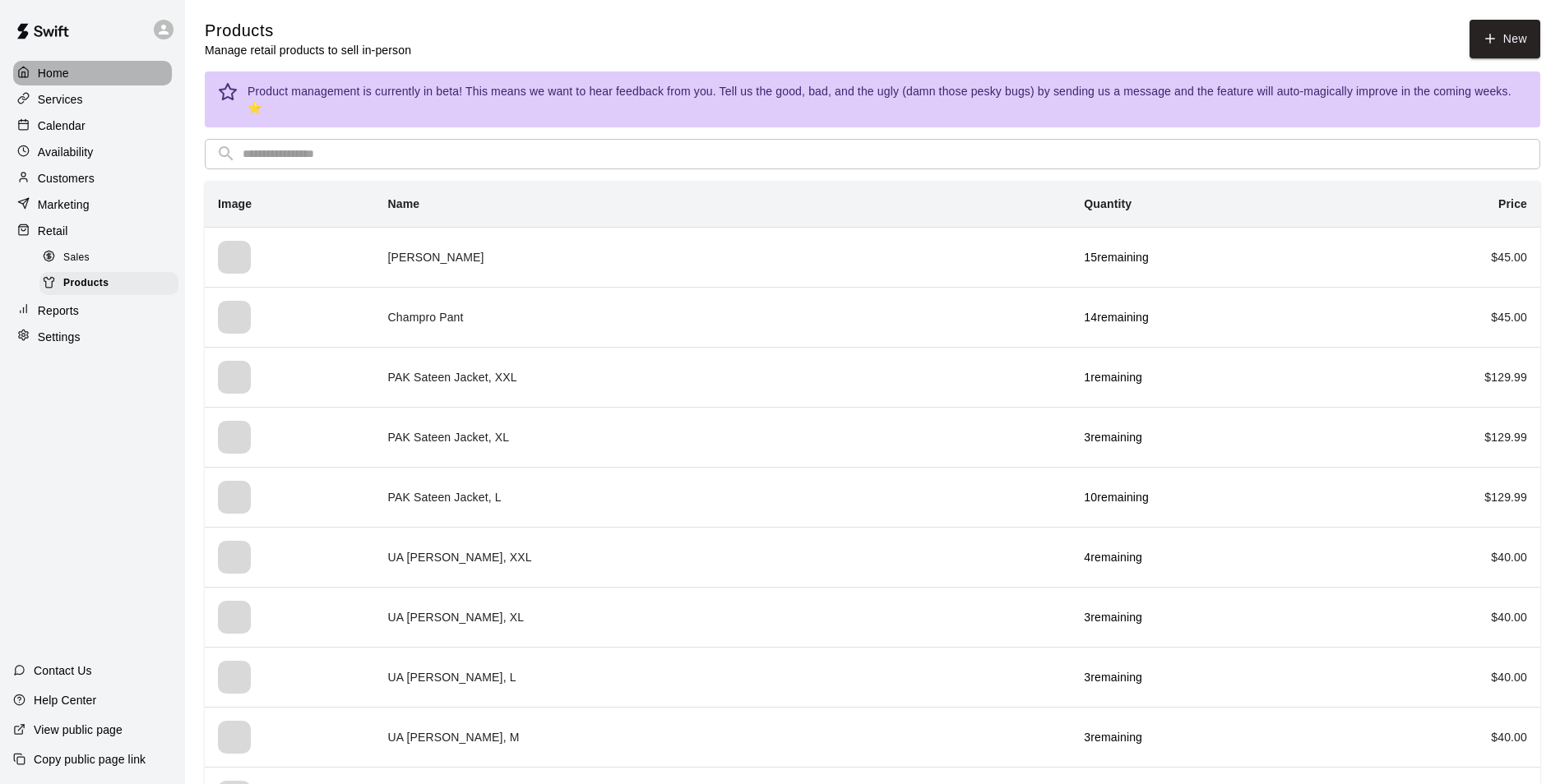
click at [94, 78] on div "Home" at bounding box center [92, 73] width 159 height 24
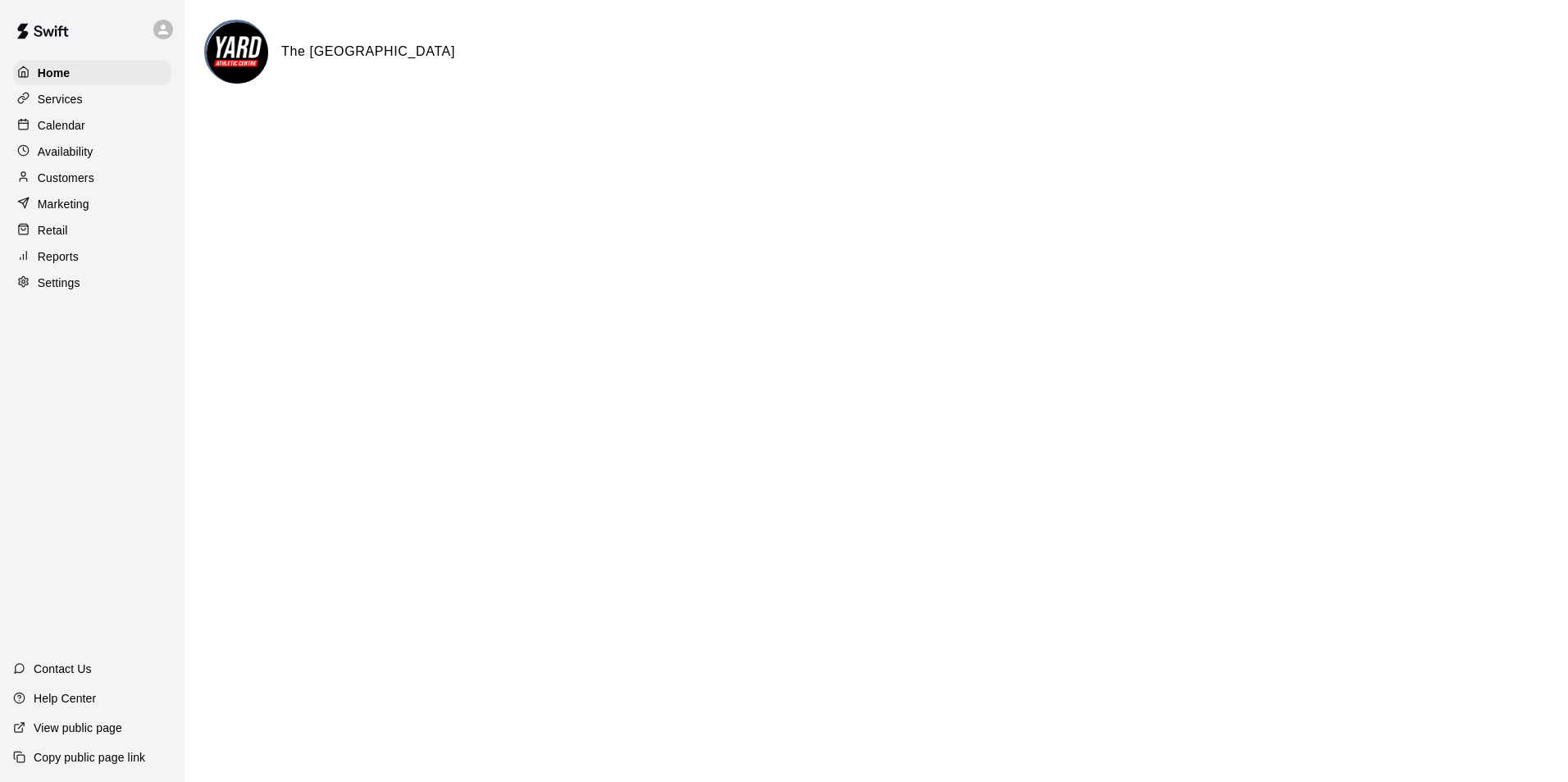
click at [69, 285] on p "Settings" at bounding box center [59, 283] width 43 height 16
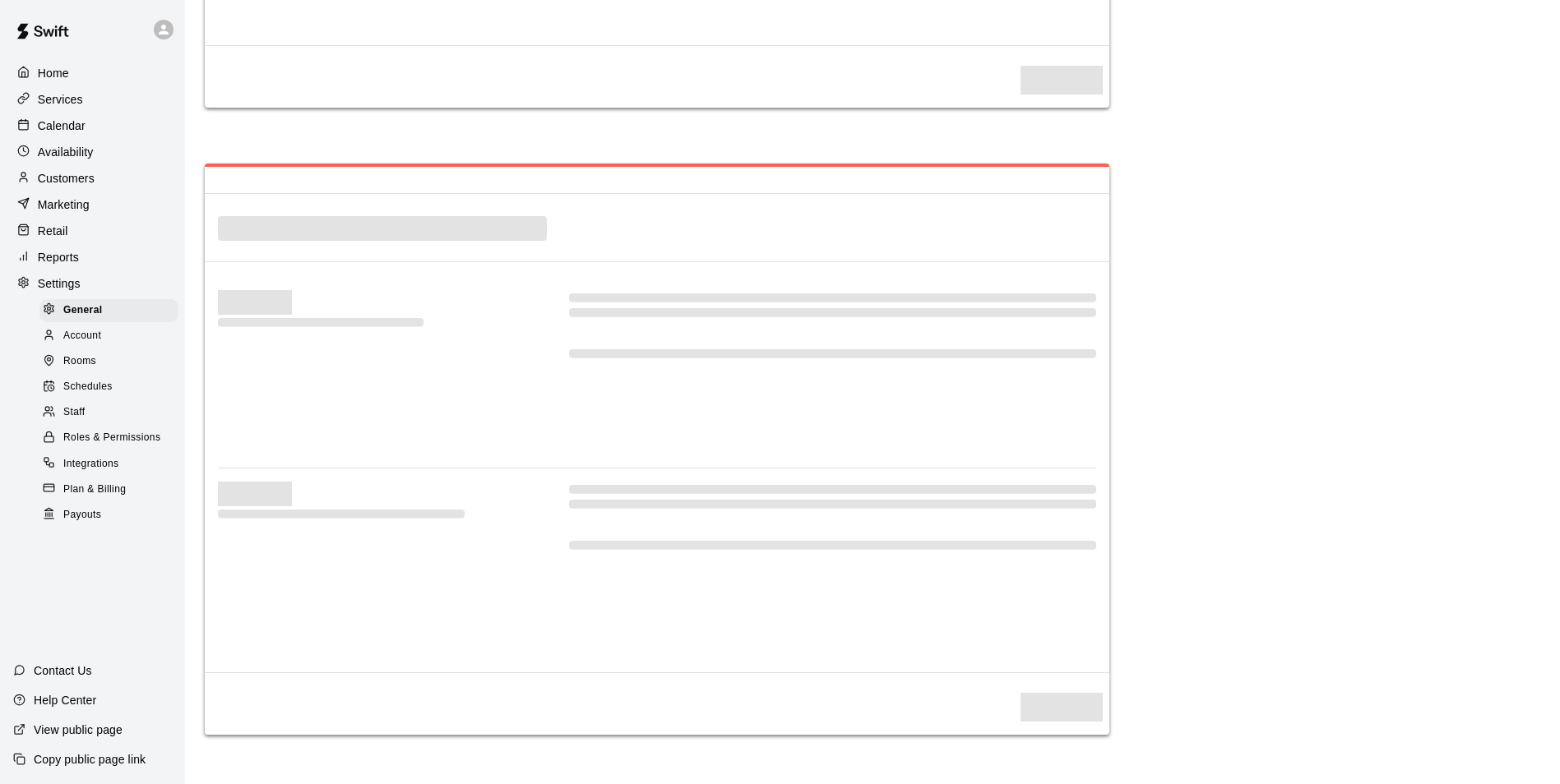
select select "**"
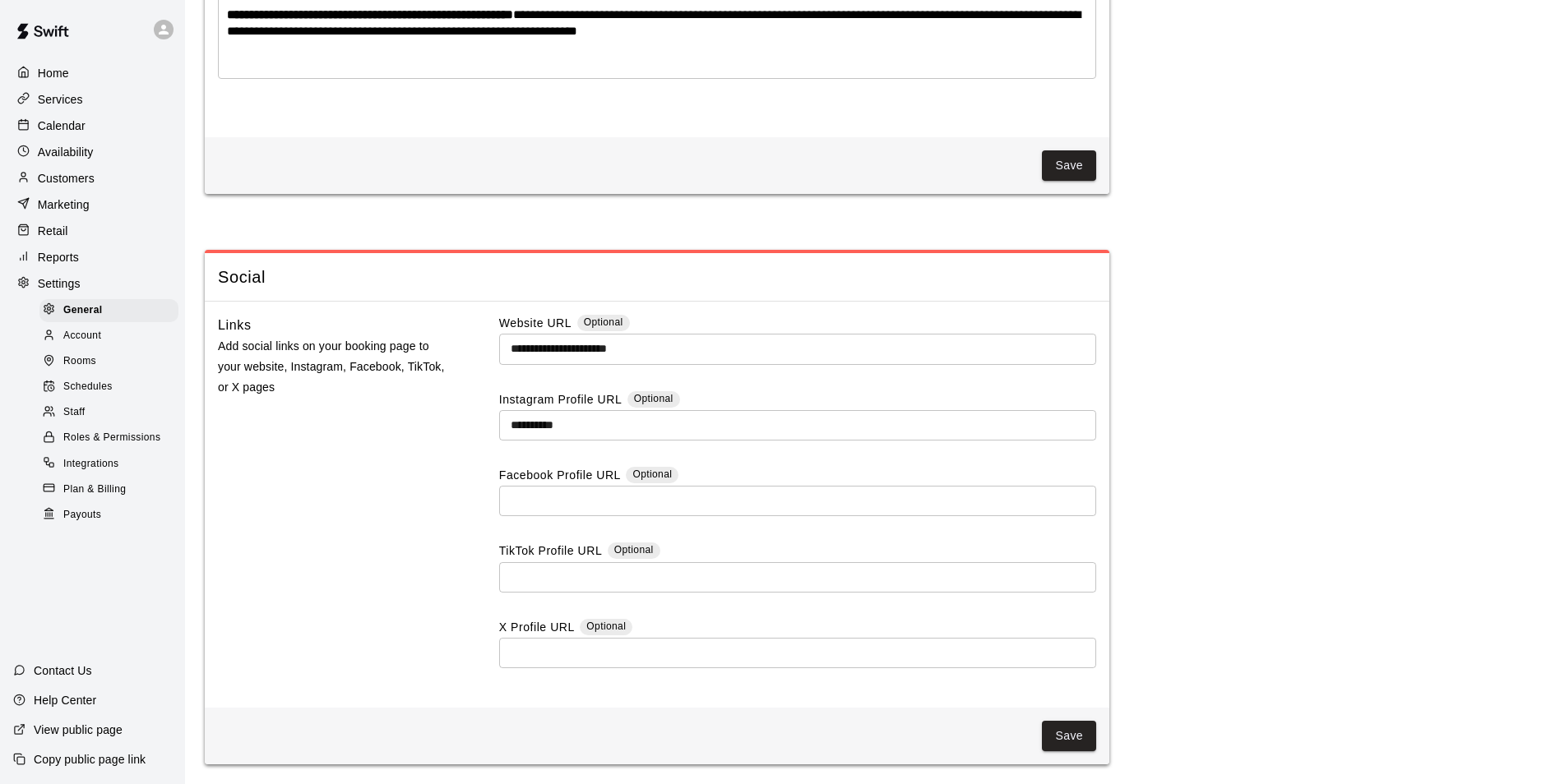
scroll to position [4014, 0]
click at [77, 421] on span "Staff" at bounding box center [74, 412] width 22 height 16
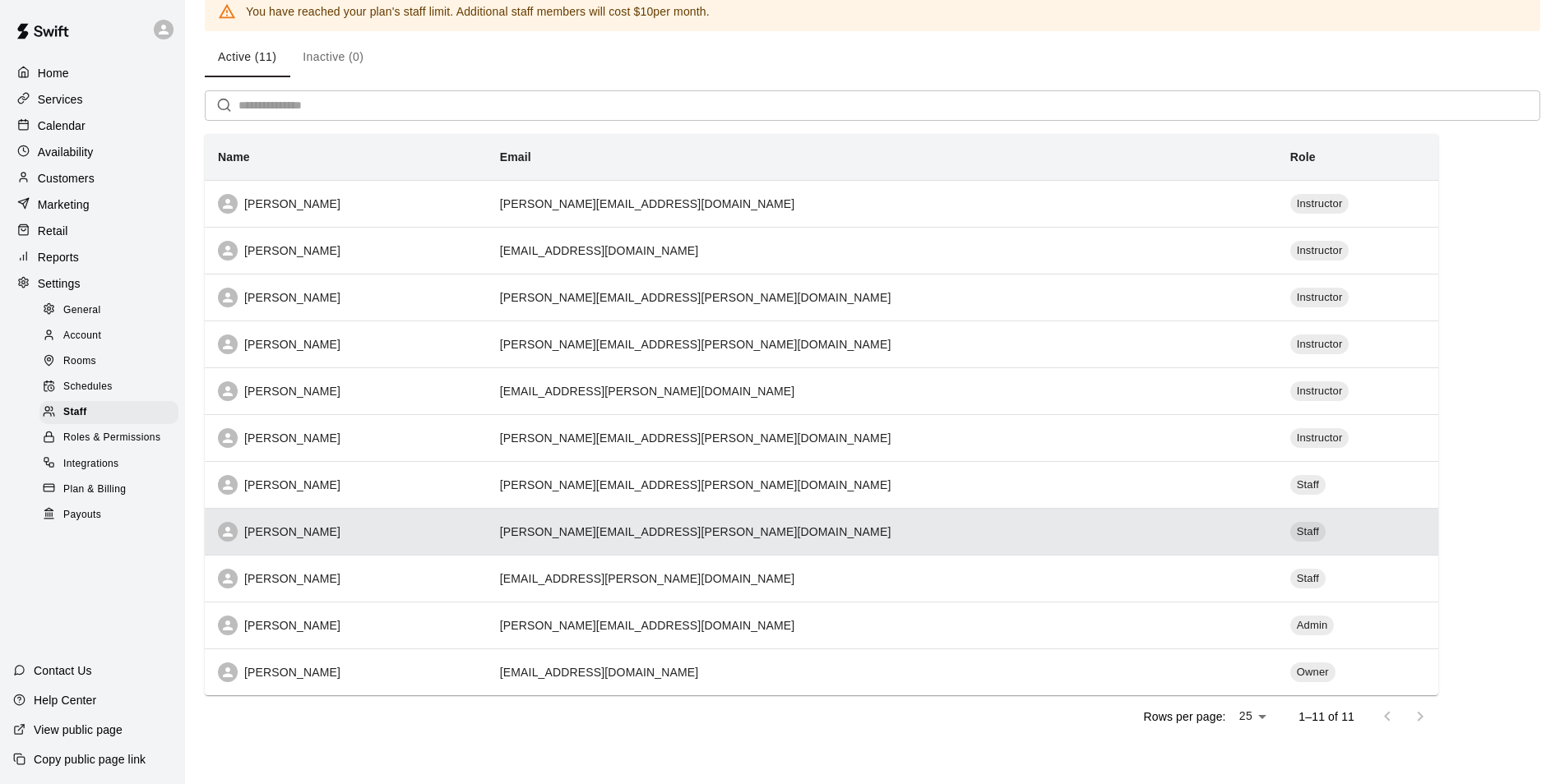
scroll to position [84, 0]
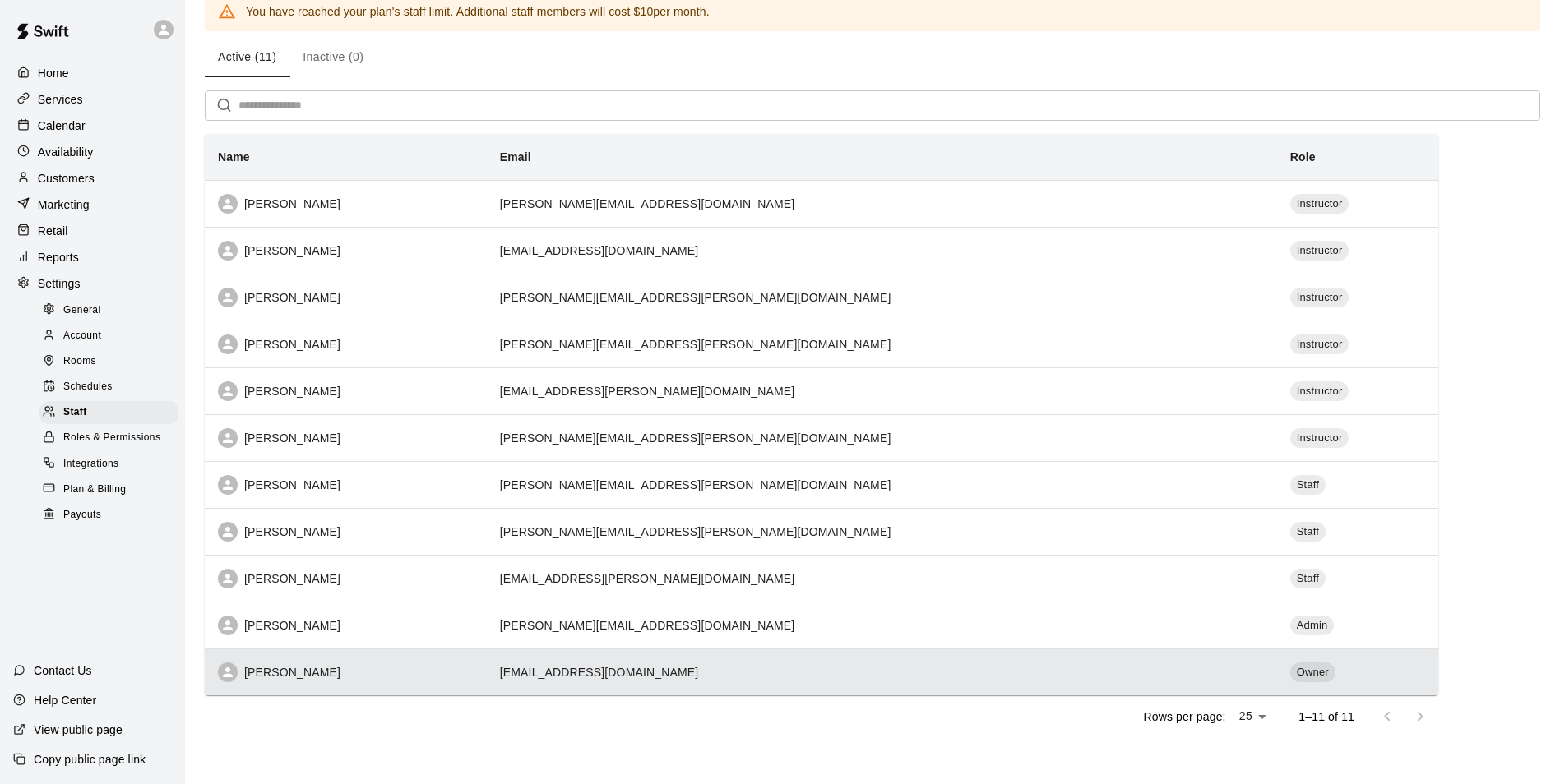
click at [766, 667] on td "[EMAIL_ADDRESS][DOMAIN_NAME]" at bounding box center [882, 673] width 790 height 47
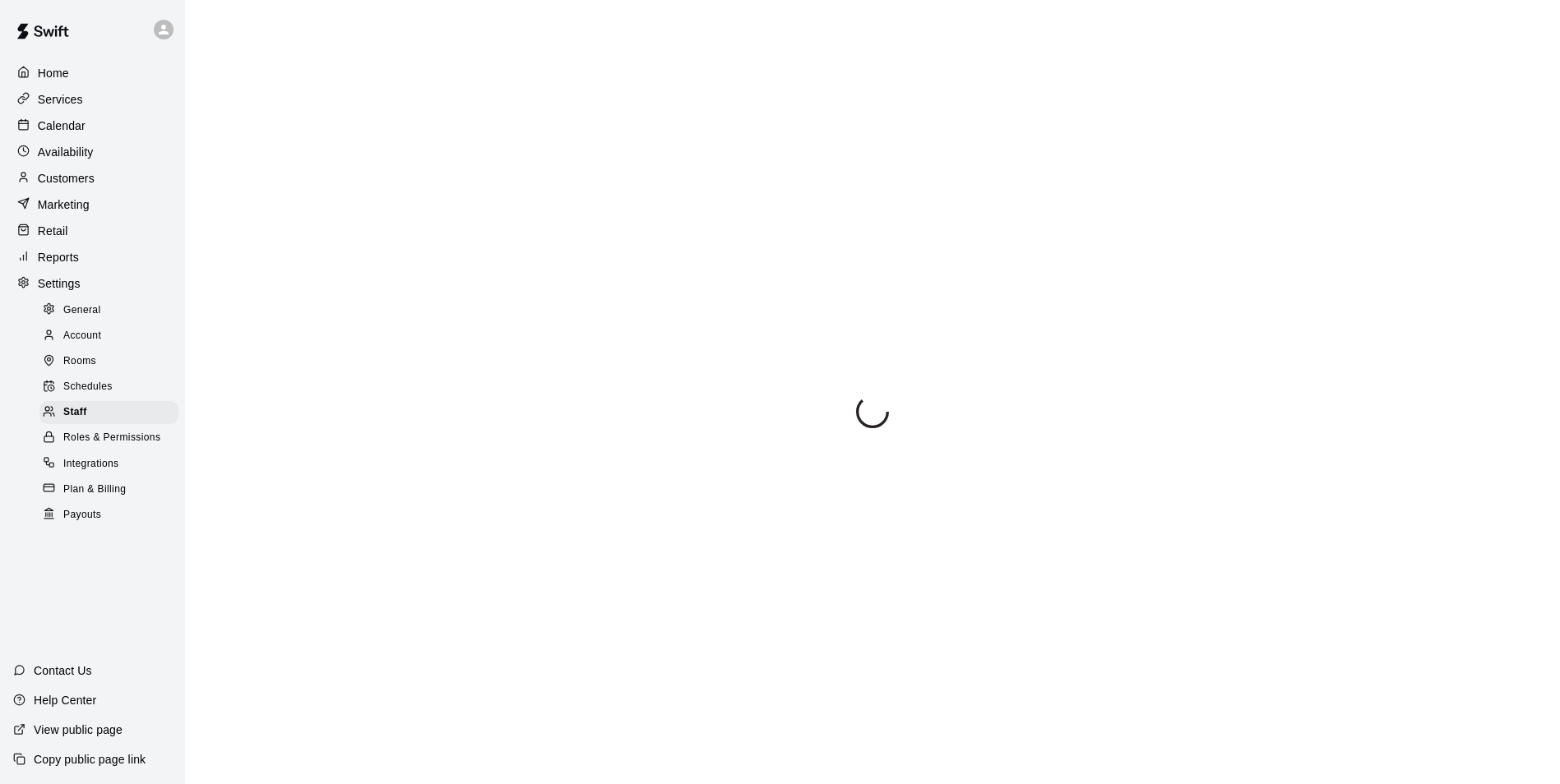
select select "**"
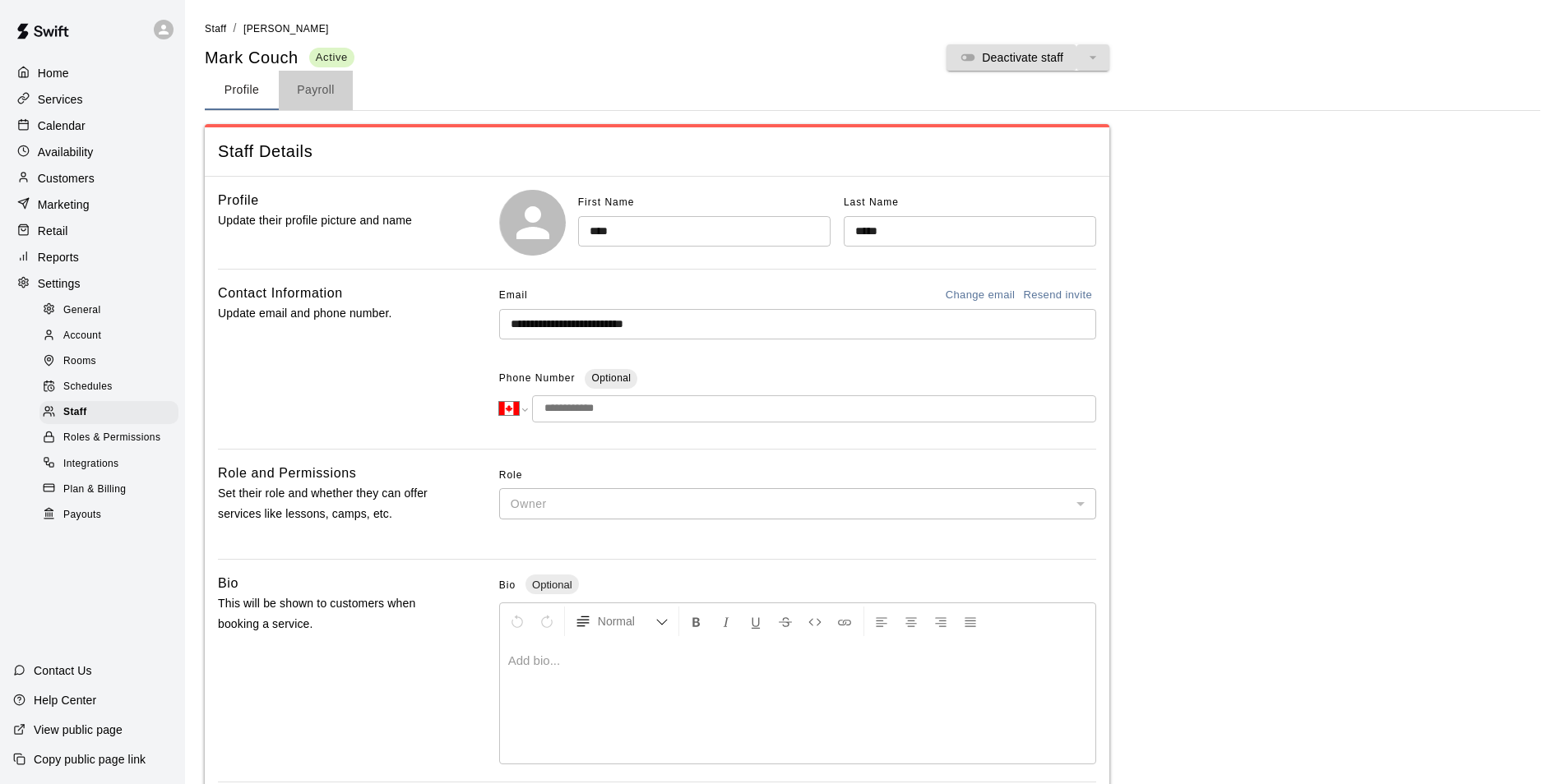
click at [324, 94] on button "Payroll" at bounding box center [316, 91] width 74 height 40
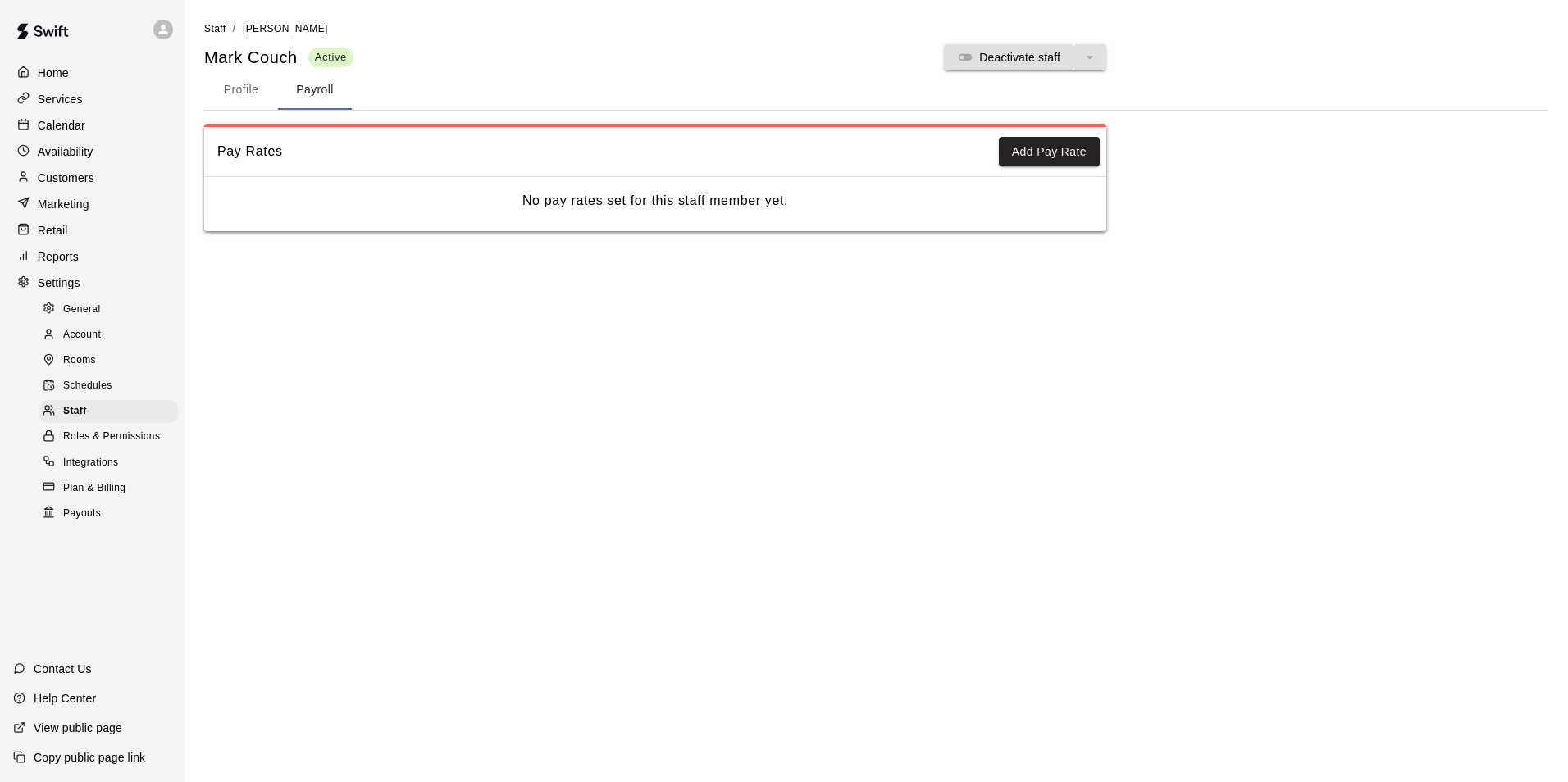
click at [241, 98] on button "Profile" at bounding box center [241, 90] width 74 height 40
select select "**"
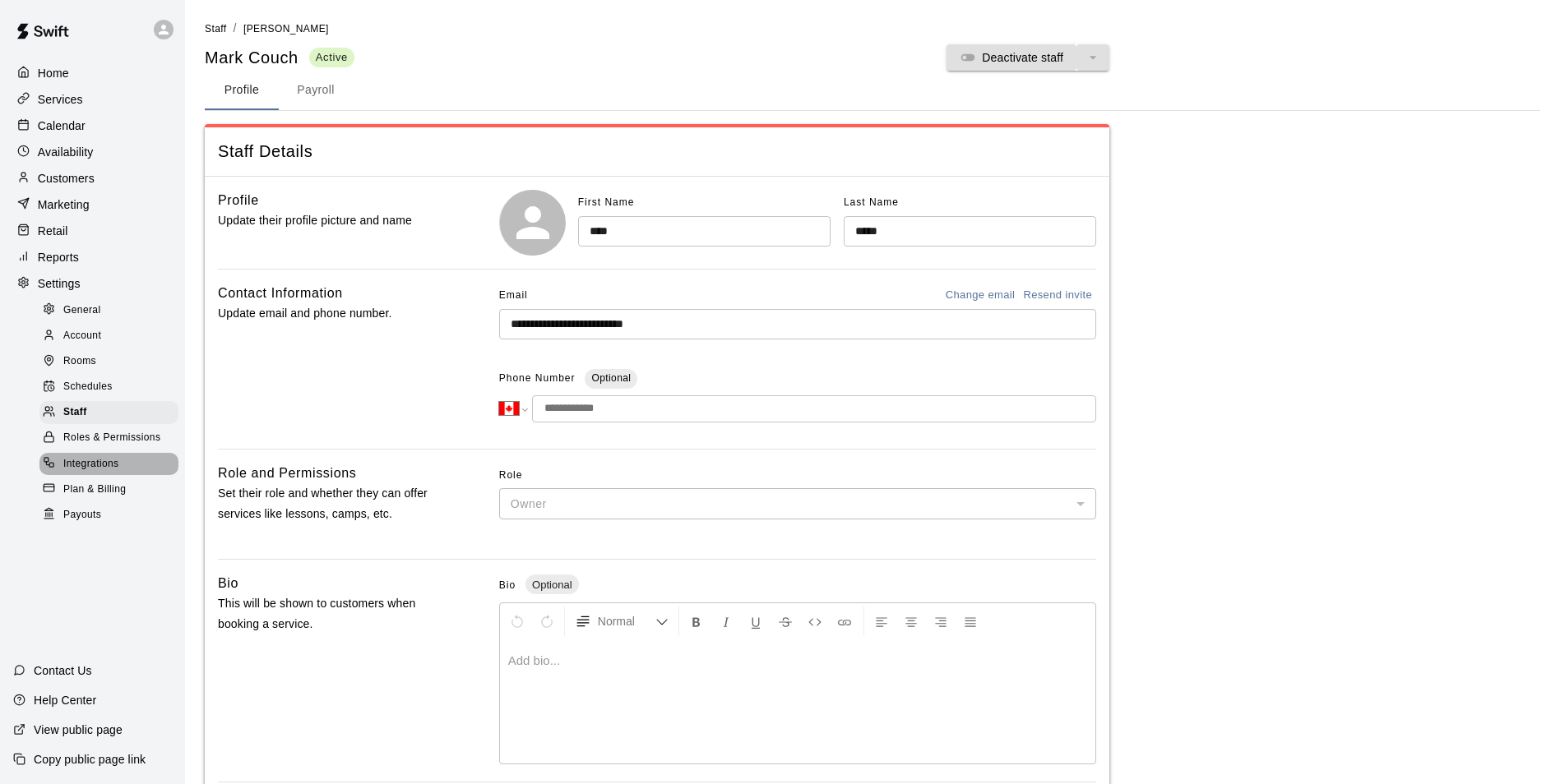
click at [71, 473] on span "Integrations" at bounding box center [92, 464] width 56 height 16
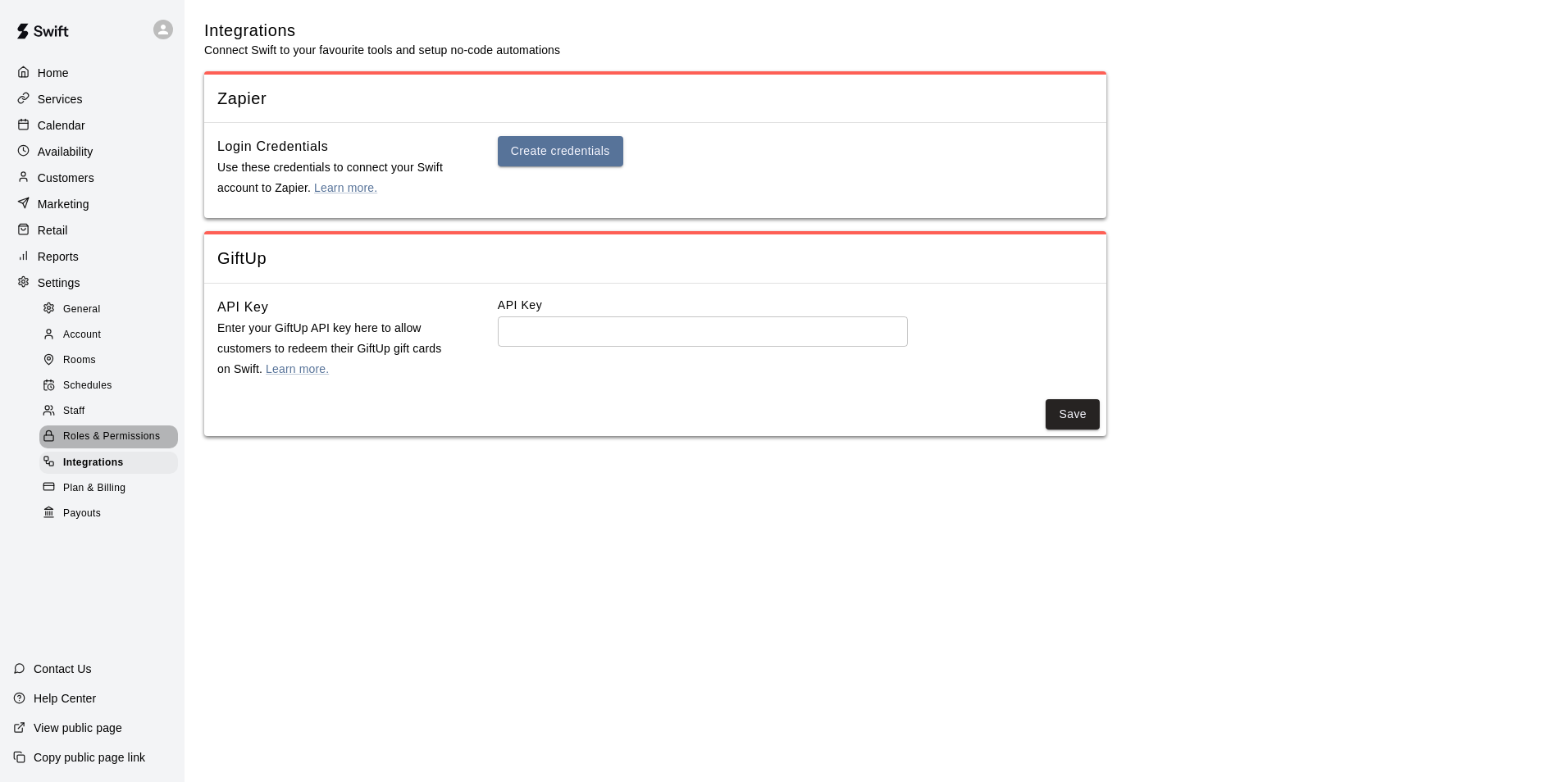
click at [99, 445] on span "Roles & Permissions" at bounding box center [111, 437] width 97 height 16
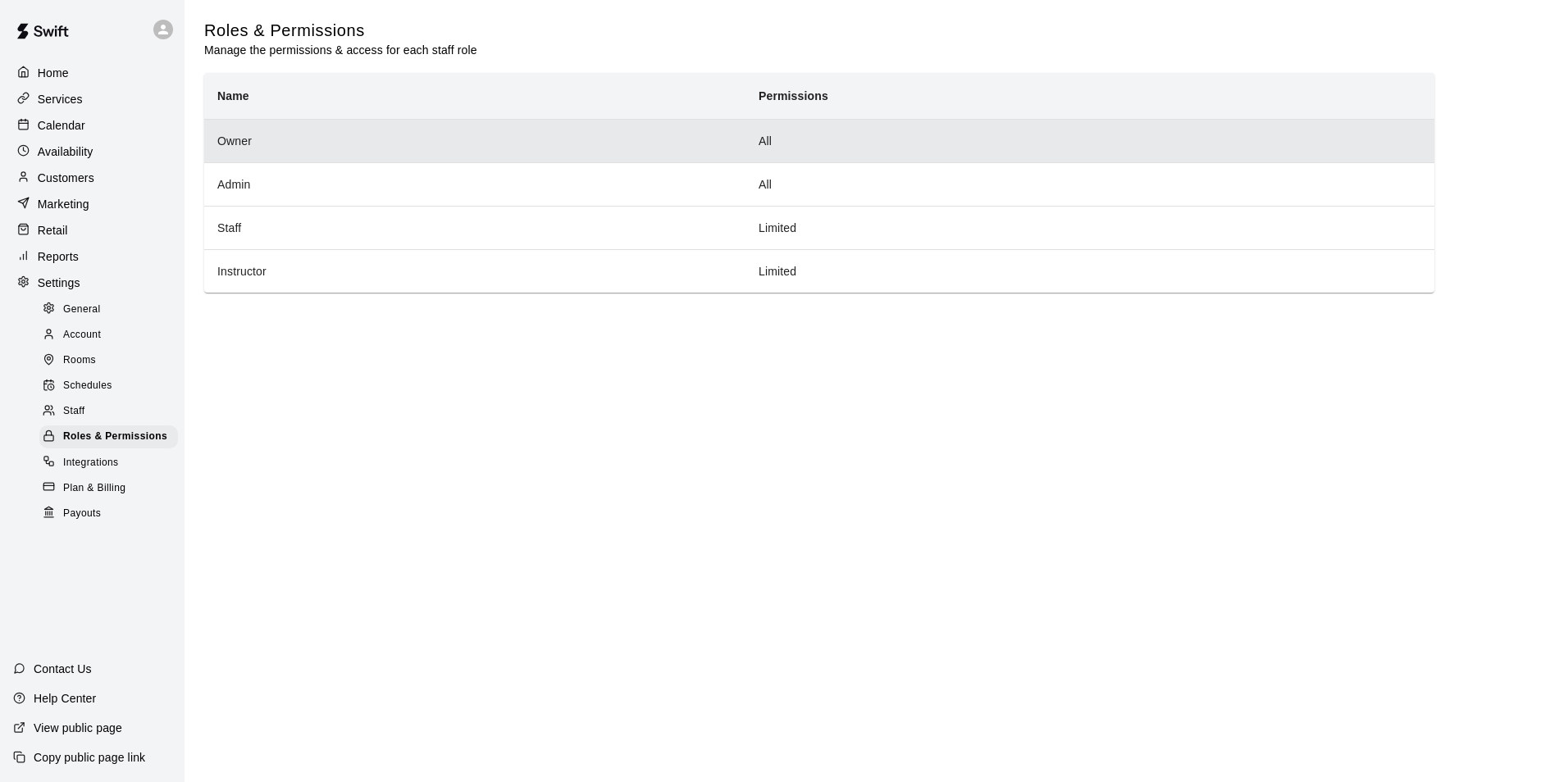
click at [263, 139] on th "Owner" at bounding box center [475, 141] width 542 height 43
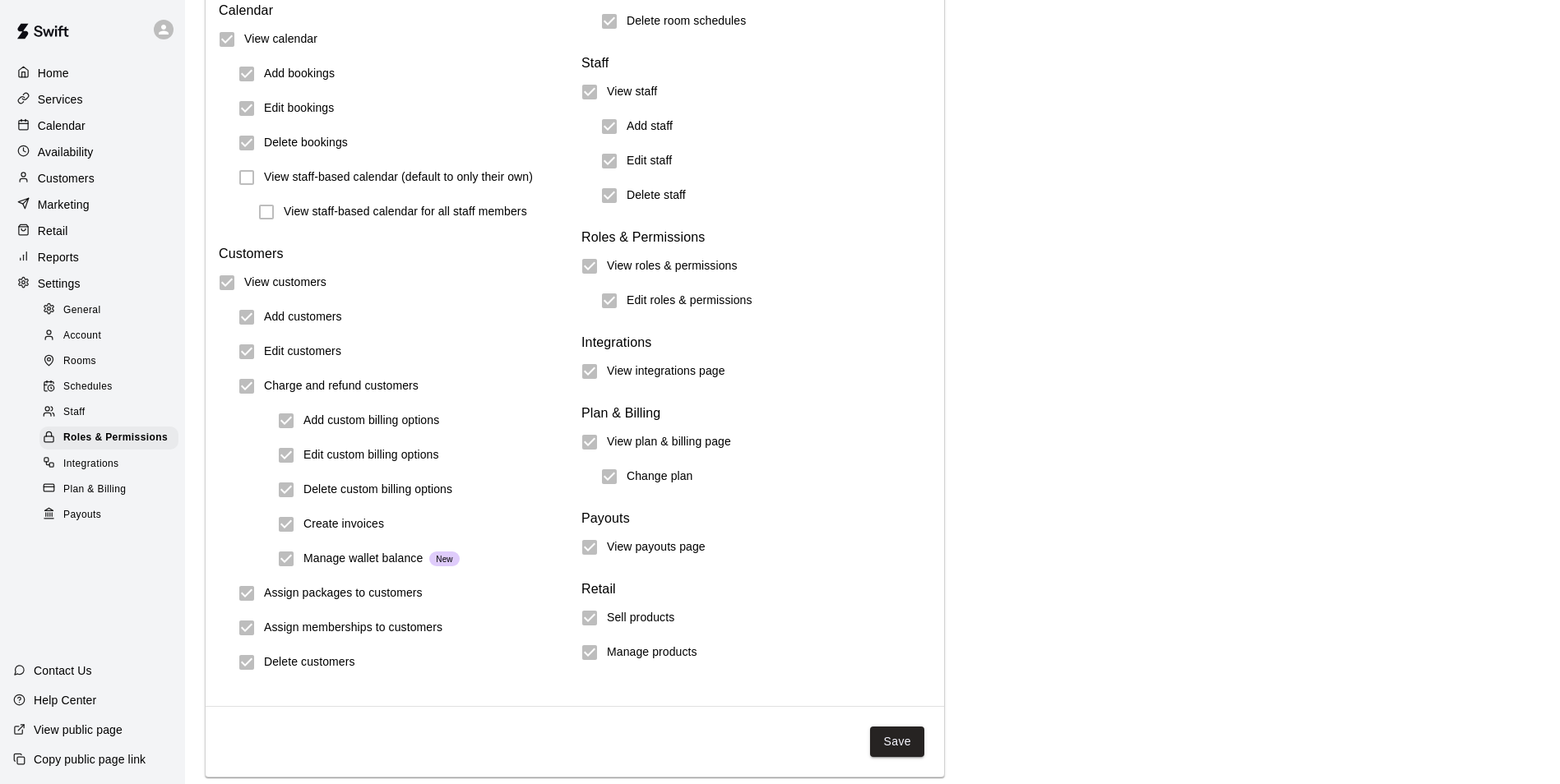
scroll to position [1727, 0]
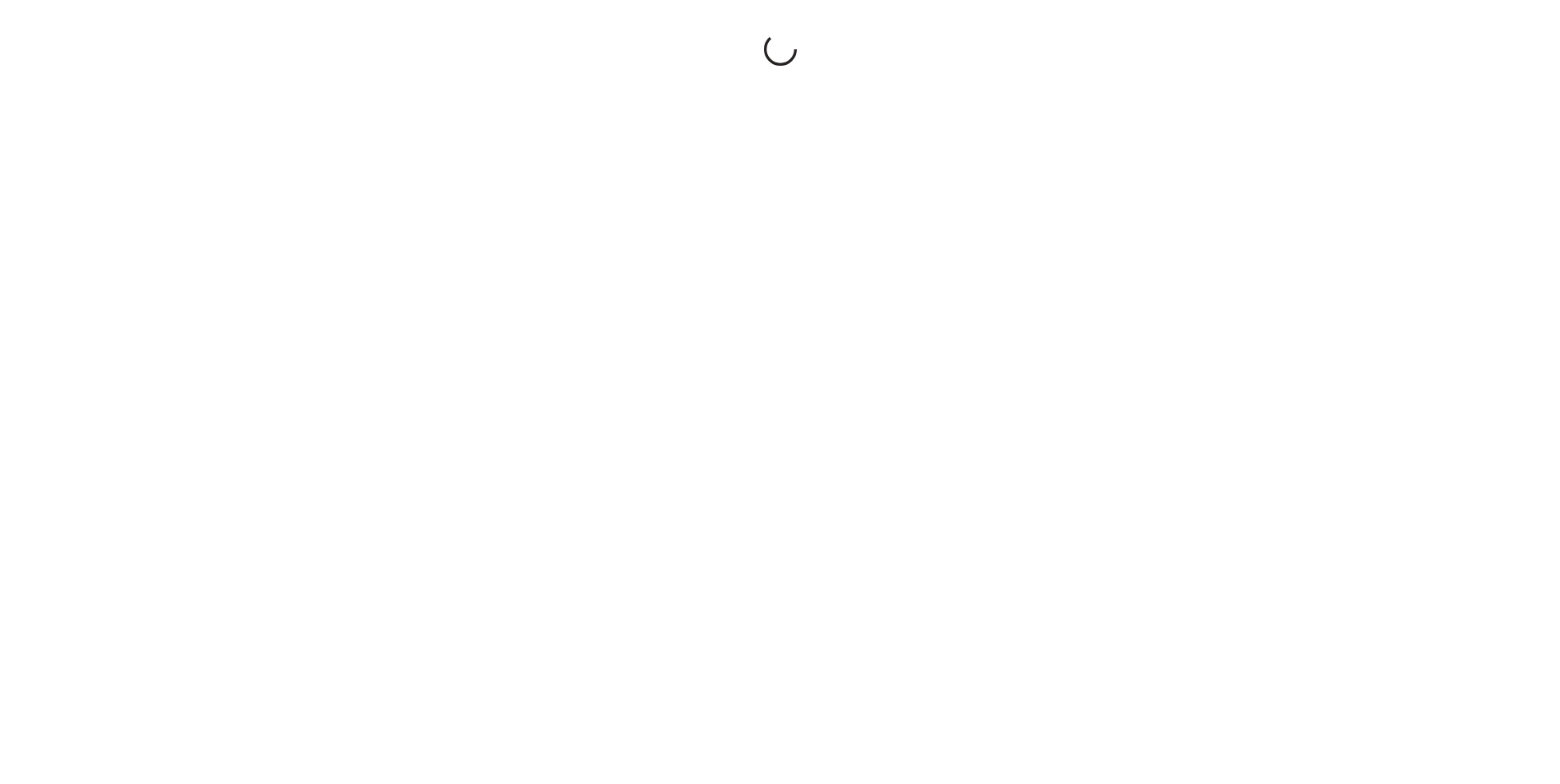
select select "**"
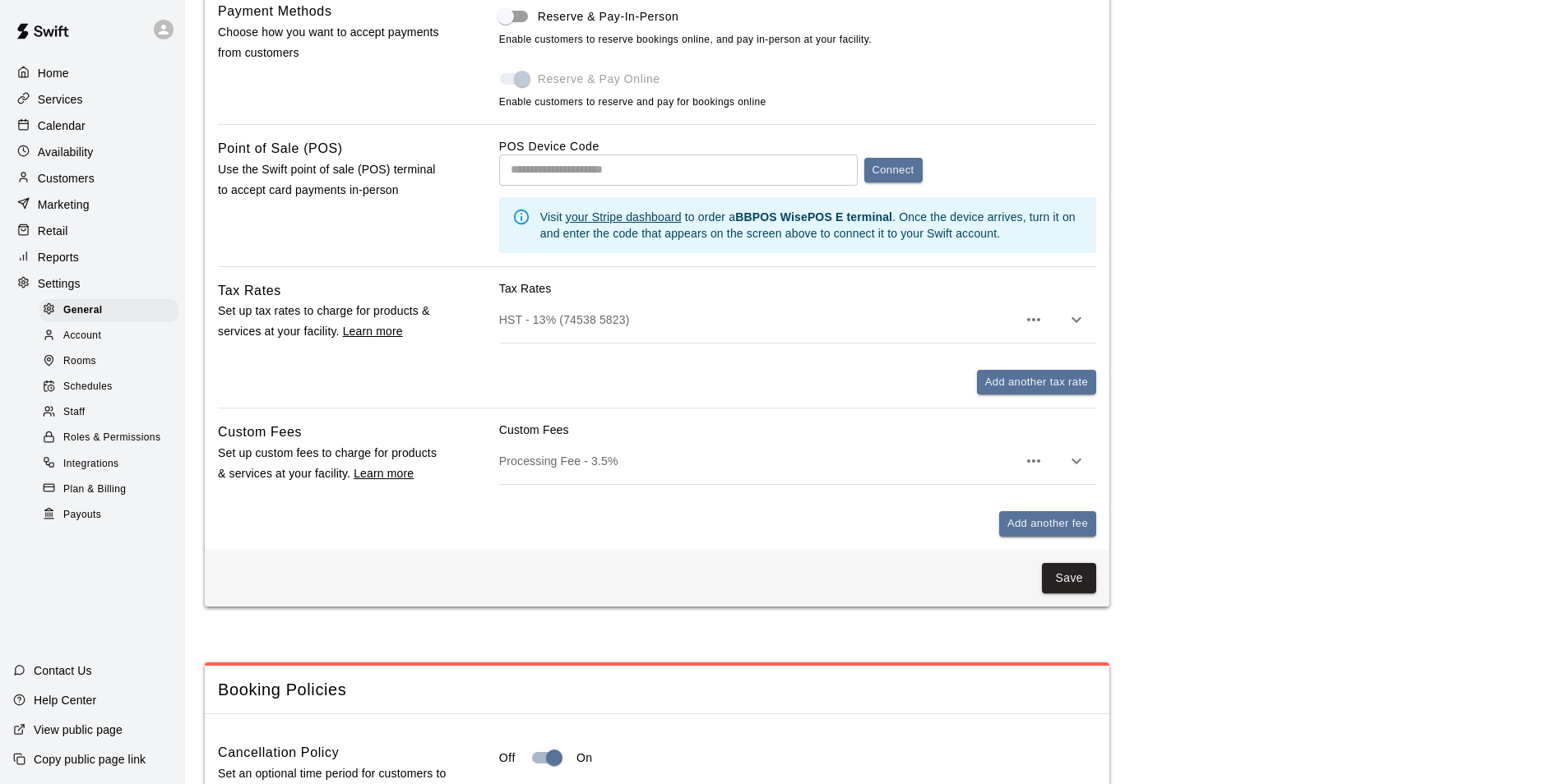
scroll to position [573, 0]
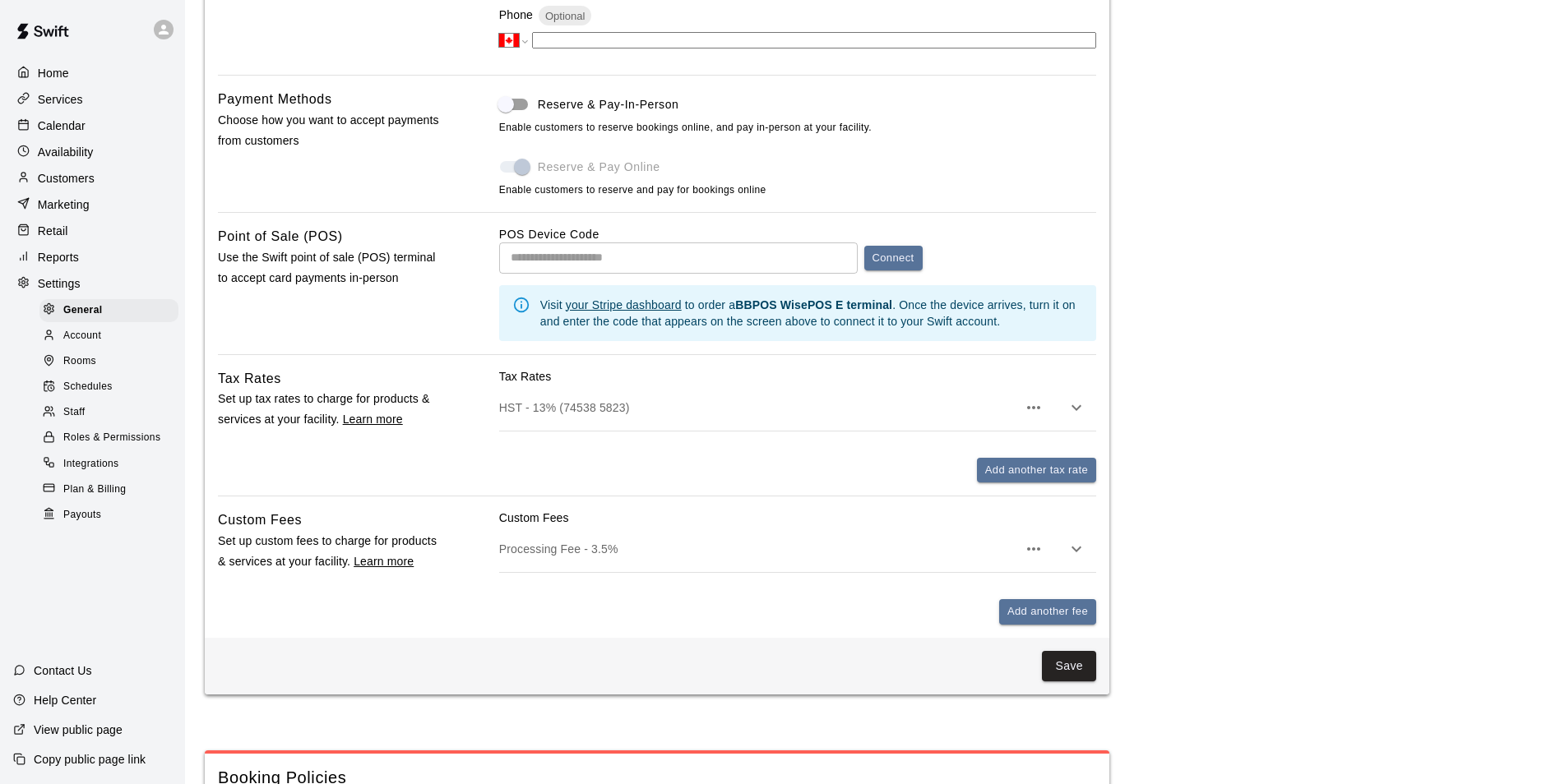
click at [557, 270] on input "text" at bounding box center [678, 258] width 358 height 31
type input "**********"
click at [898, 266] on button "Connect" at bounding box center [893, 258] width 58 height 25
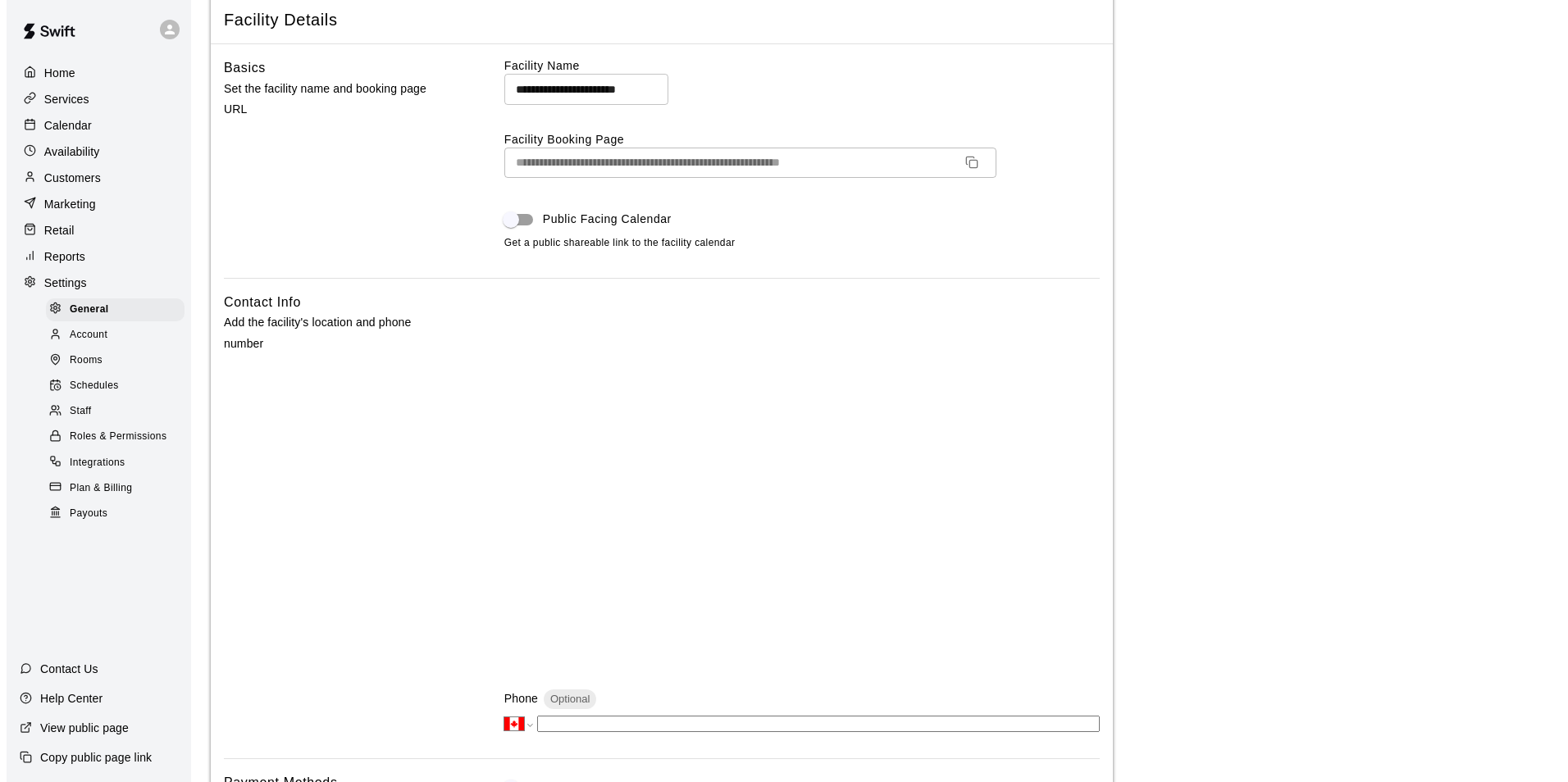
scroll to position [0, 0]
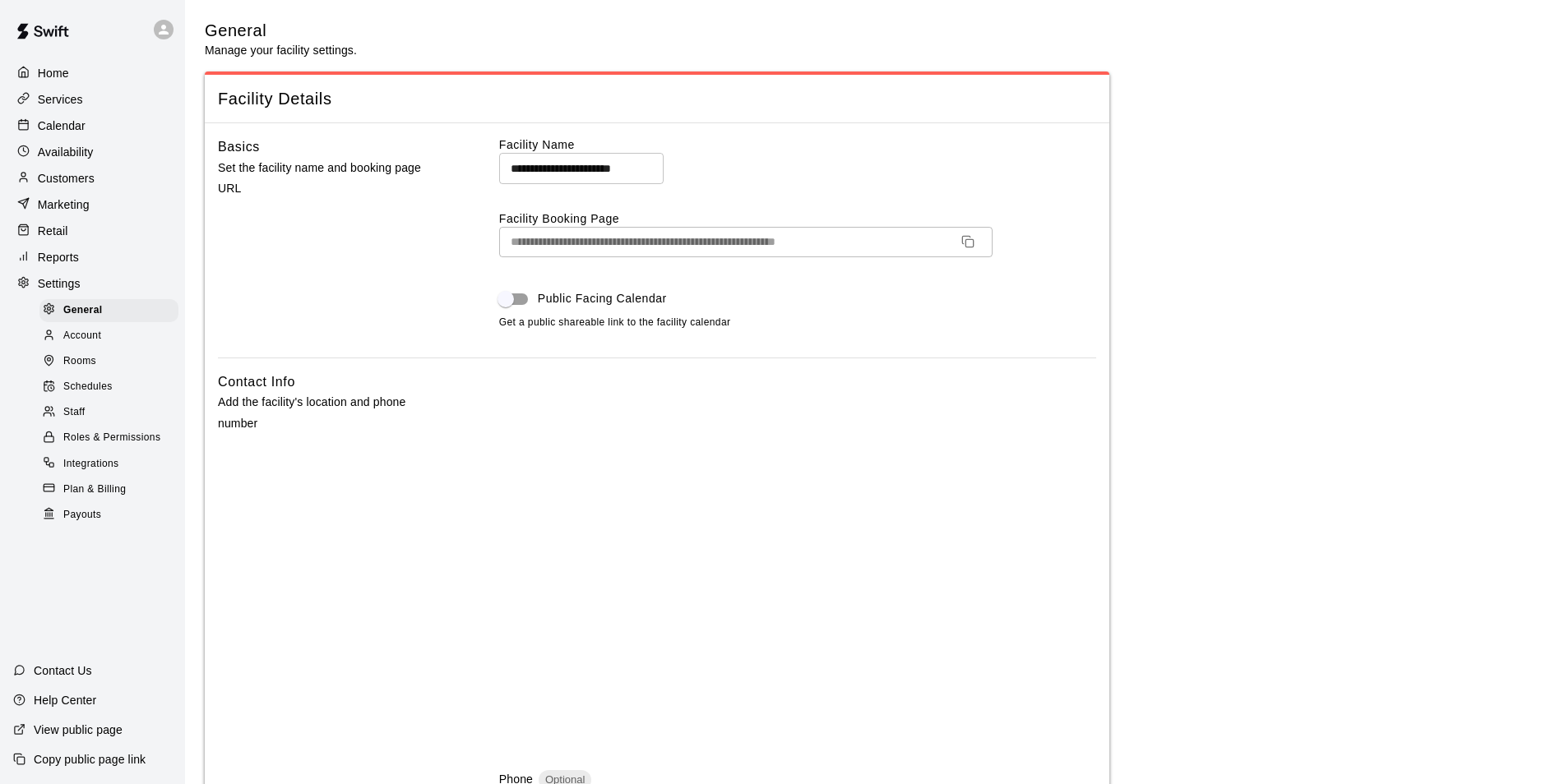
click at [92, 340] on span "Account" at bounding box center [82, 336] width 38 height 16
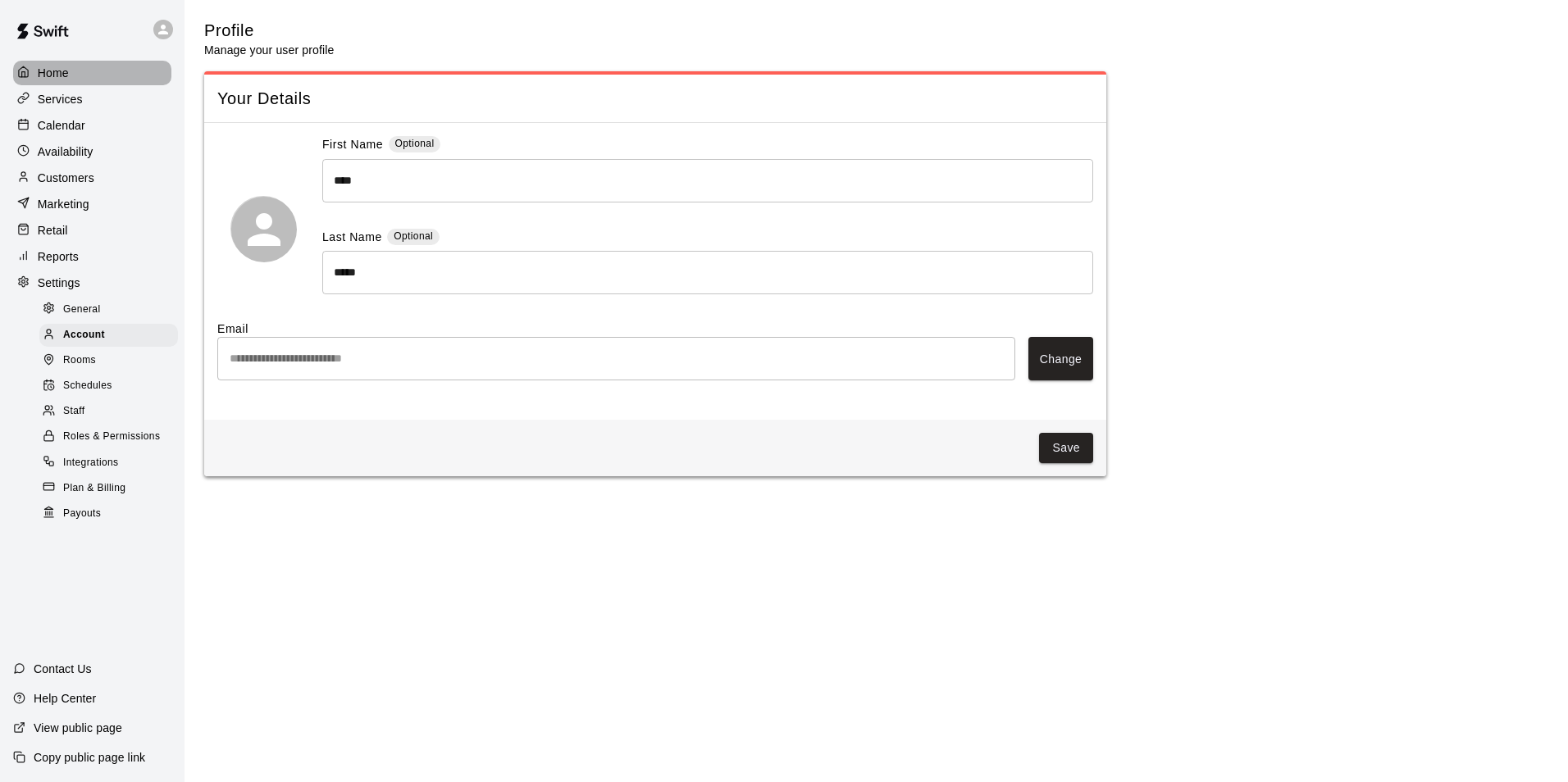
click at [55, 77] on p "Home" at bounding box center [53, 73] width 31 height 16
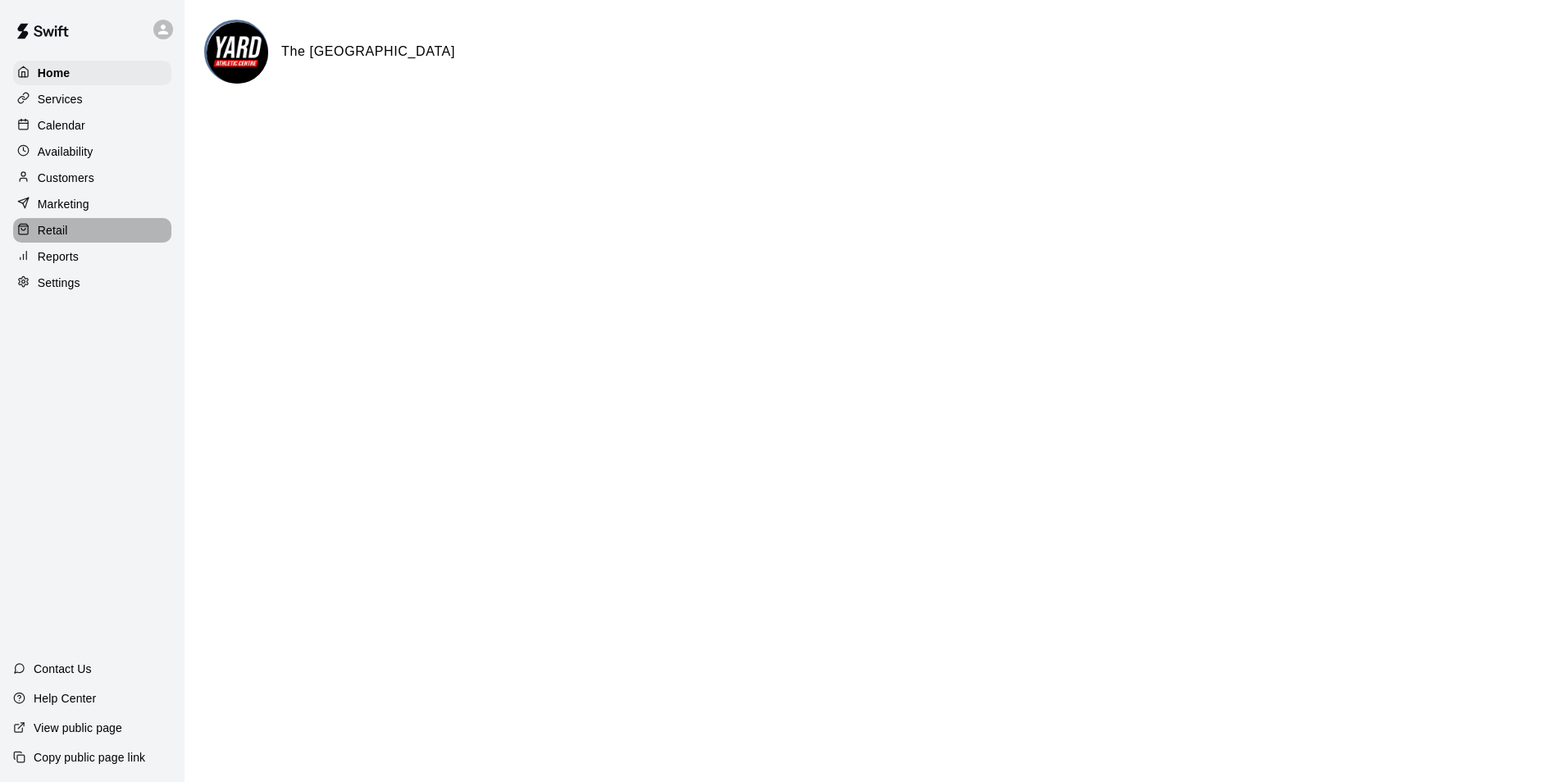
click at [63, 234] on p "Retail" at bounding box center [53, 231] width 31 height 16
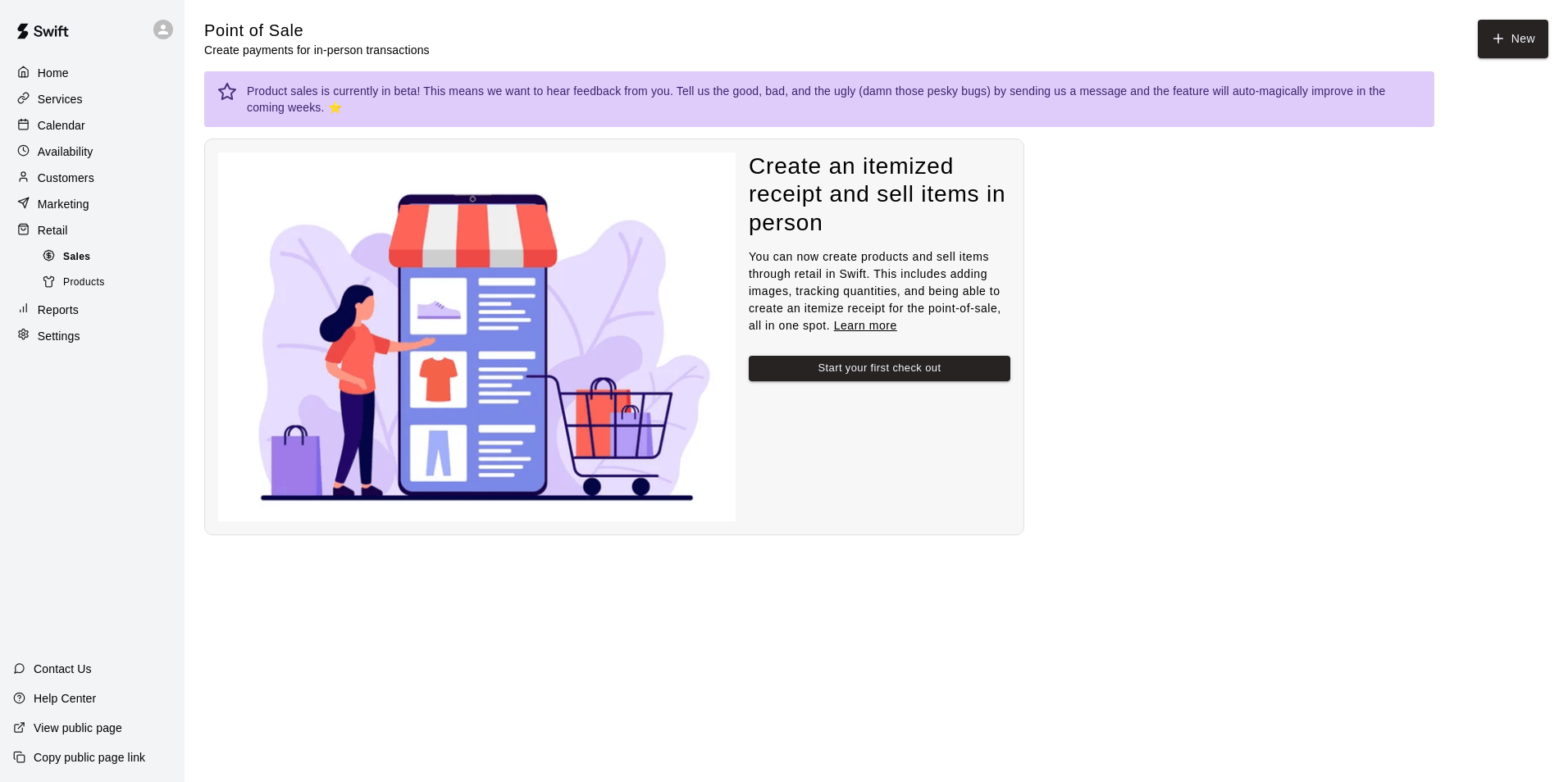
click at [92, 259] on div "Sales" at bounding box center [109, 257] width 138 height 23
click at [887, 366] on button "Start your first check out" at bounding box center [879, 369] width 261 height 25
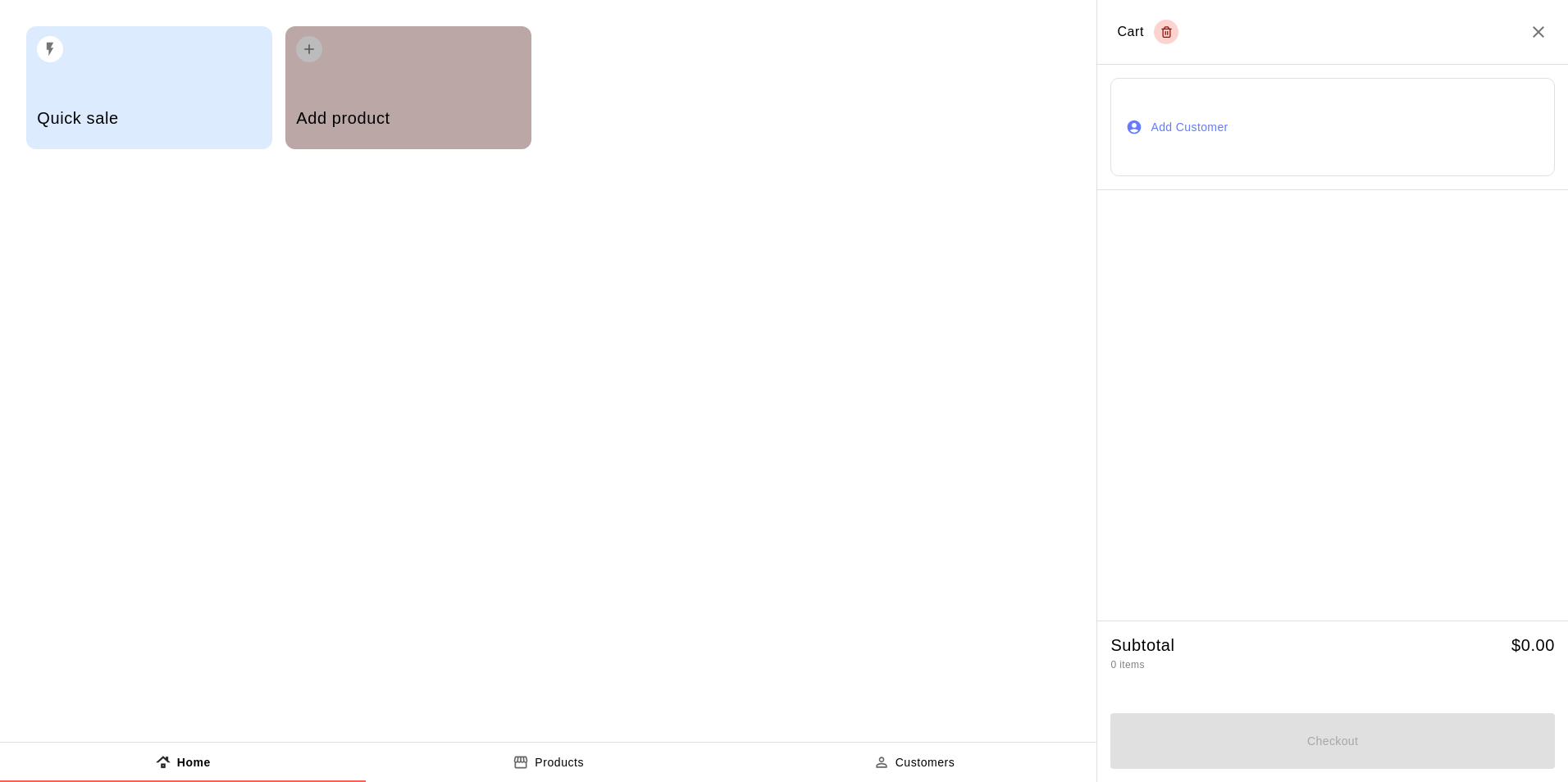
click at [377, 118] on h5 "Add product" at bounding box center [408, 118] width 224 height 22
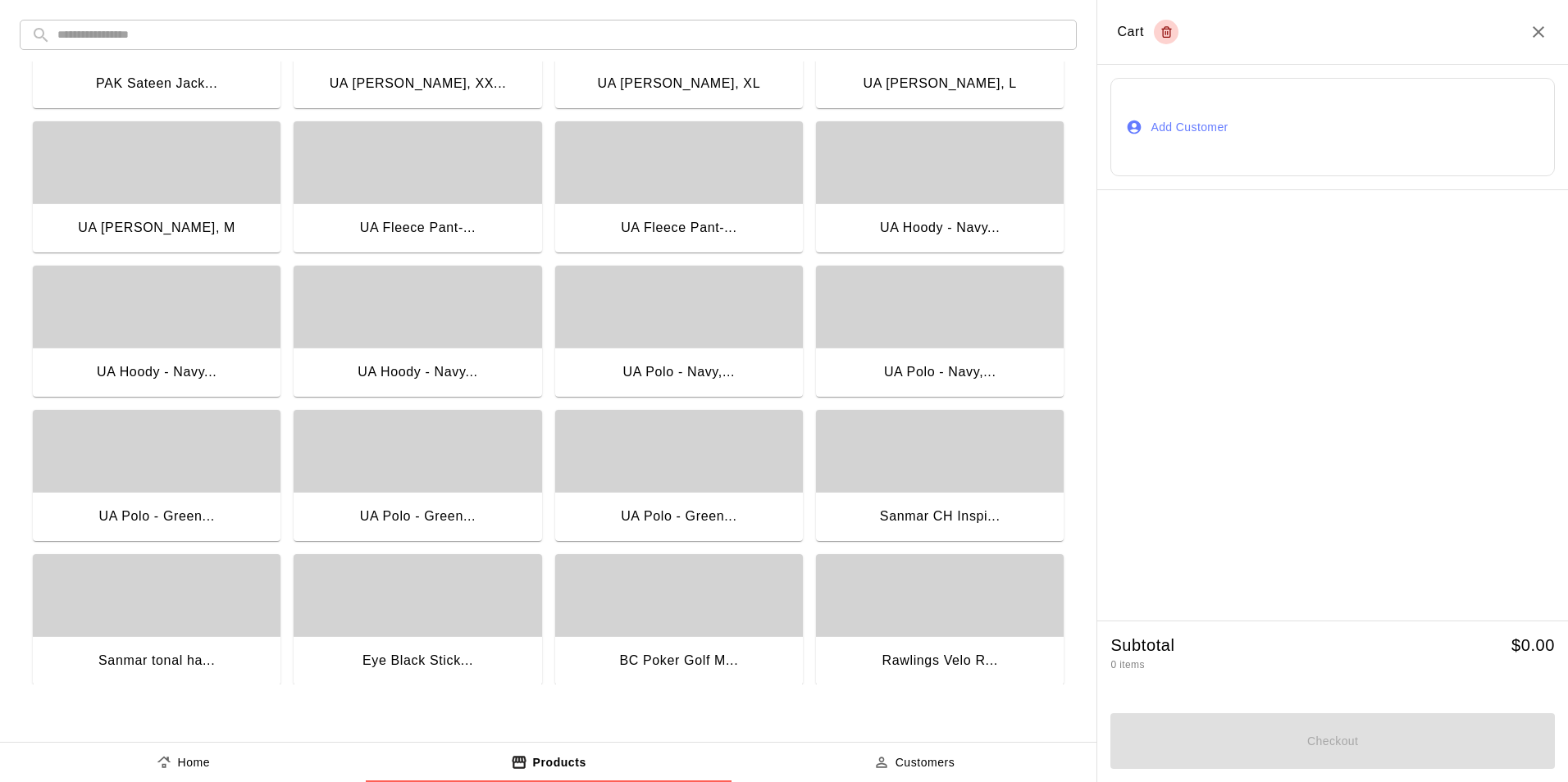
scroll to position [410, 0]
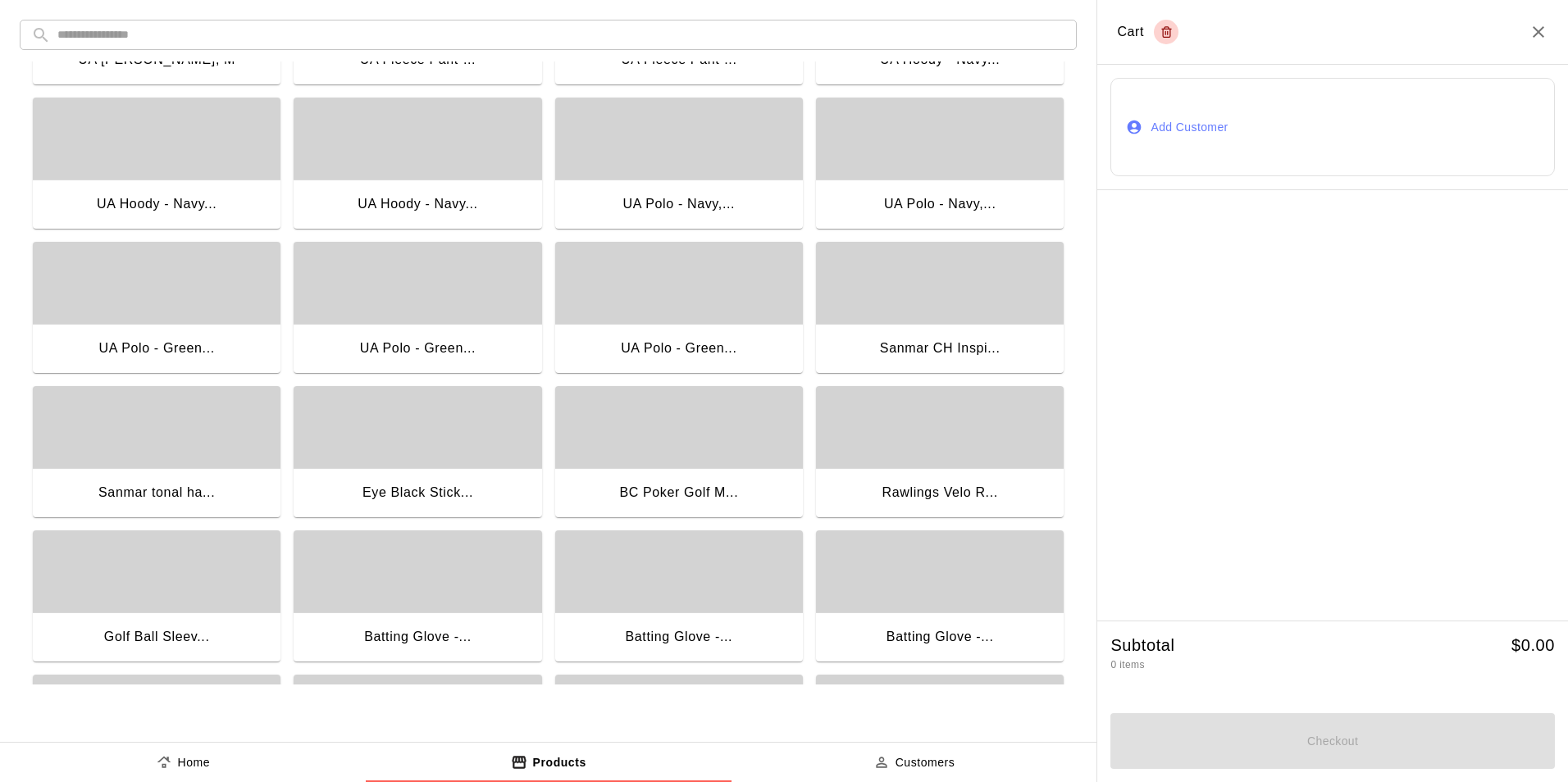
click at [690, 488] on div "BC Poker Golf M..." at bounding box center [679, 493] width 119 height 22
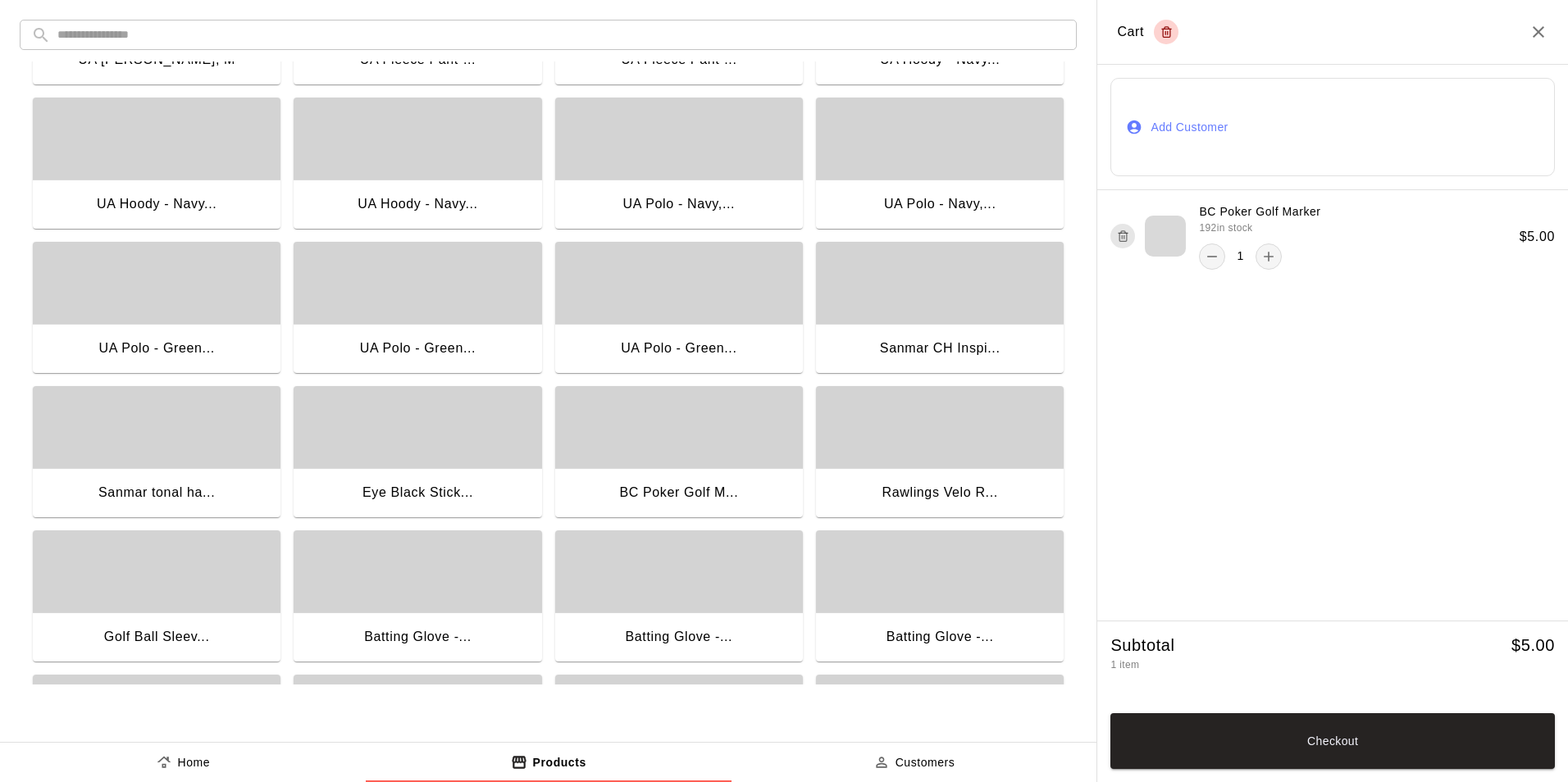
click at [1244, 141] on button "Add Customer" at bounding box center [1333, 127] width 445 height 99
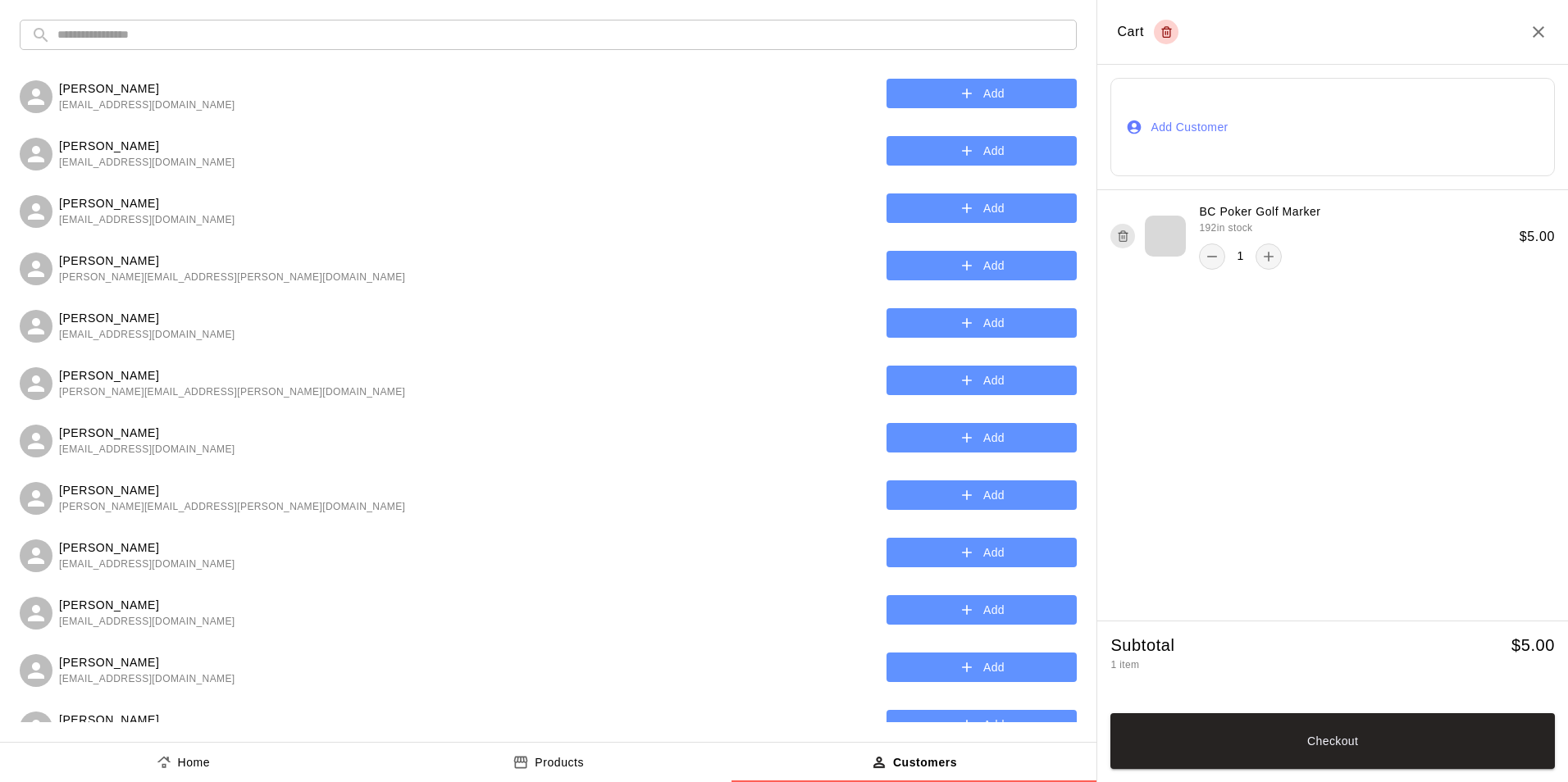
click at [990, 93] on button "Add" at bounding box center [982, 94] width 190 height 31
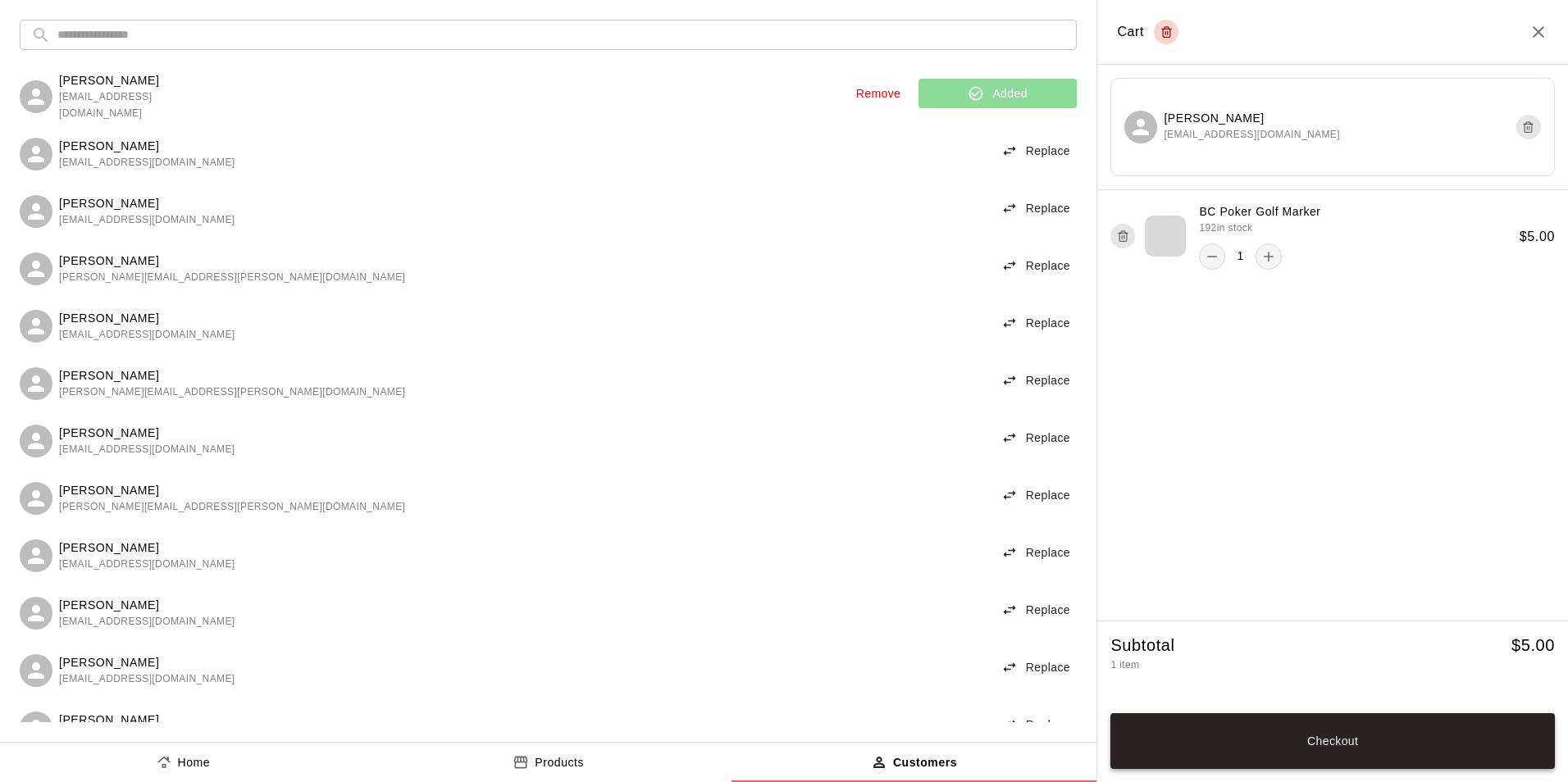
click at [1307, 750] on button "Checkout" at bounding box center [1333, 741] width 445 height 56
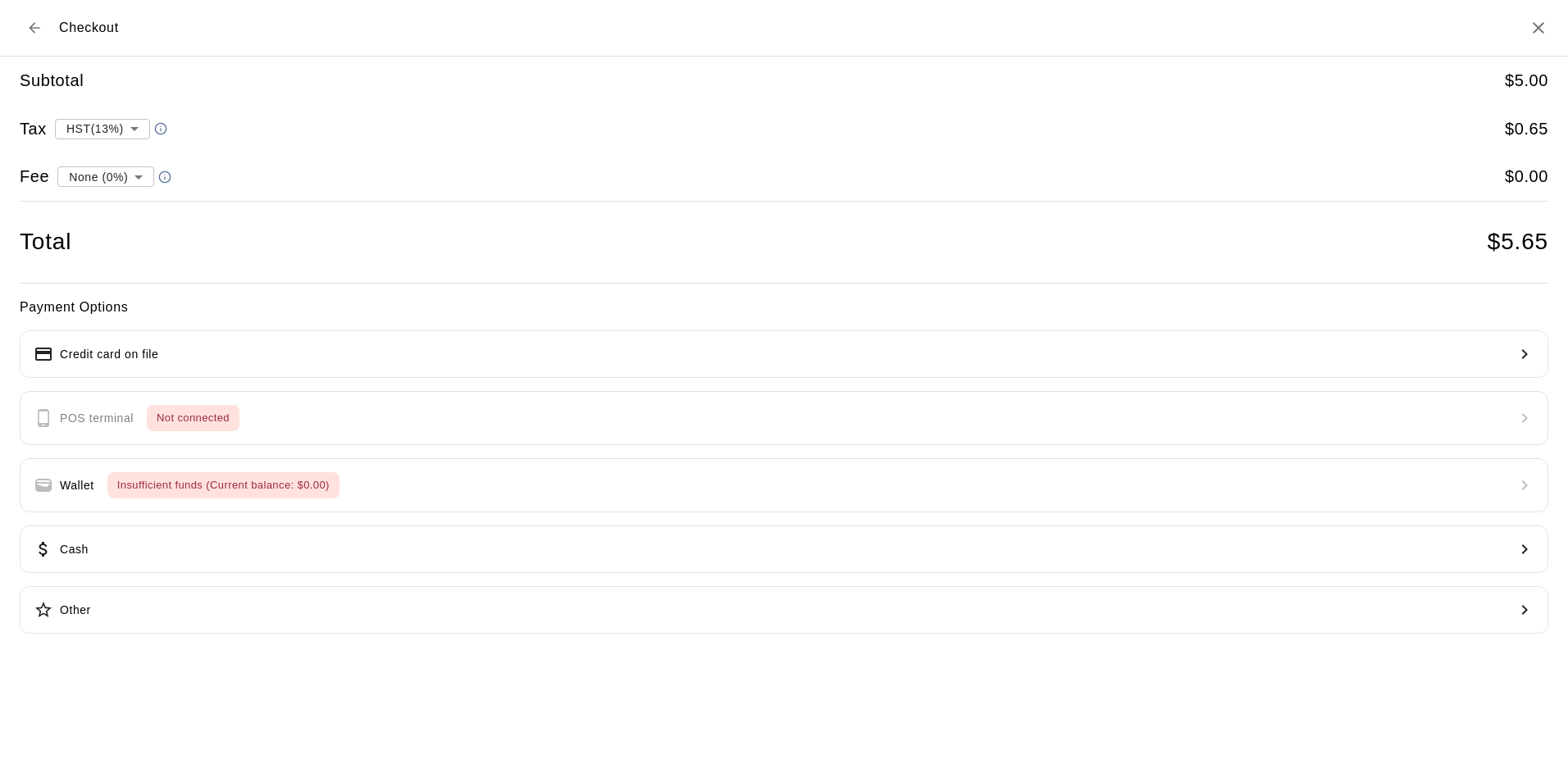
click at [163, 410] on div "Payment Options Credit card on file POS terminal Not connected Wallet Insuffici…" at bounding box center [784, 466] width 1529 height 338
click at [30, 27] on icon "Back to cart" at bounding box center [34, 28] width 16 height 16
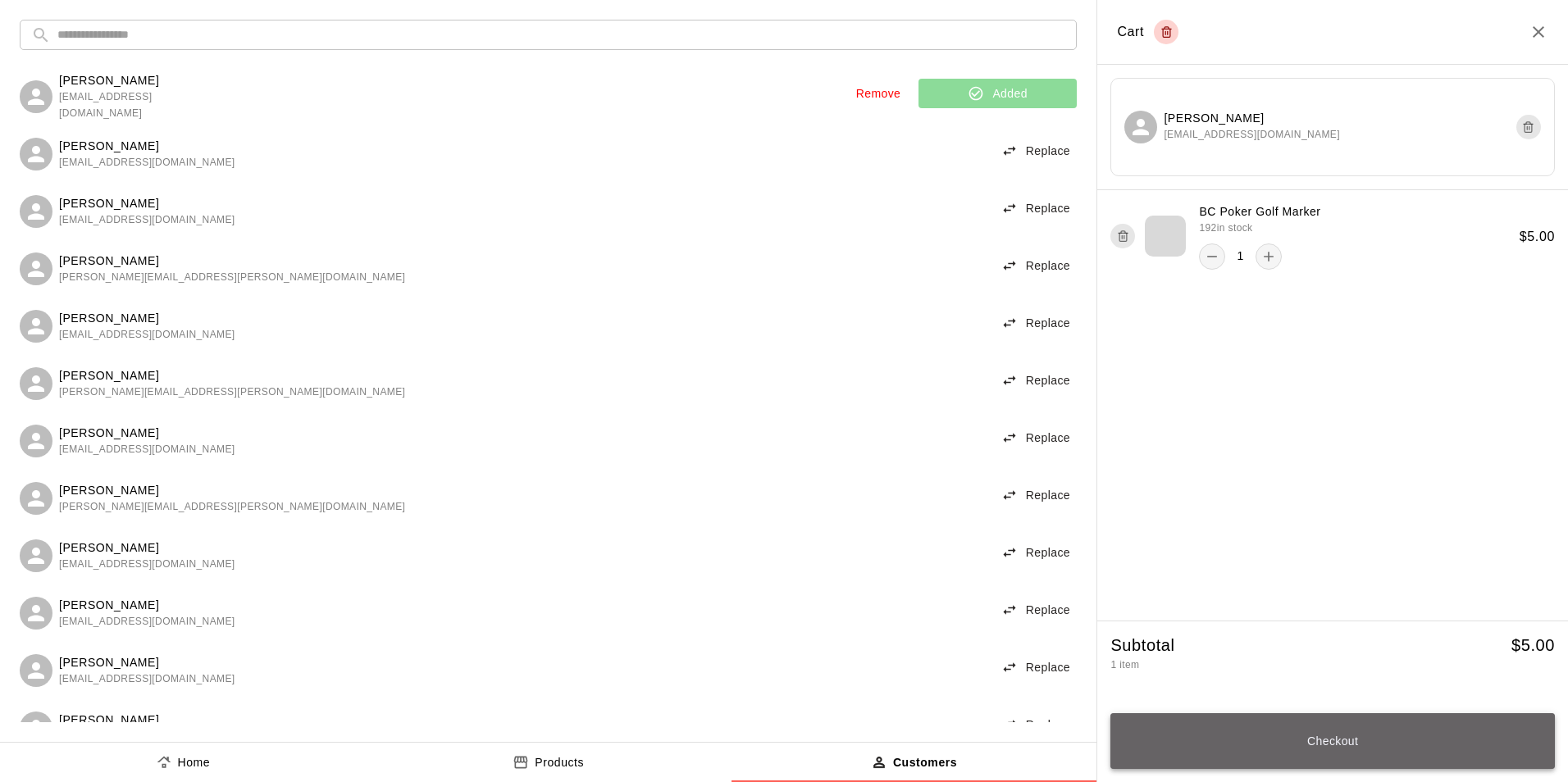
click at [1329, 731] on button "Checkout" at bounding box center [1333, 741] width 445 height 56
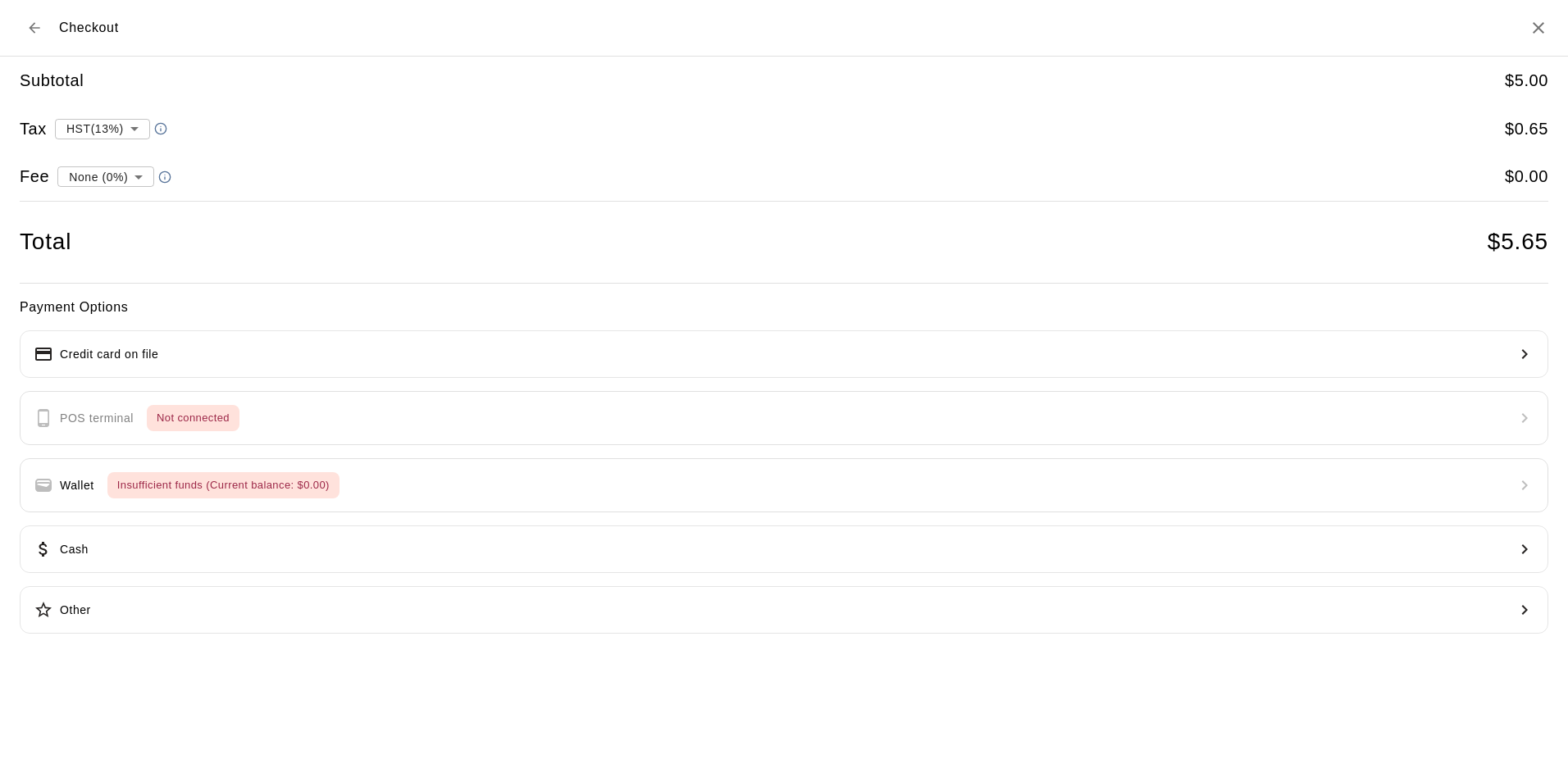
click at [199, 428] on div "Payment Options Credit card on file POS terminal Not connected Wallet Insuffici…" at bounding box center [784, 466] width 1529 height 338
click at [382, 437] on div "Payment Options Credit card on file POS terminal Not connected Wallet Insuffici…" at bounding box center [784, 466] width 1529 height 338
click at [381, 437] on div "Payment Options Credit card on file POS terminal Not connected Wallet Insuffici…" at bounding box center [784, 466] width 1529 height 338
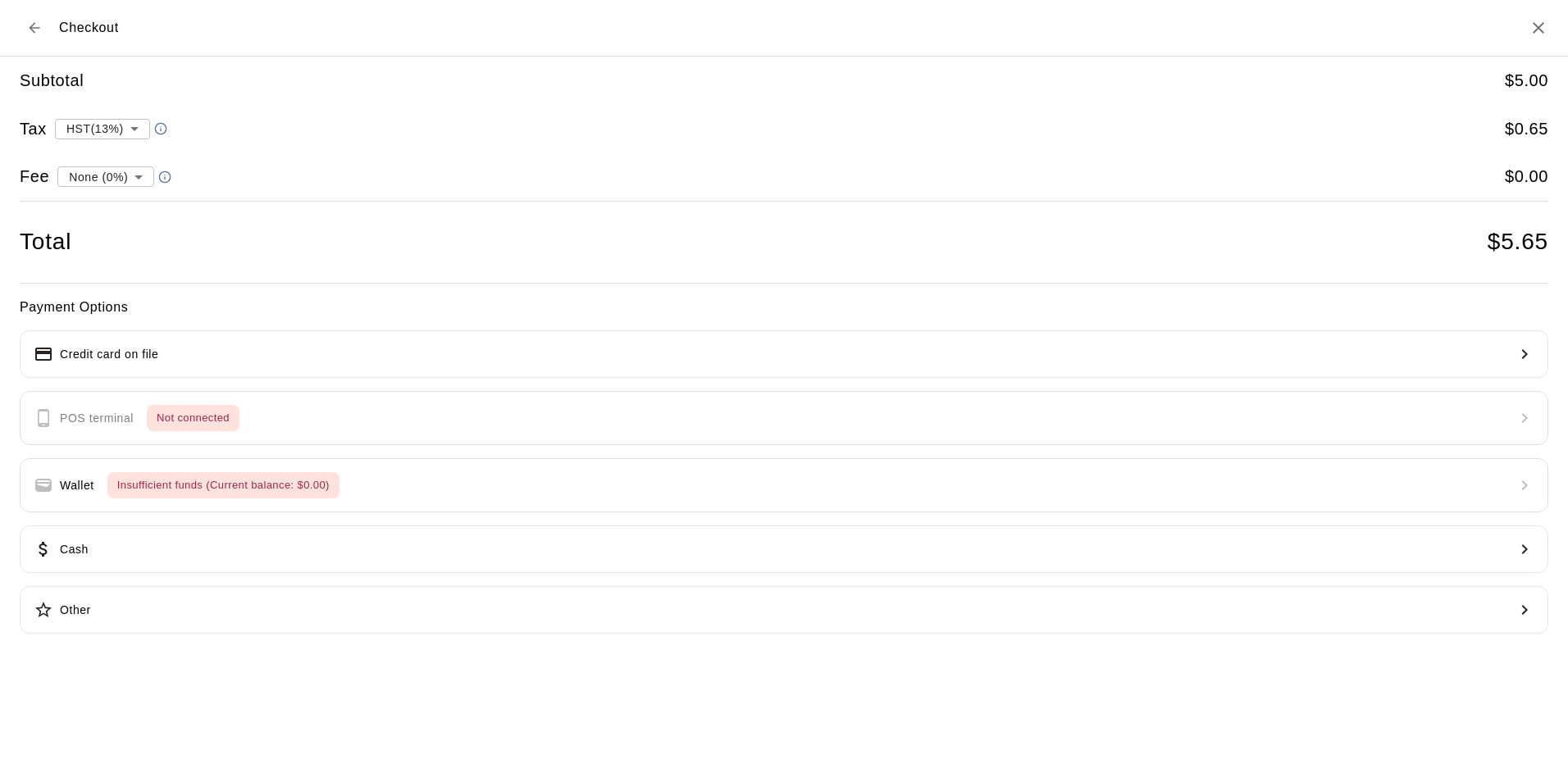
drag, startPoint x: 381, startPoint y: 437, endPoint x: 513, endPoint y: 444, distance: 132.2
click at [513, 444] on div "Payment Options Credit card on file POS terminal Not connected Wallet Insuffici…" at bounding box center [784, 466] width 1529 height 338
click at [359, 414] on div "Payment Options Credit card on file POS terminal Not connected Wallet Insuffici…" at bounding box center [784, 466] width 1529 height 338
click at [38, 31] on icon "Back to cart" at bounding box center [34, 28] width 16 height 16
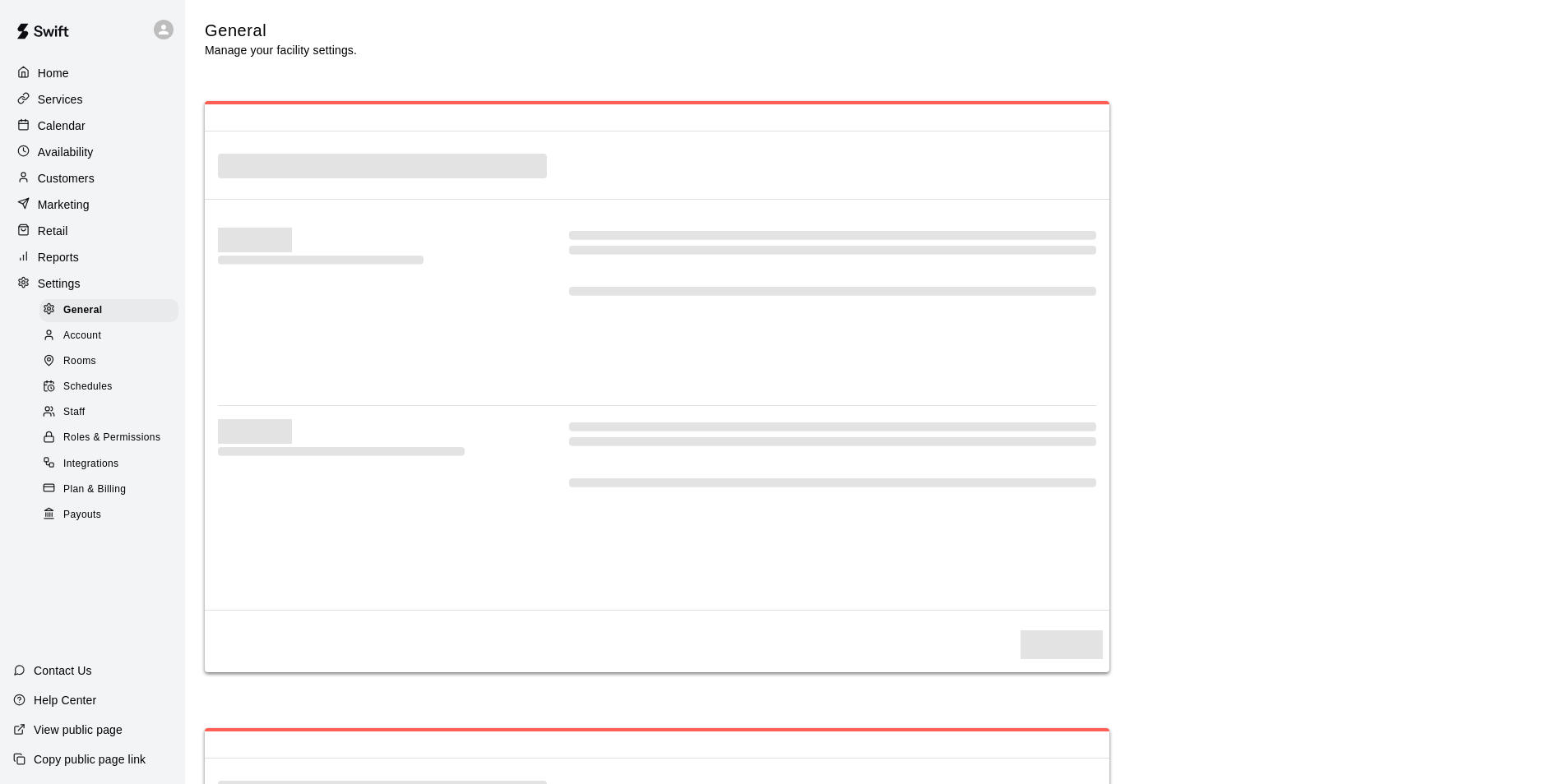
select select "**"
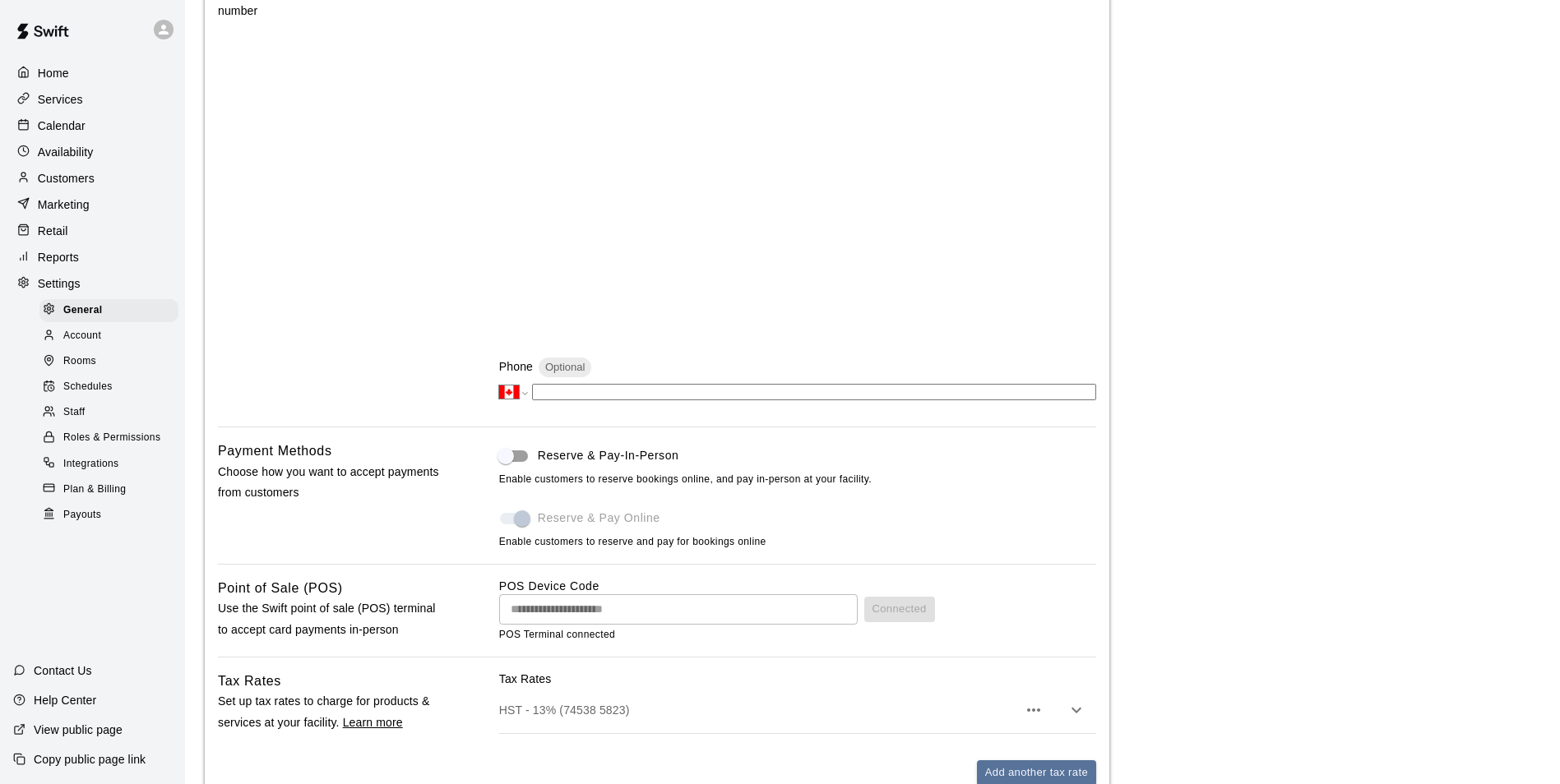
scroll to position [442, 0]
